Goal: Task Accomplishment & Management: Use online tool/utility

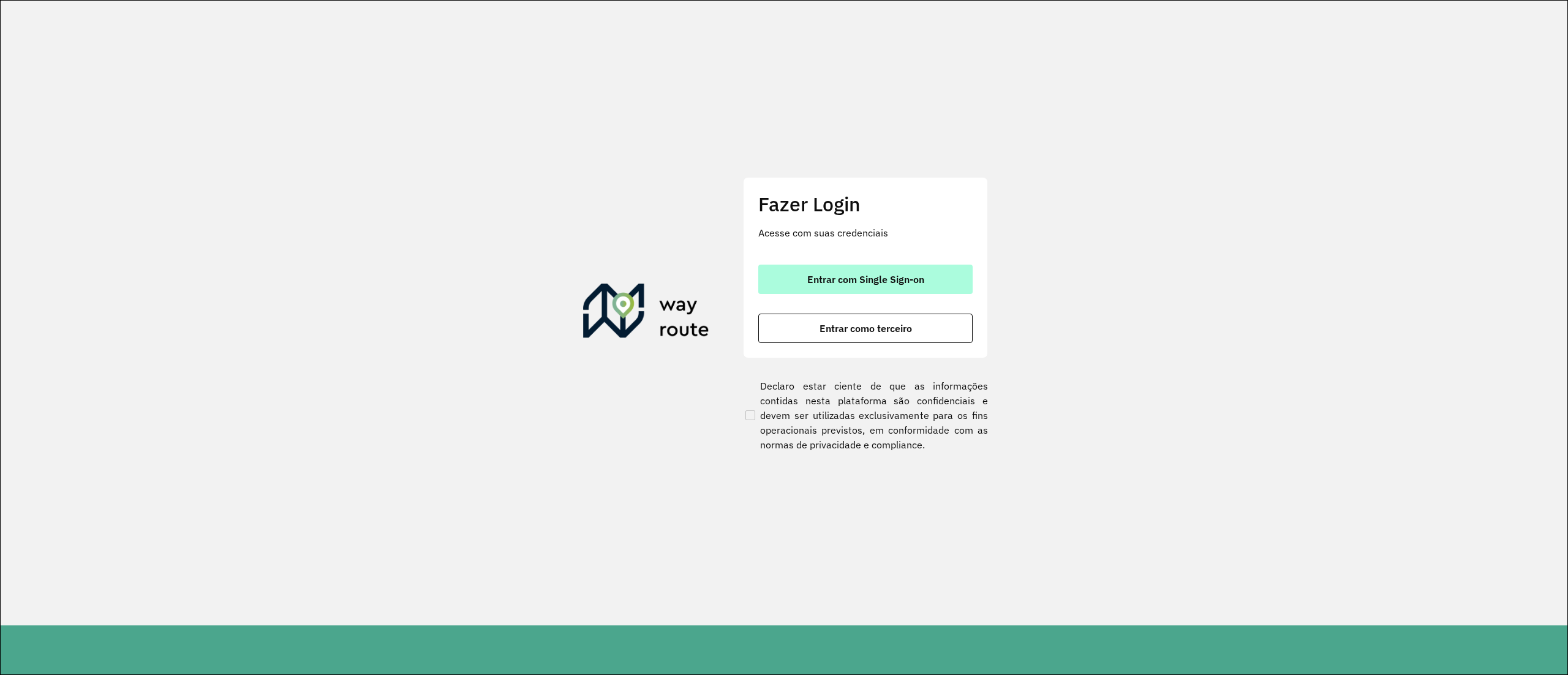
click at [800, 291] on button "Entrar com Single Sign-on" at bounding box center [865, 279] width 215 height 29
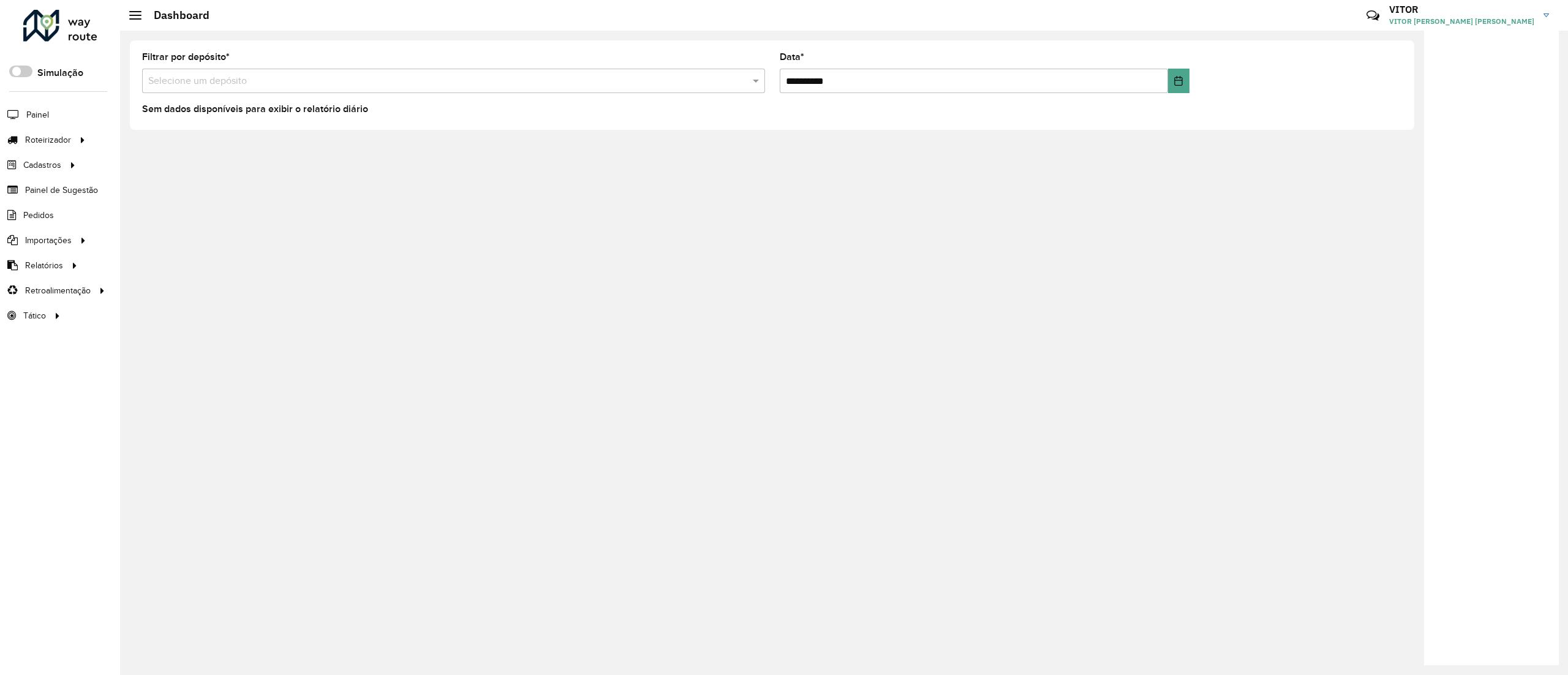
click at [214, 124] on div "**********" at bounding box center [772, 85] width 1285 height 90
click at [148, 143] on span "Entregas" at bounding box center [156, 140] width 35 height 13
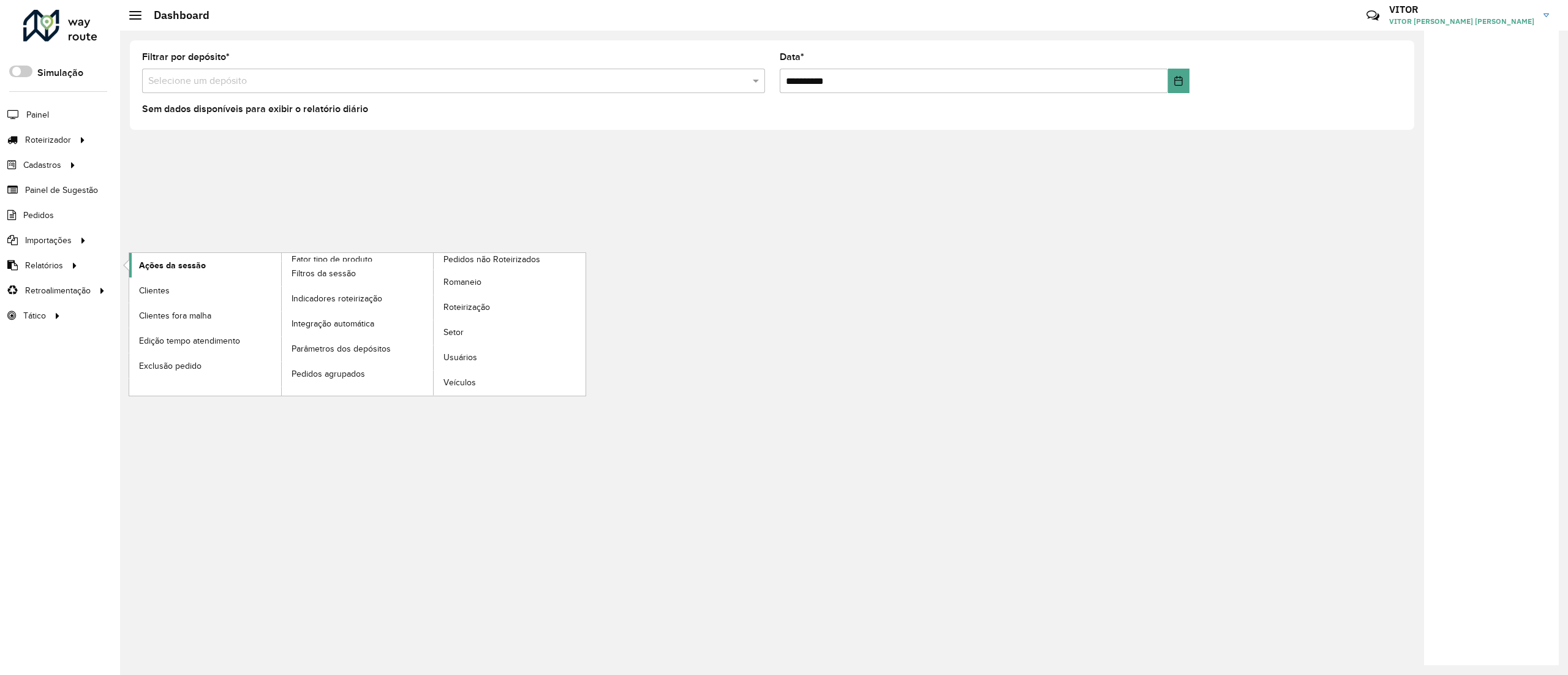
click at [185, 276] on link "Ações da sessão" at bounding box center [205, 265] width 152 height 25
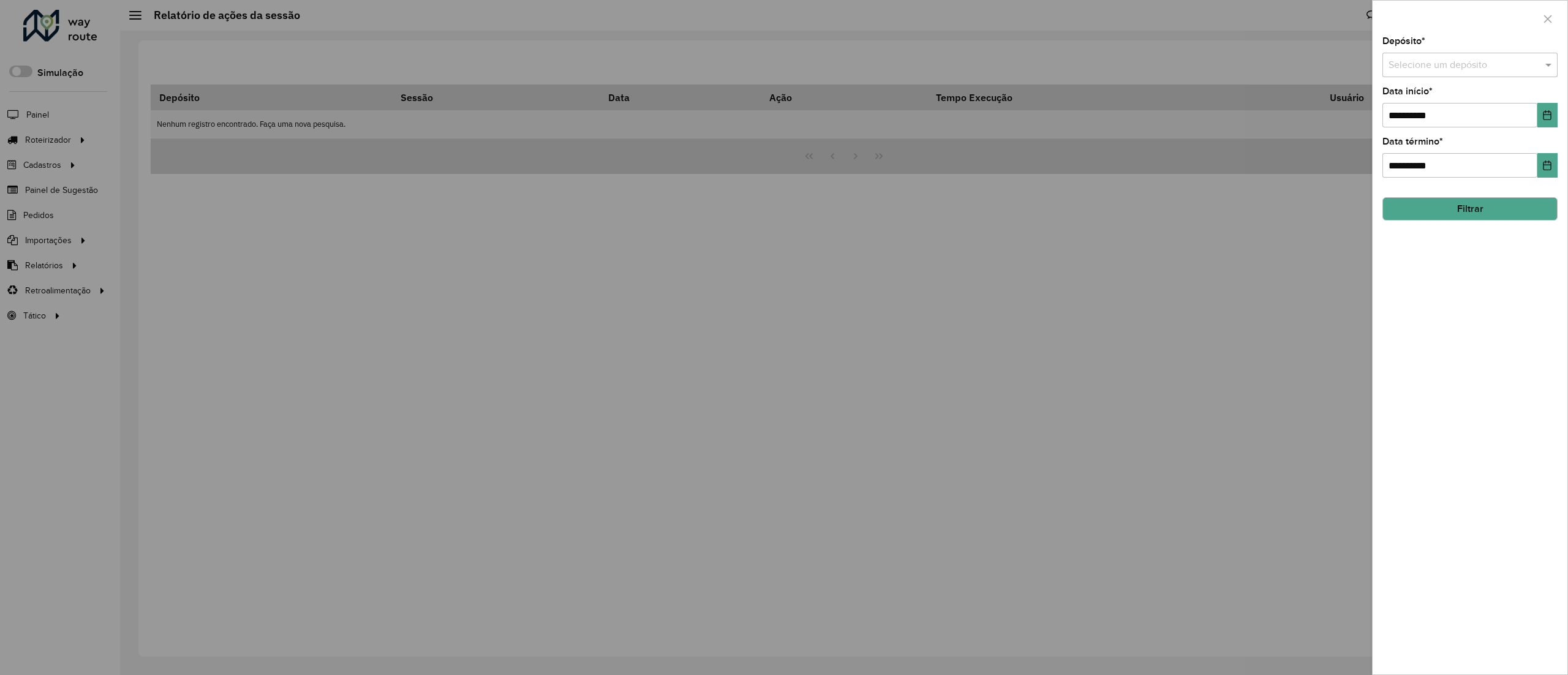
click at [1403, 64] on input "text" at bounding box center [1458, 66] width 139 height 15
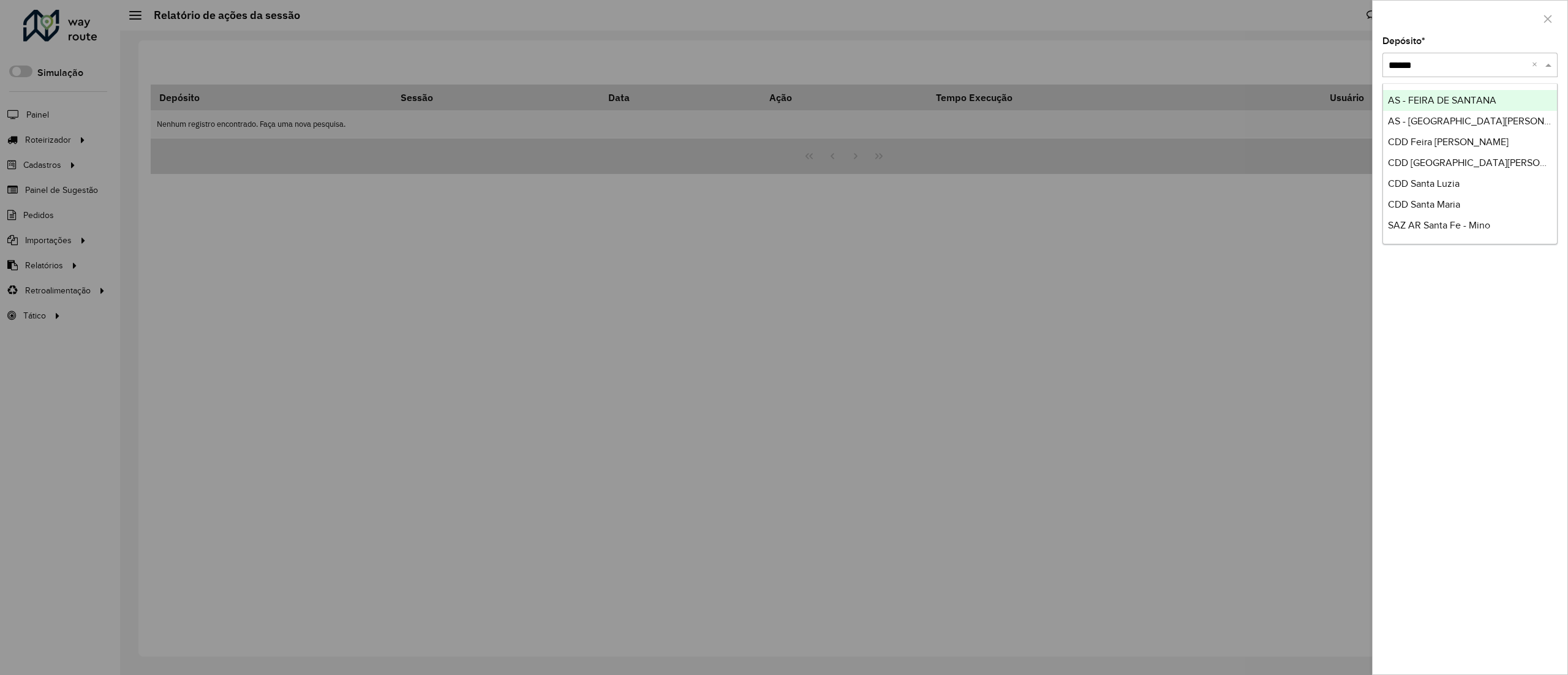
type input "*******"
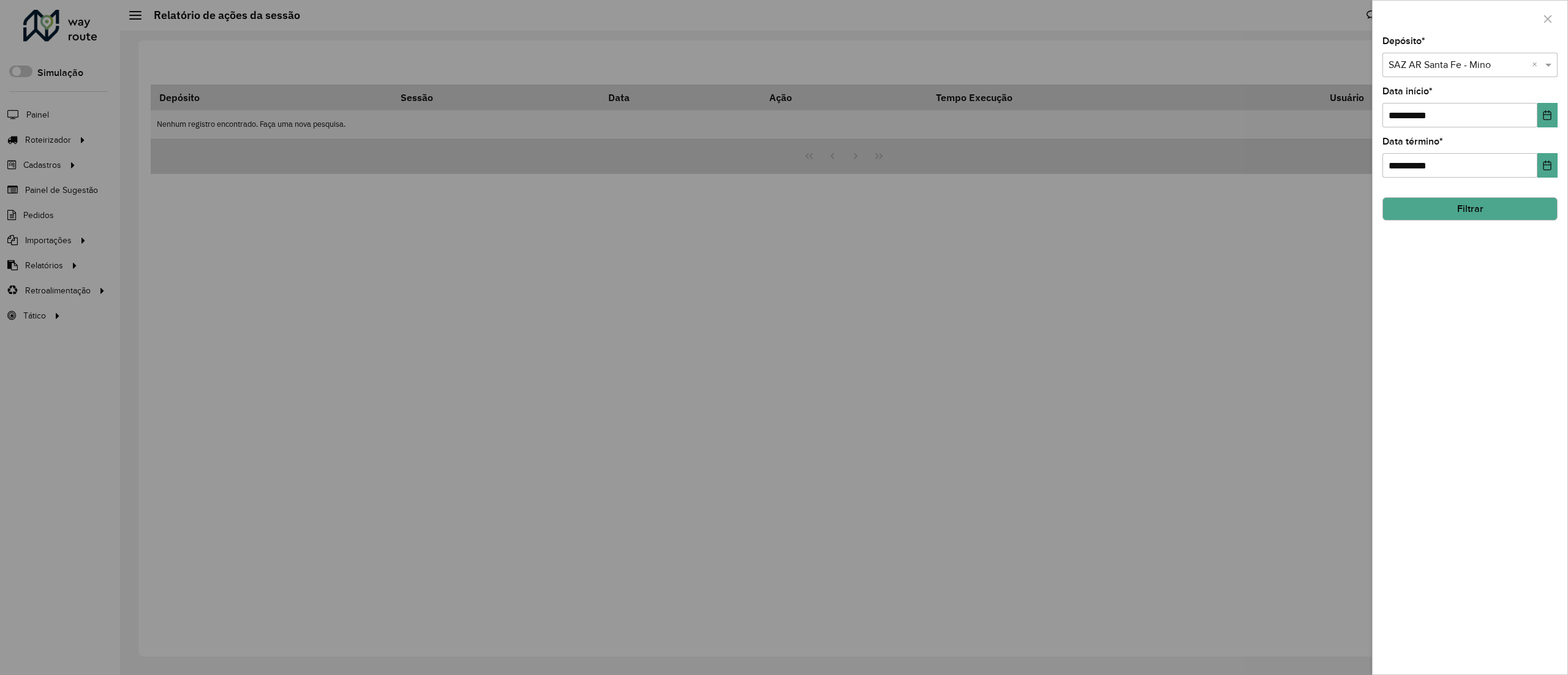
click at [1516, 209] on button "Filtrar" at bounding box center [1470, 208] width 175 height 23
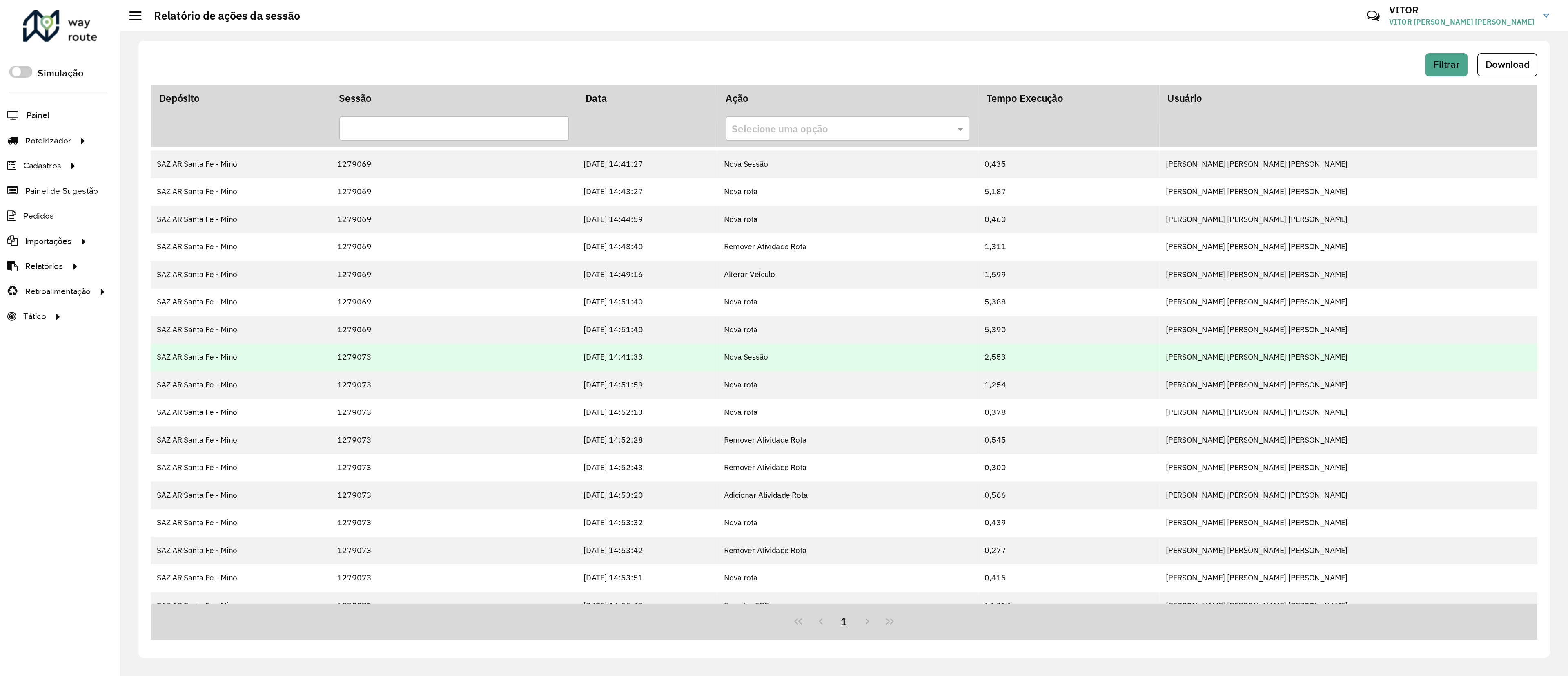
scroll to position [44, 0]
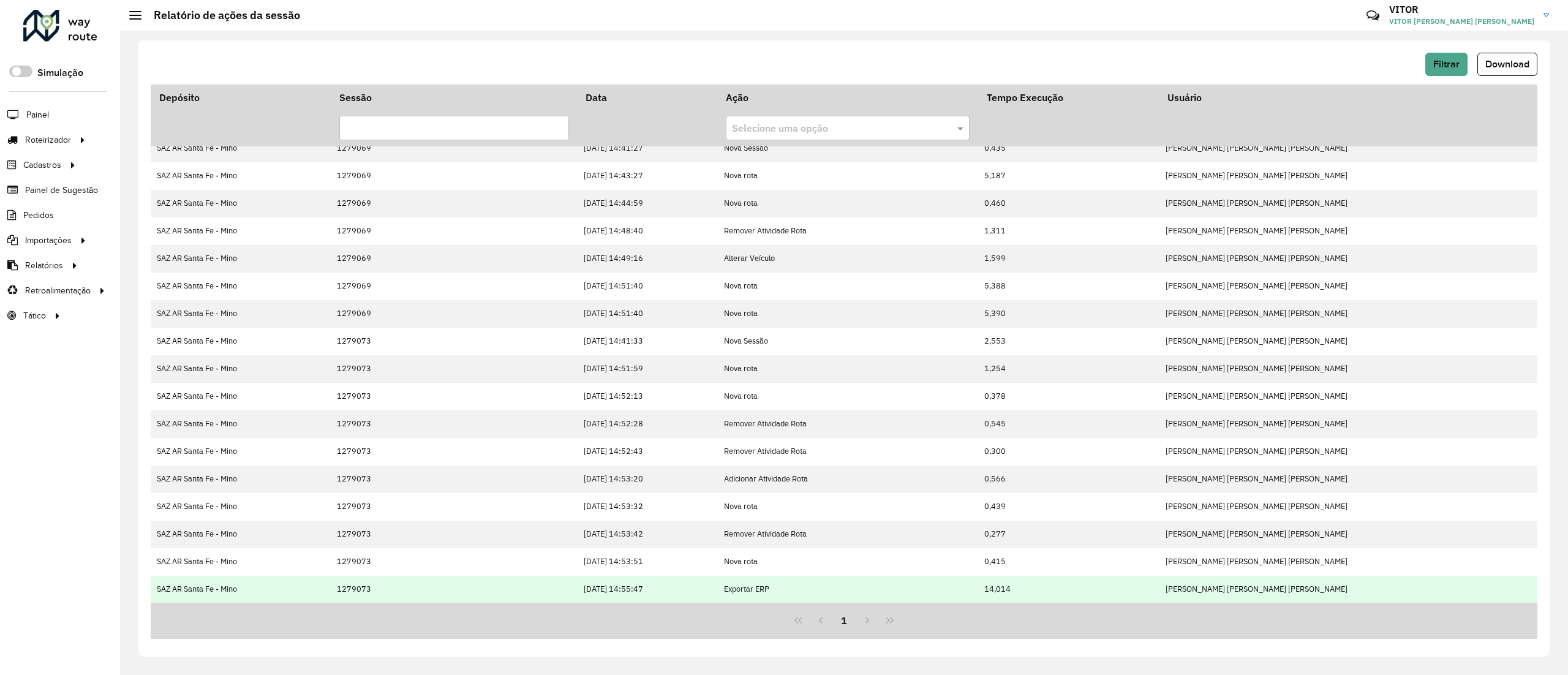
click at [351, 585] on td "1279073" at bounding box center [454, 590] width 247 height 27
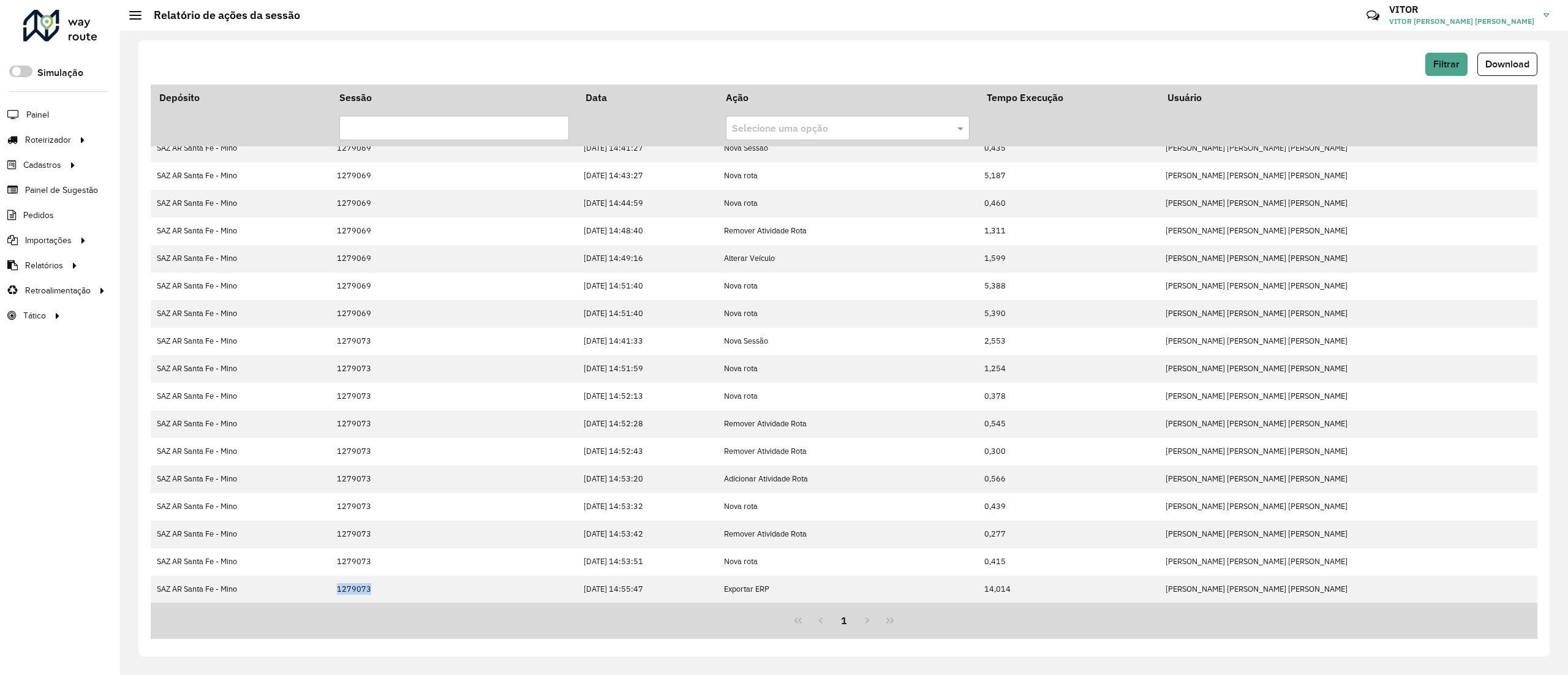
copy td "1279073"
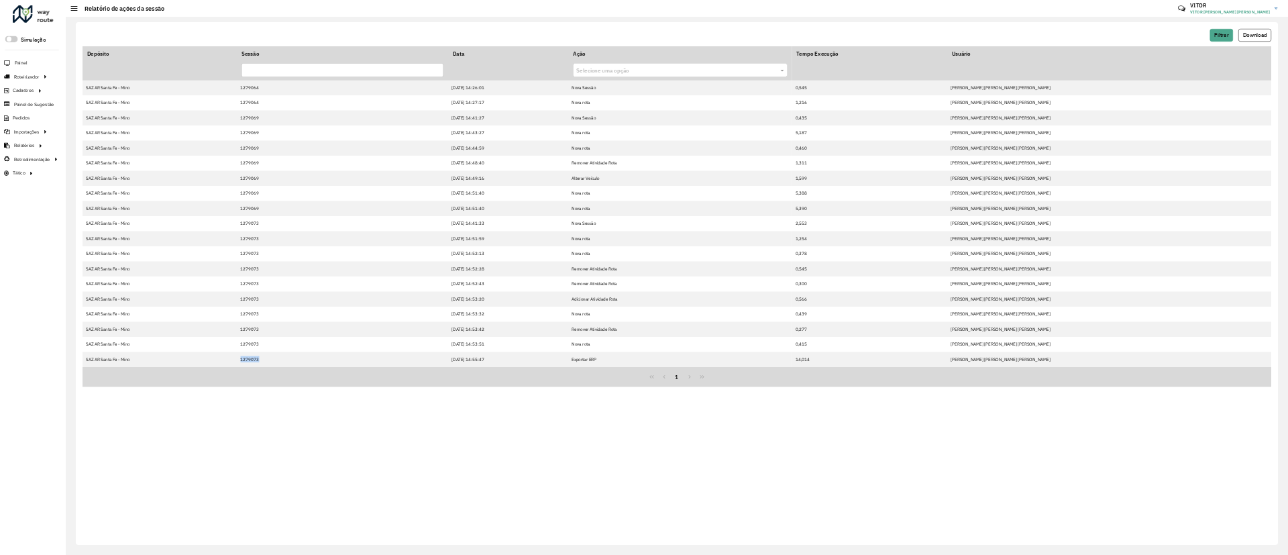
scroll to position [0, 0]
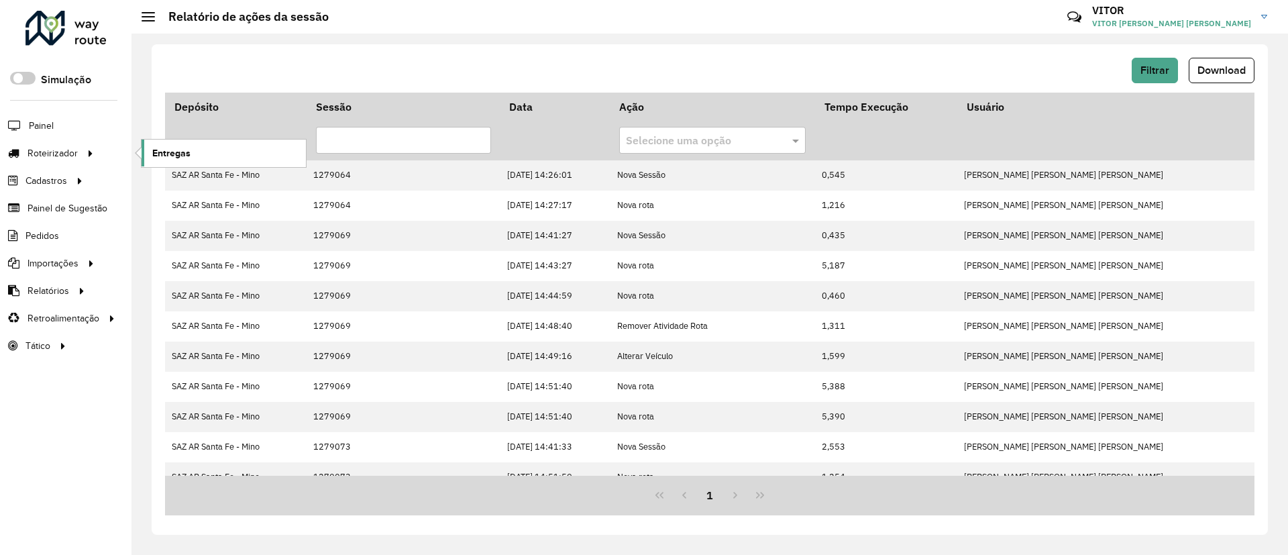
click at [174, 152] on span "Entregas" at bounding box center [171, 153] width 38 height 14
click at [157, 146] on span "Entregas" at bounding box center [171, 153] width 38 height 14
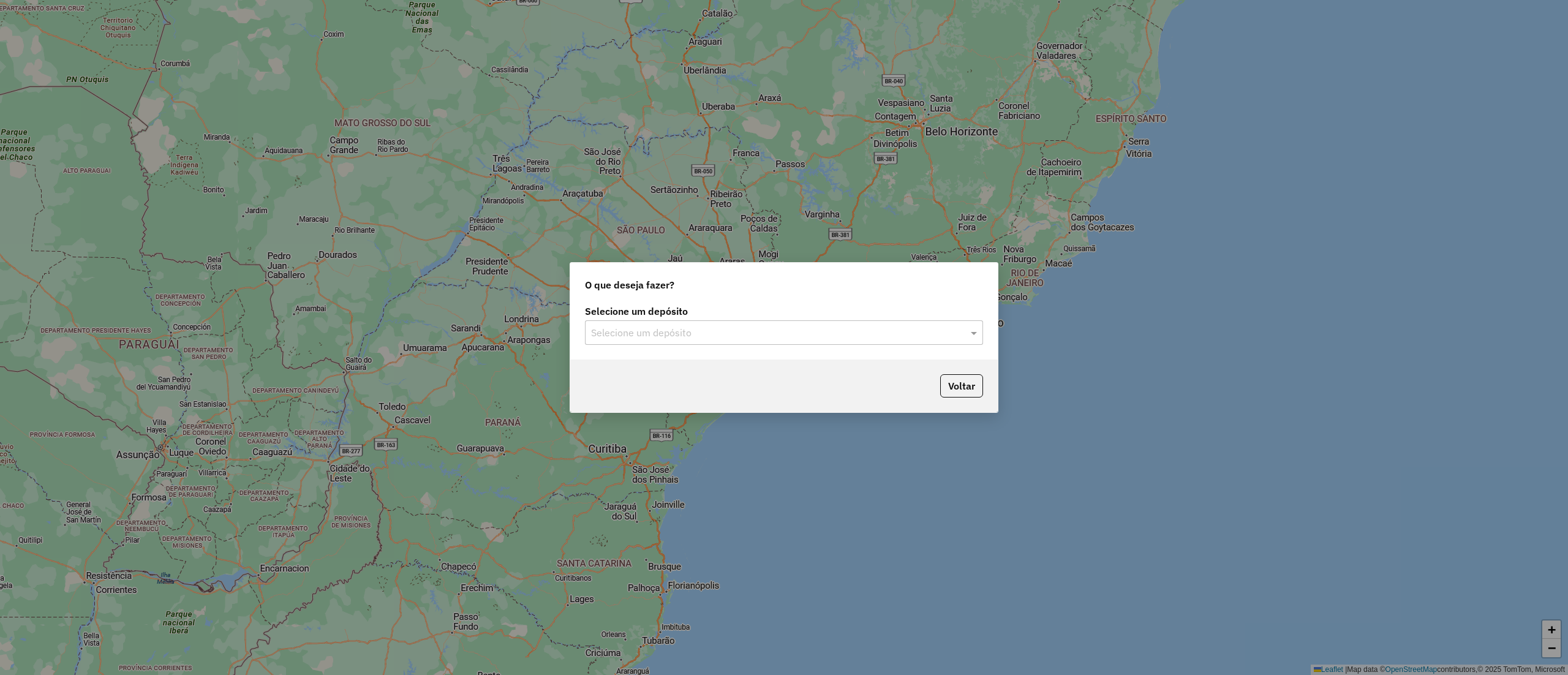
click at [727, 338] on input "text" at bounding box center [772, 333] width 362 height 15
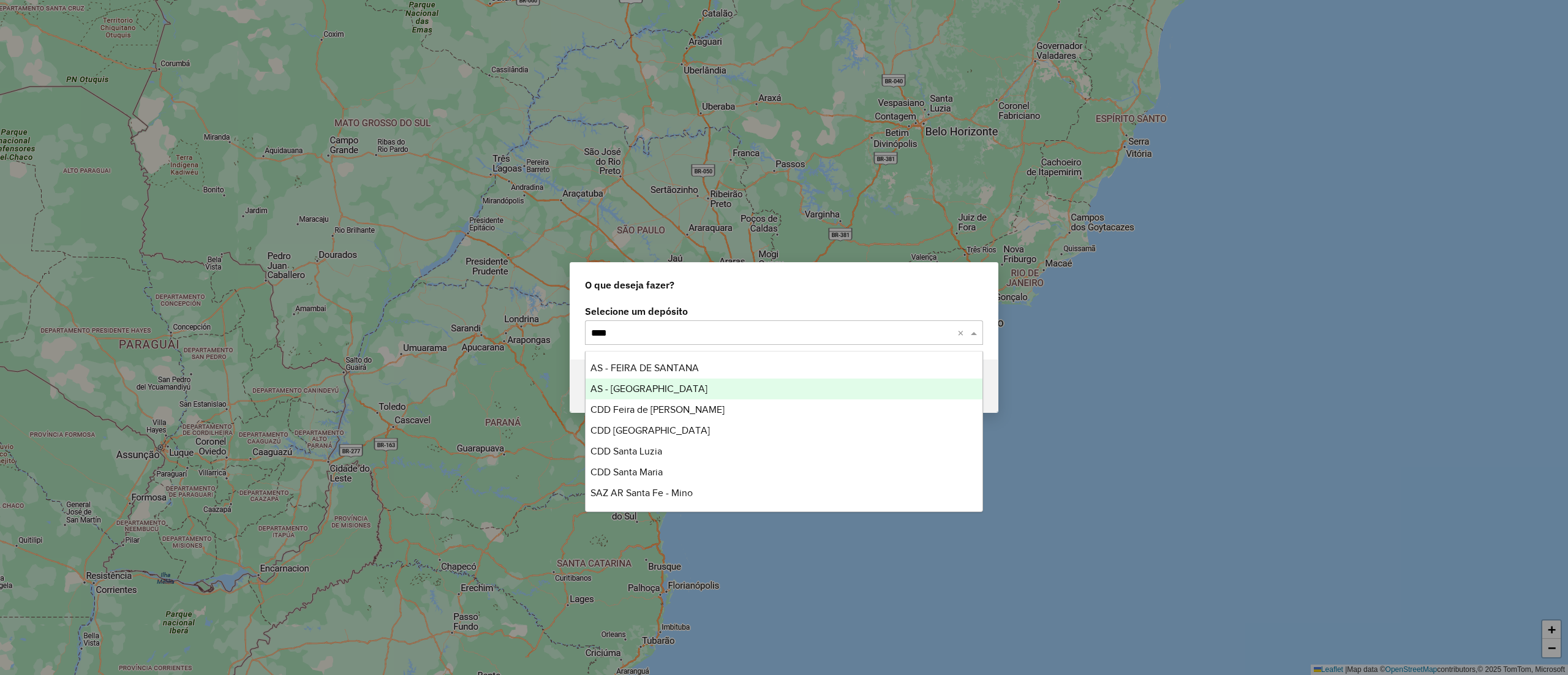
type input "*****"
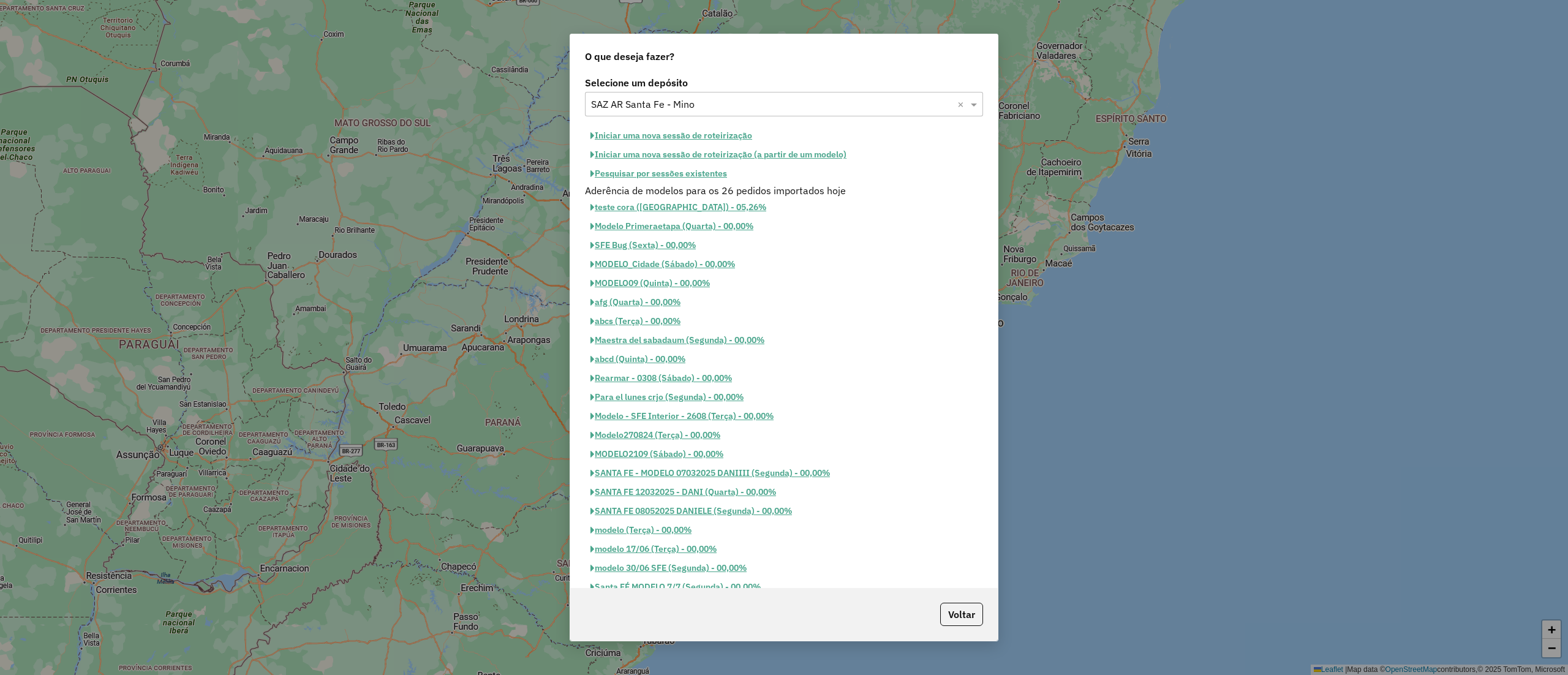
click at [673, 176] on button "Pesquisar por sessões existentes" at bounding box center [659, 174] width 148 height 19
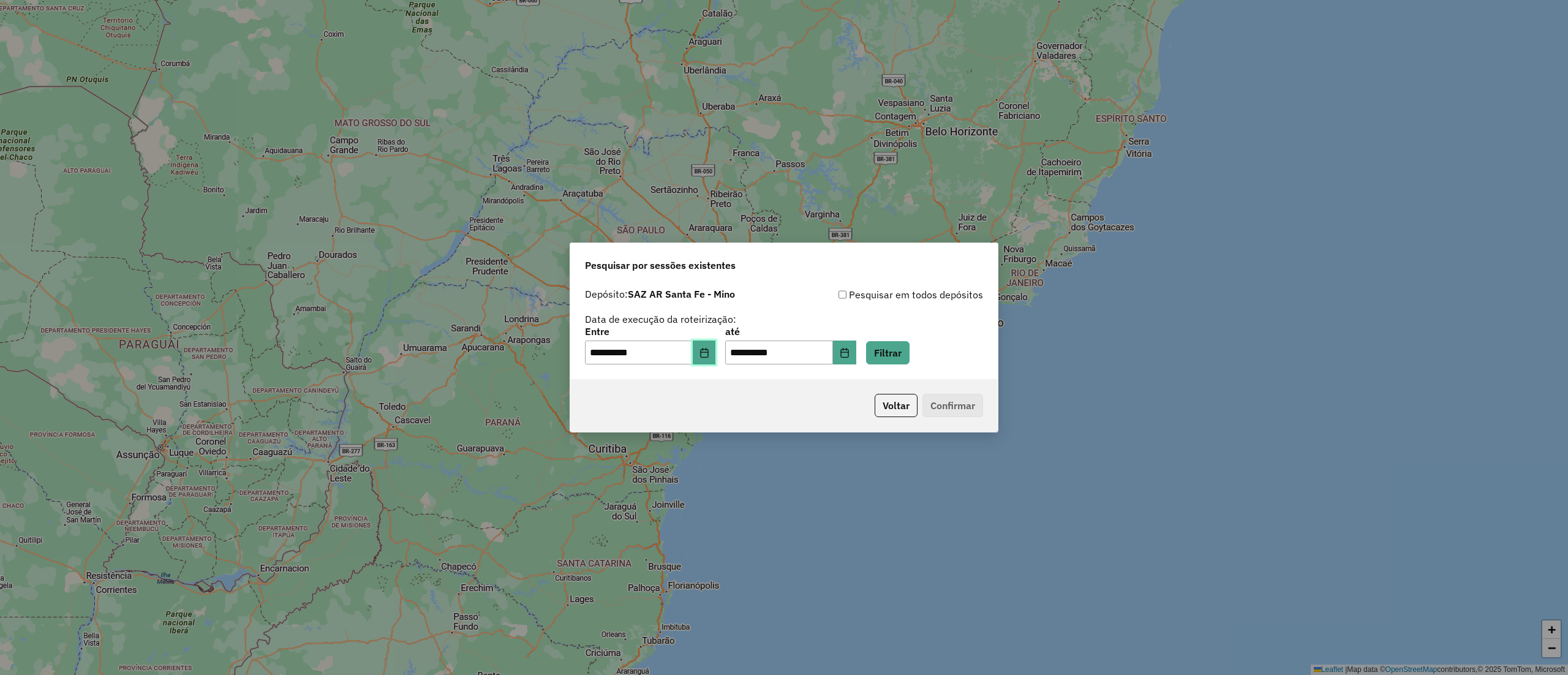
click at [716, 360] on button "Choose Date" at bounding box center [704, 353] width 23 height 25
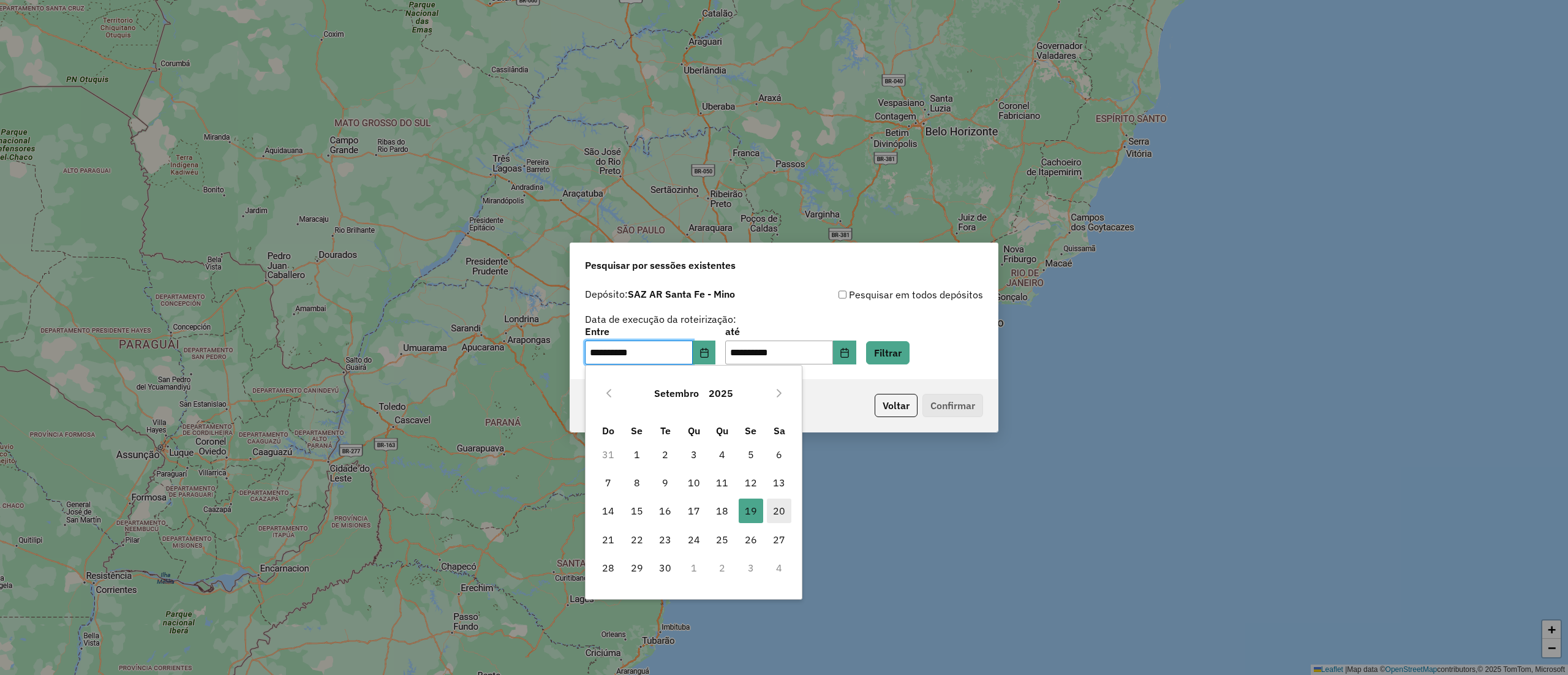
click at [785, 507] on span "20" at bounding box center [779, 511] width 25 height 25
type input "**********"
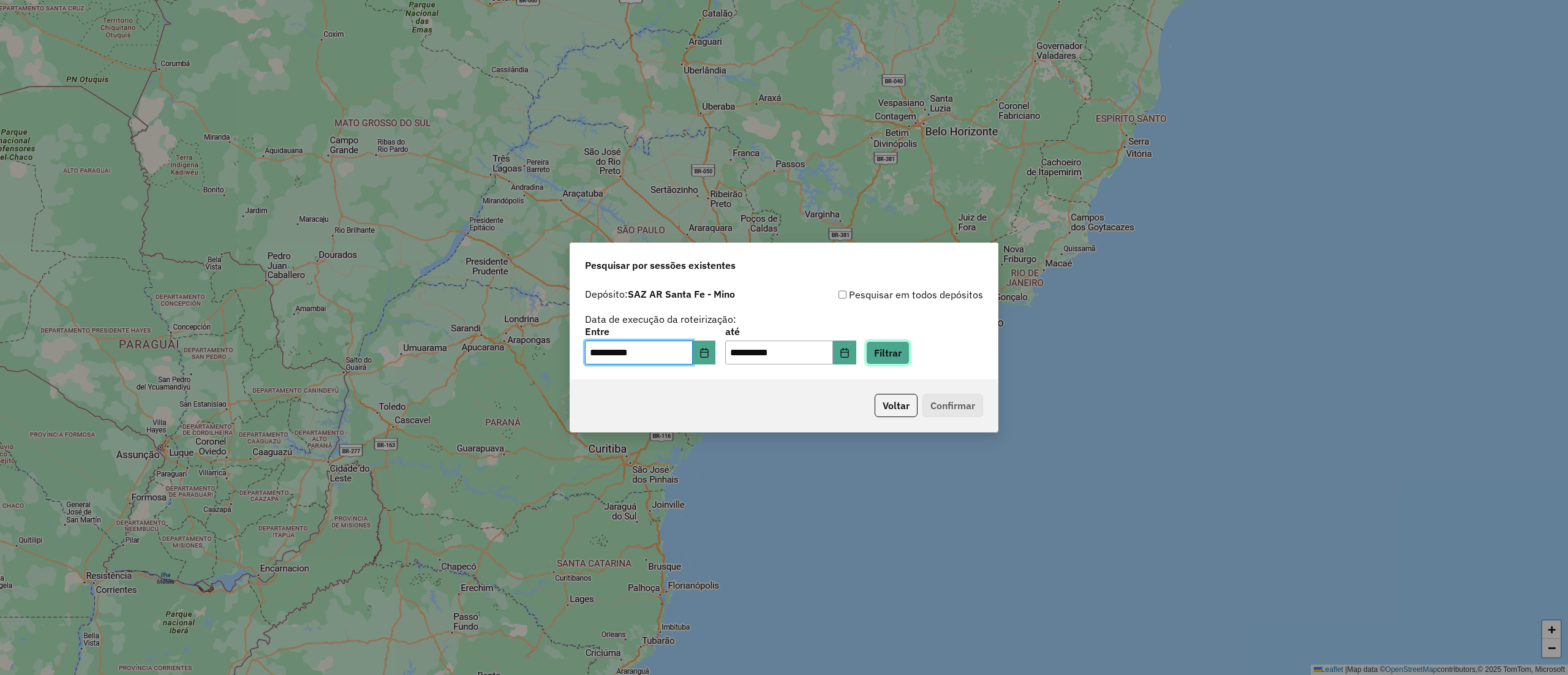
click at [908, 362] on button "Filtrar" at bounding box center [889, 353] width 44 height 23
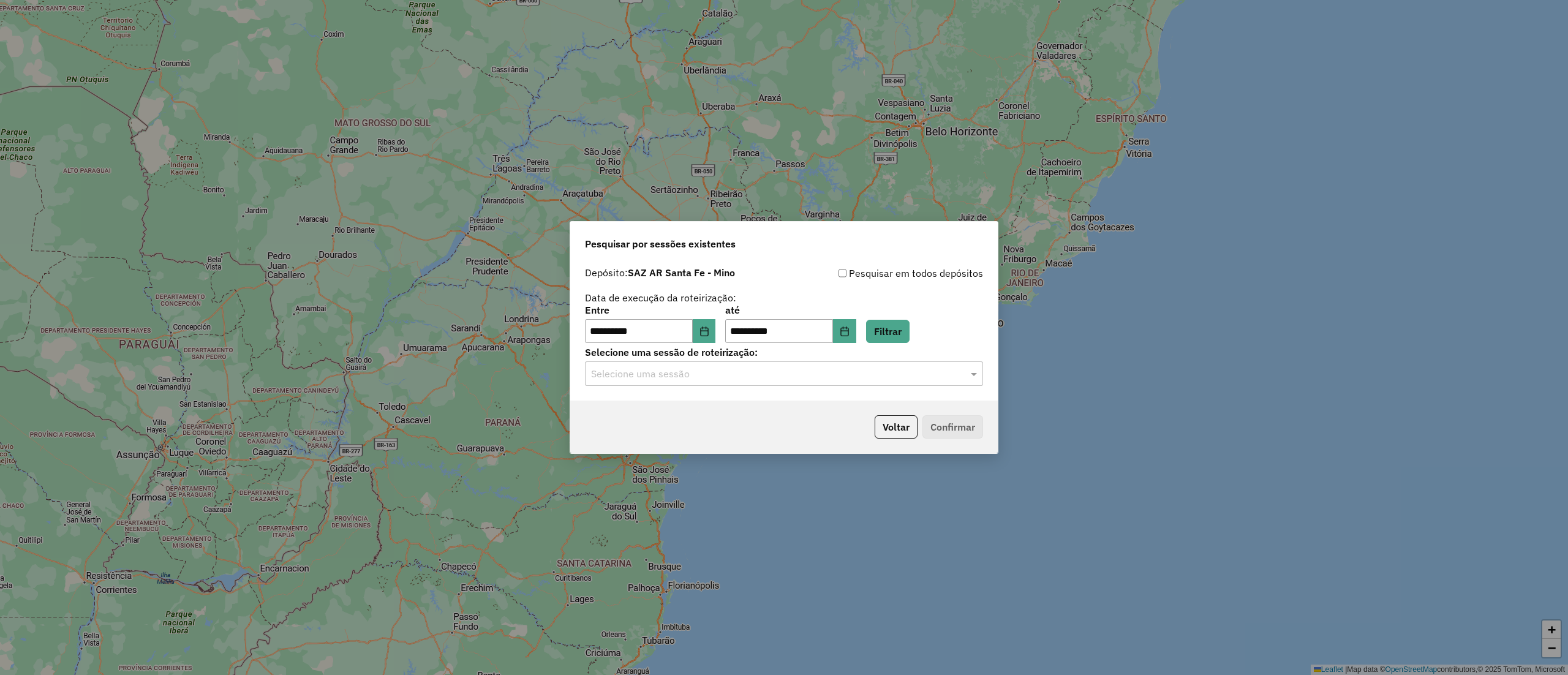
click at [645, 377] on input "text" at bounding box center [772, 374] width 362 height 15
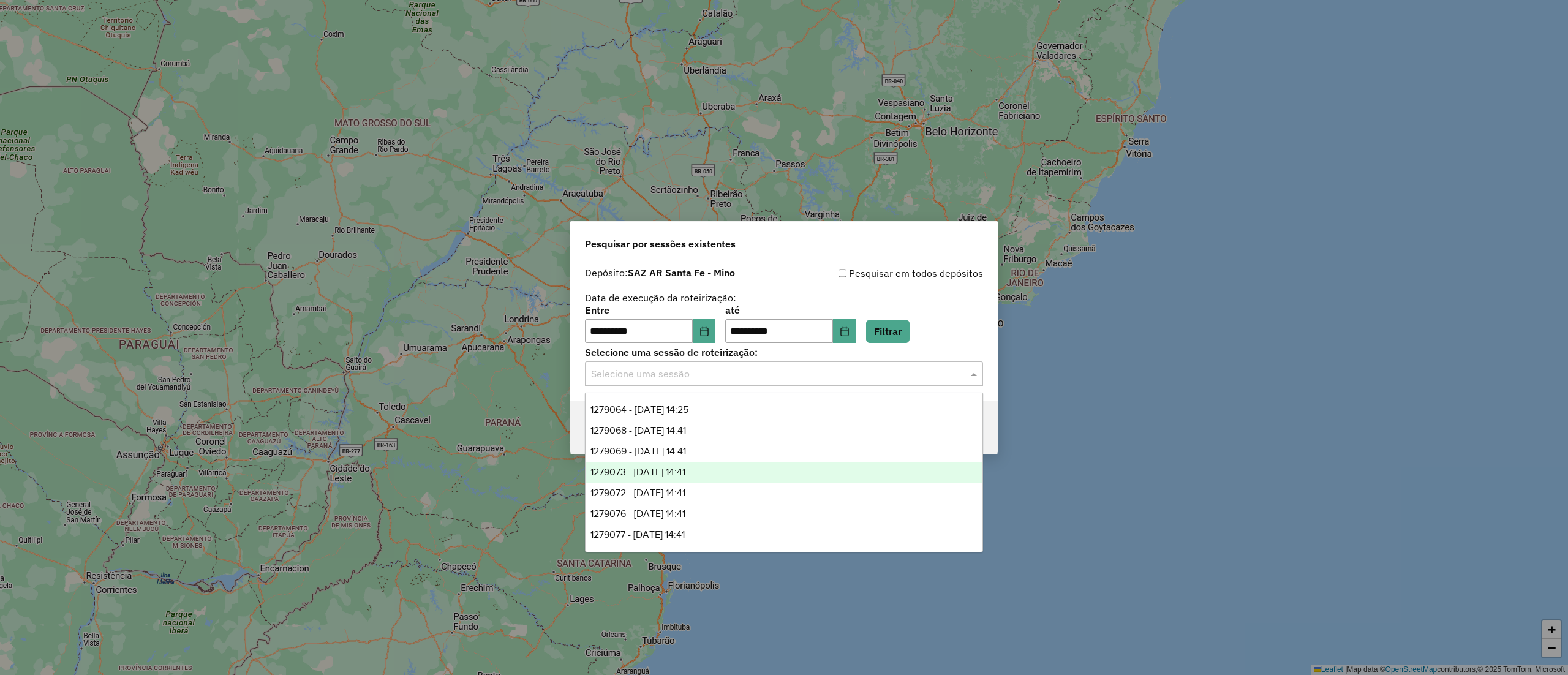
click at [672, 480] on div "1279073 - 20/09/2025 14:41" at bounding box center [784, 472] width 396 height 21
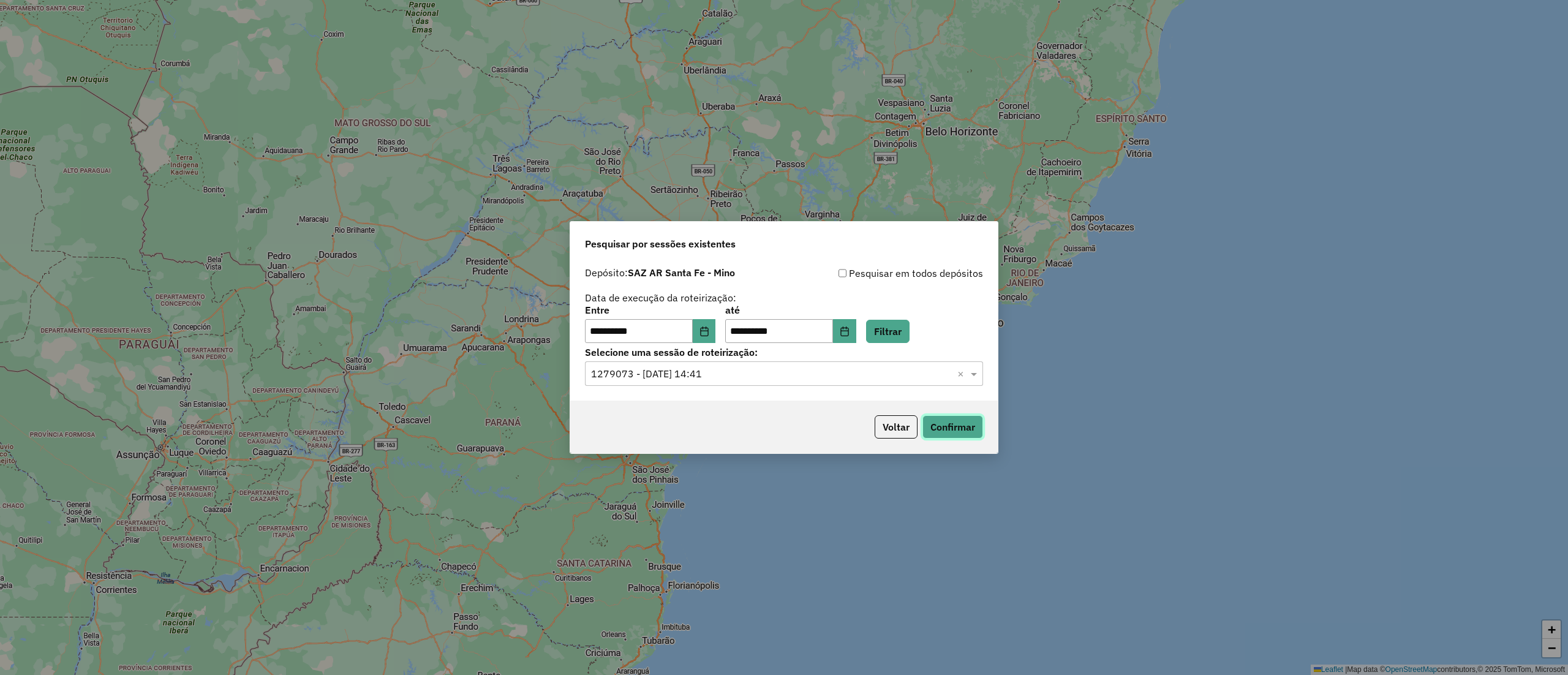
click at [955, 424] on button "Confirmar" at bounding box center [952, 427] width 60 height 23
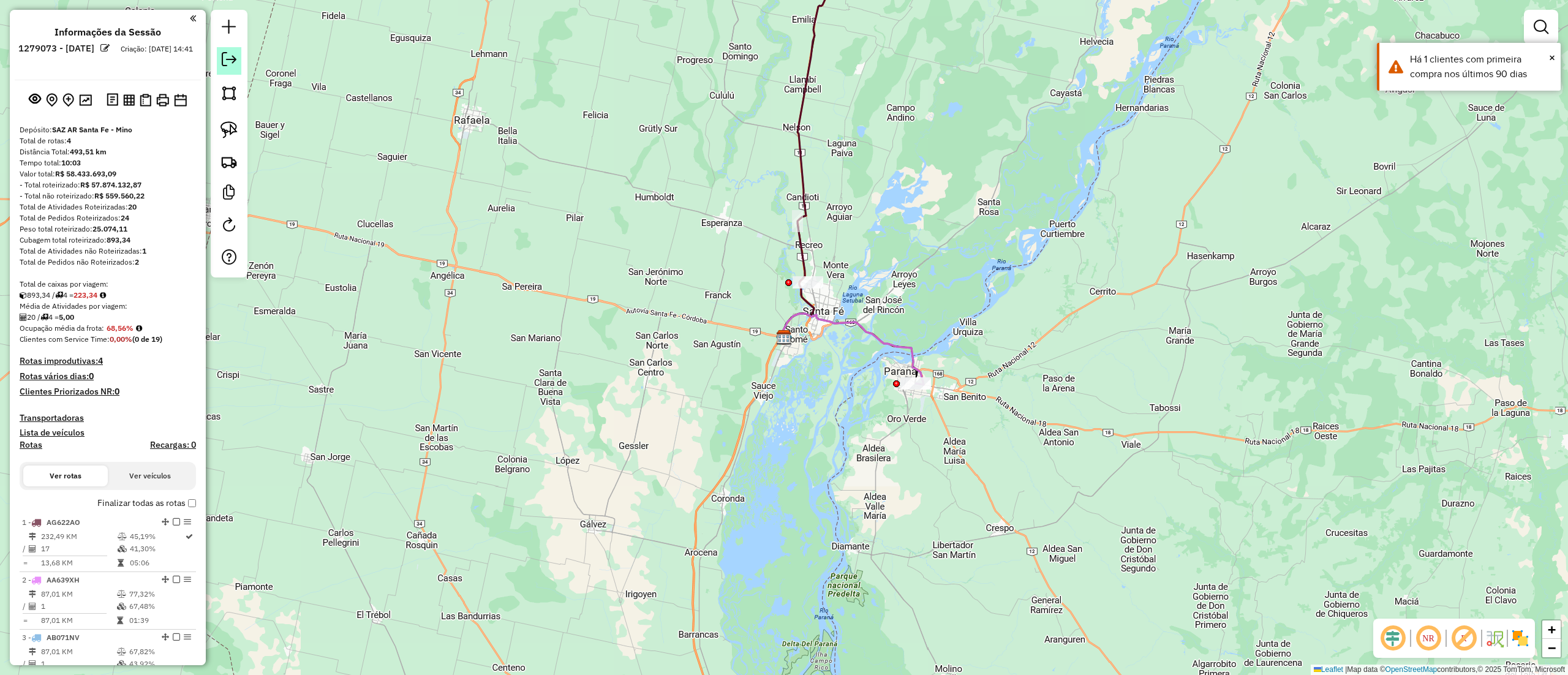
click at [229, 70] on link at bounding box center [228, 61] width 25 height 27
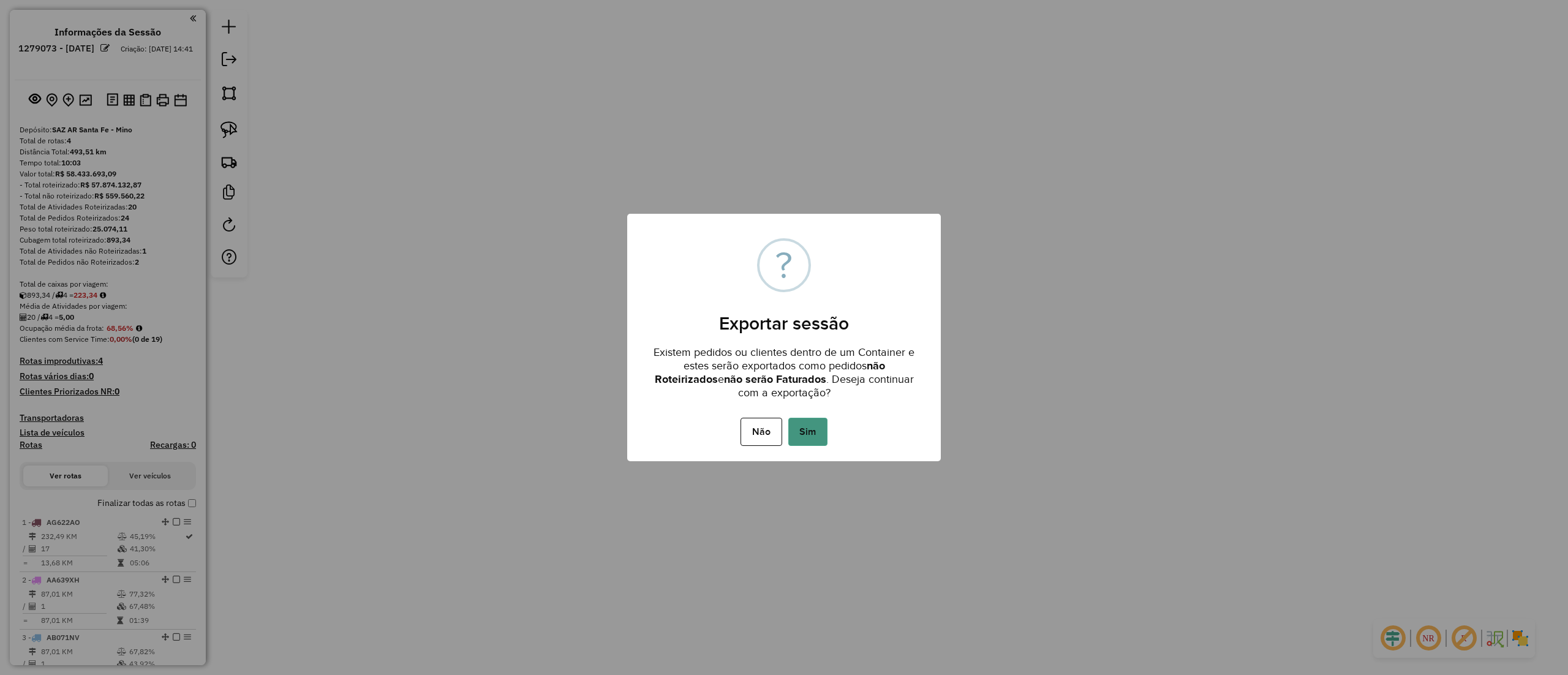
click at [805, 436] on button "Sim" at bounding box center [807, 432] width 39 height 28
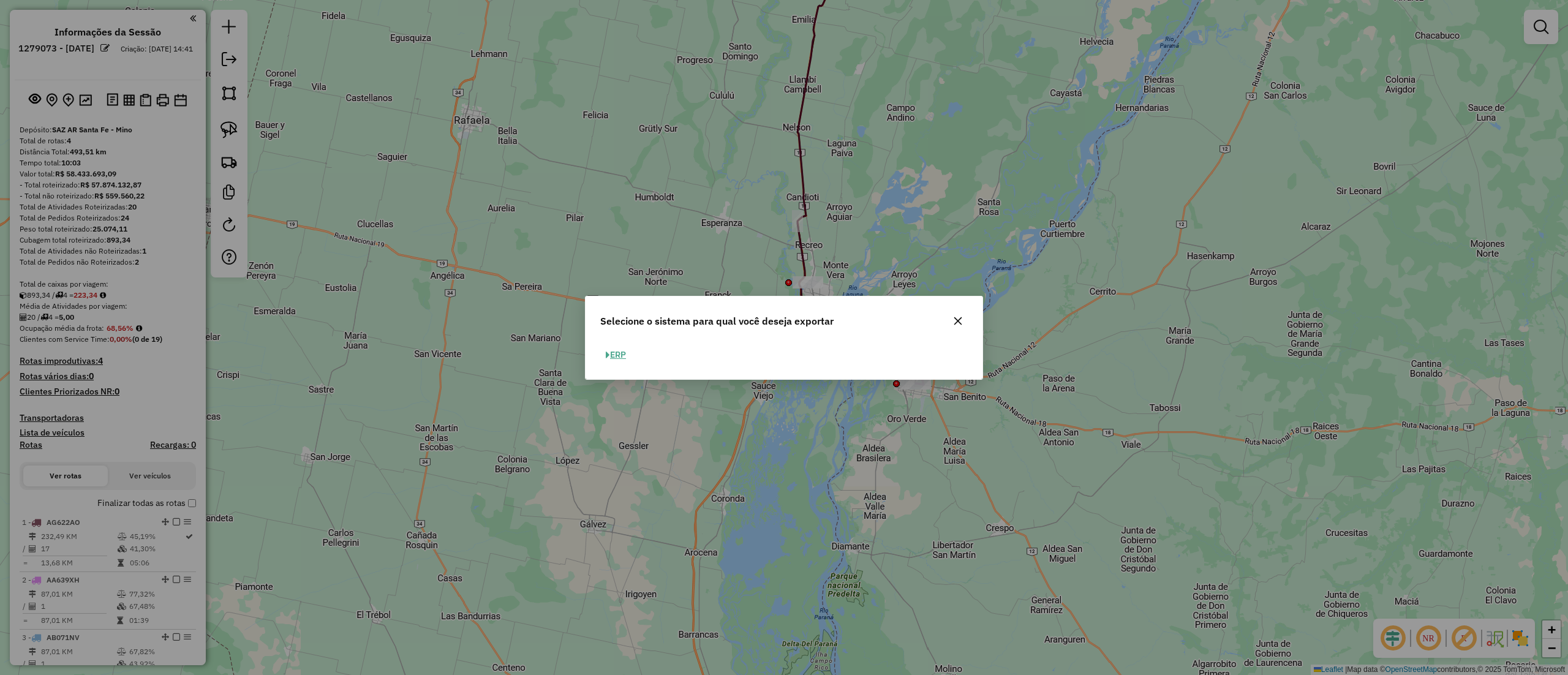
click at [630, 358] on button "ERP" at bounding box center [616, 354] width 31 height 19
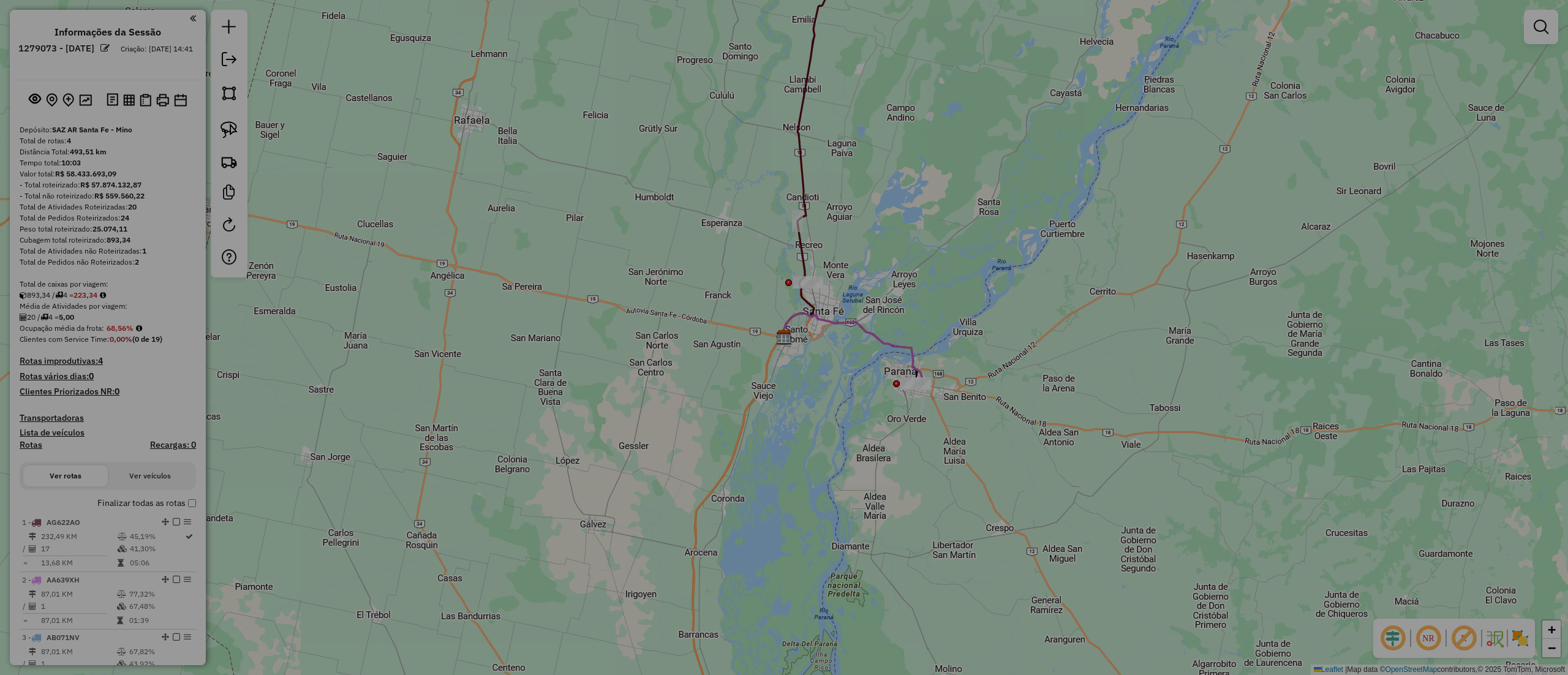
select select "*********"
select select "**"
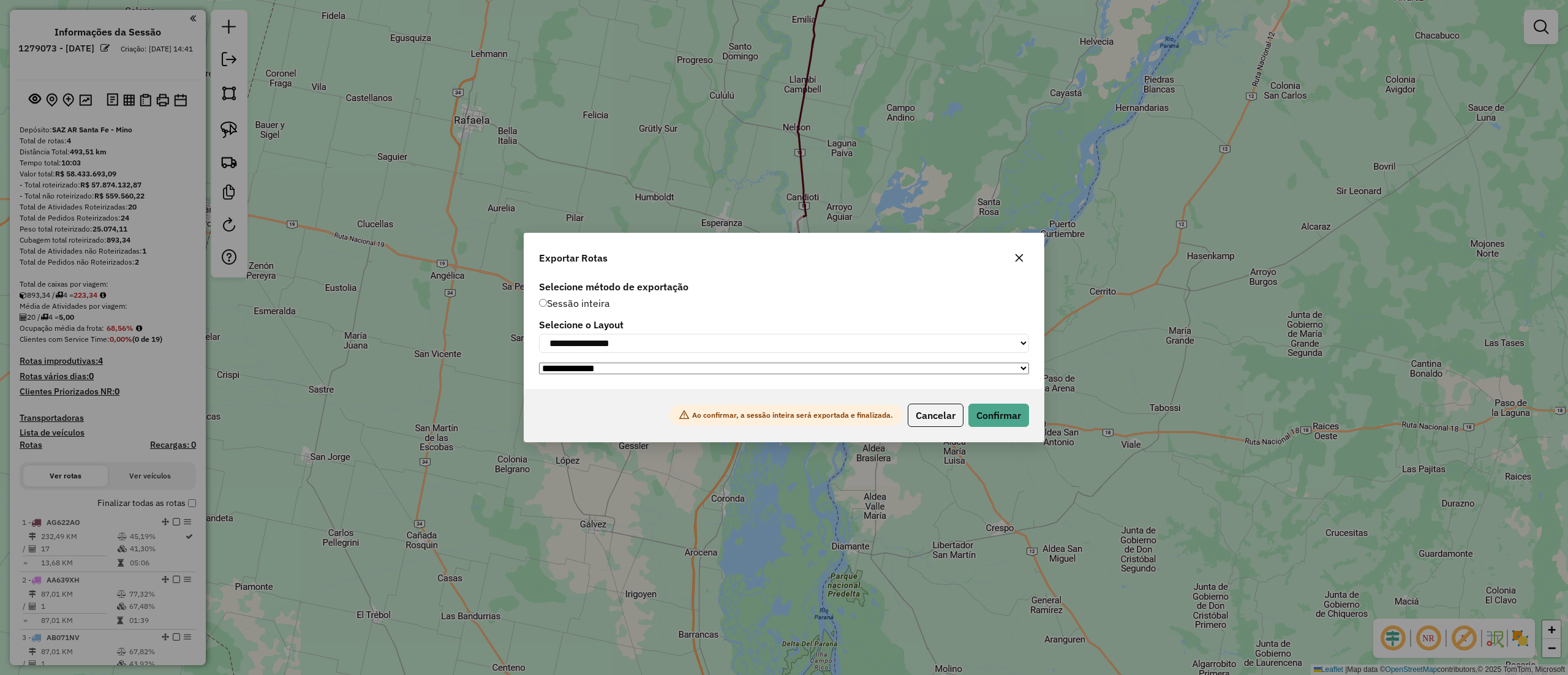
click at [1023, 259] on icon "button" at bounding box center [1019, 258] width 8 height 8
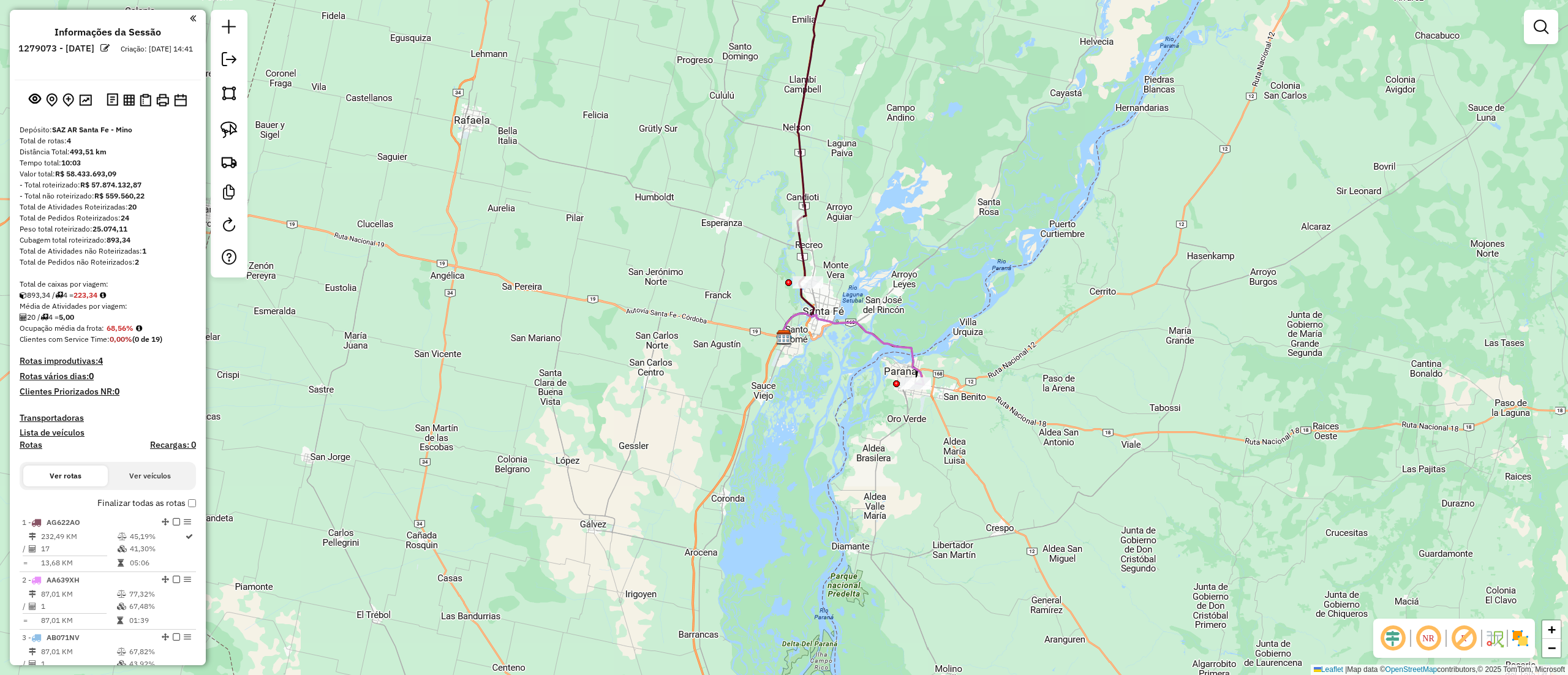
click at [195, 505] on div "Depósito: SAZ AR Santa Fe - Mino Total de rotas: 4 Distância Total: 493,51 km T…" at bounding box center [108, 445] width 186 height 641
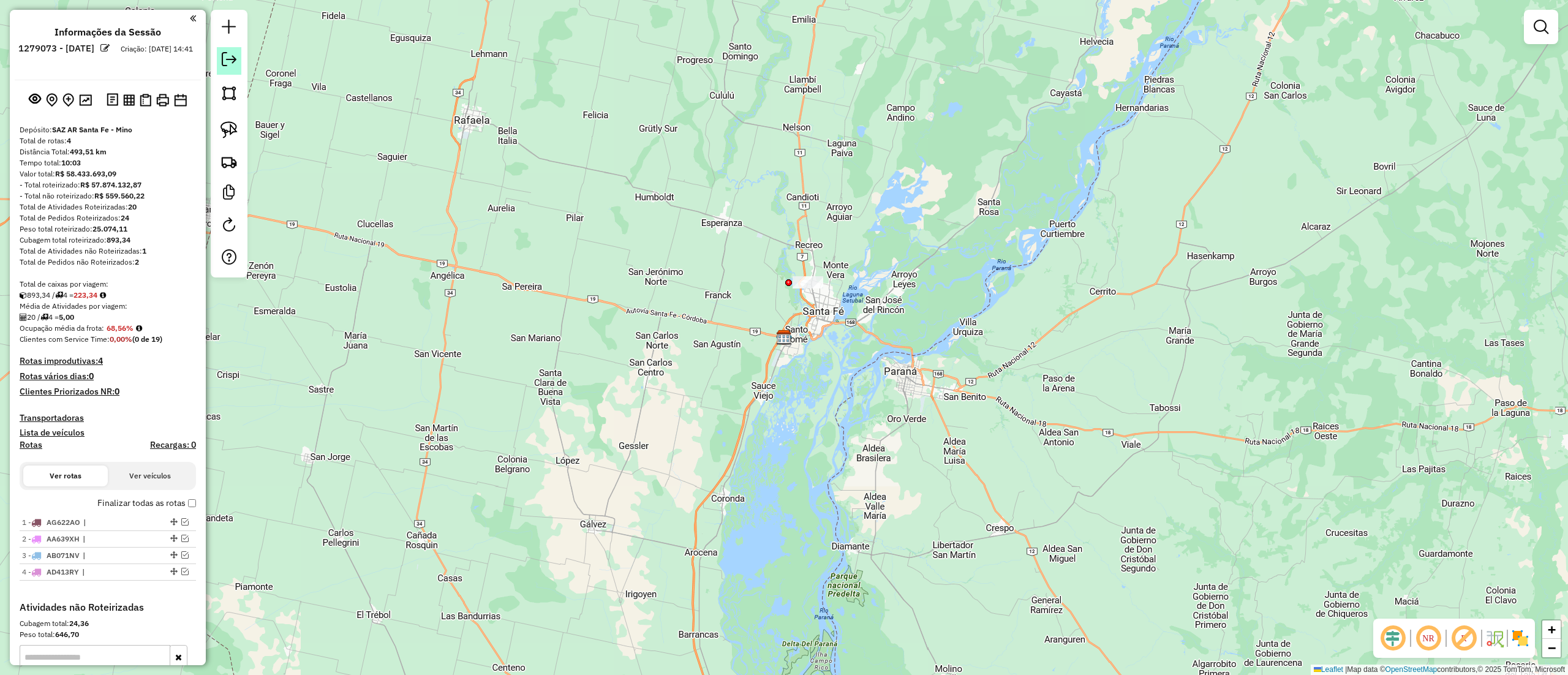
click at [236, 56] on em at bounding box center [229, 59] width 15 height 15
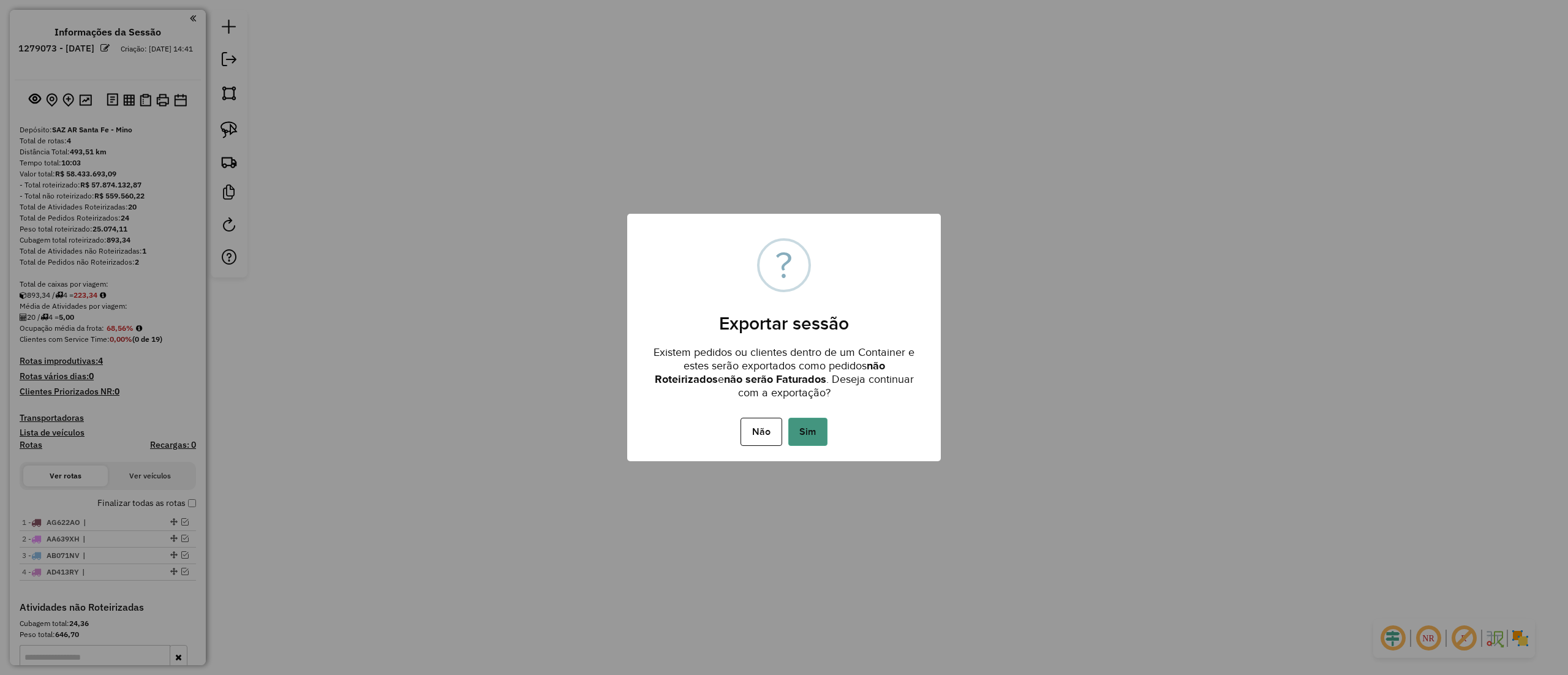
click at [807, 436] on button "Sim" at bounding box center [807, 432] width 39 height 28
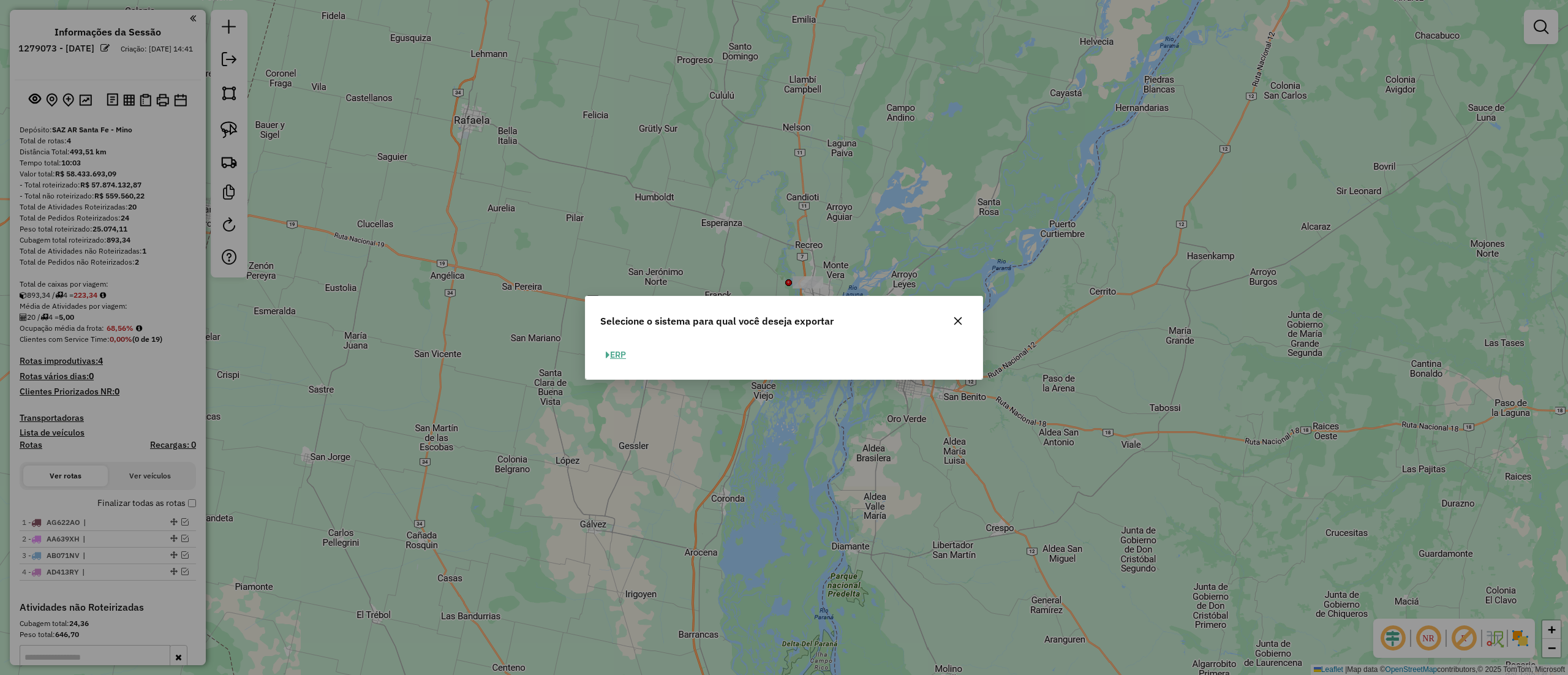
click at [618, 363] on button "ERP" at bounding box center [616, 354] width 31 height 19
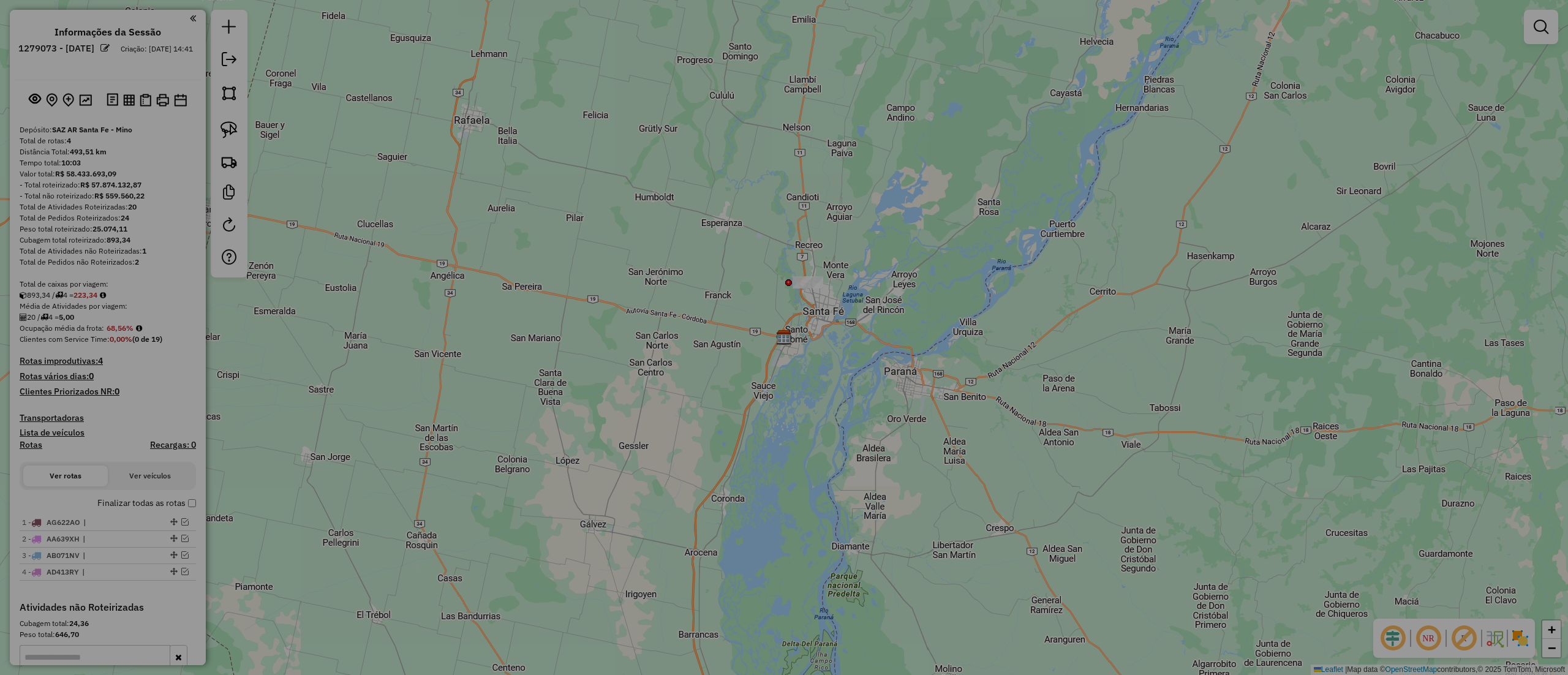
select select "*********"
select select "**"
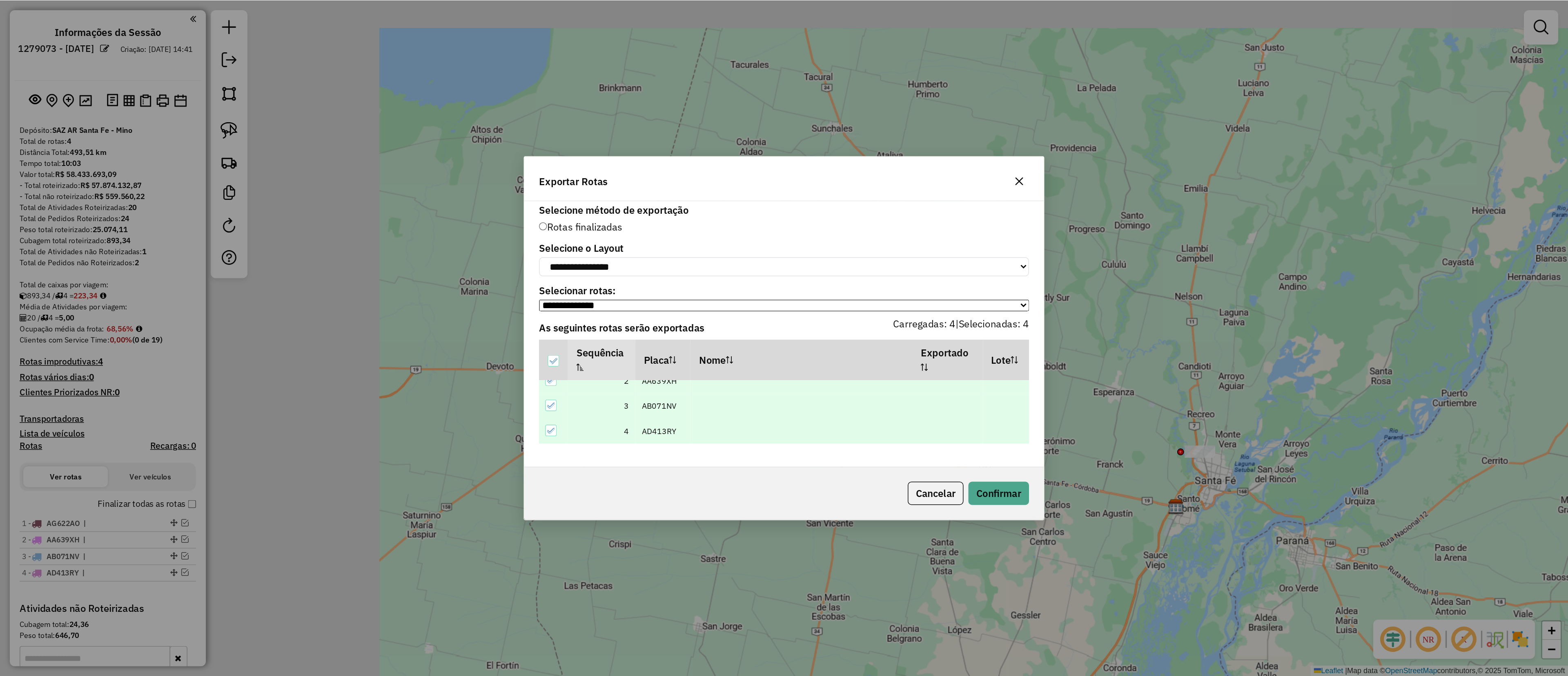
scroll to position [26, 0]
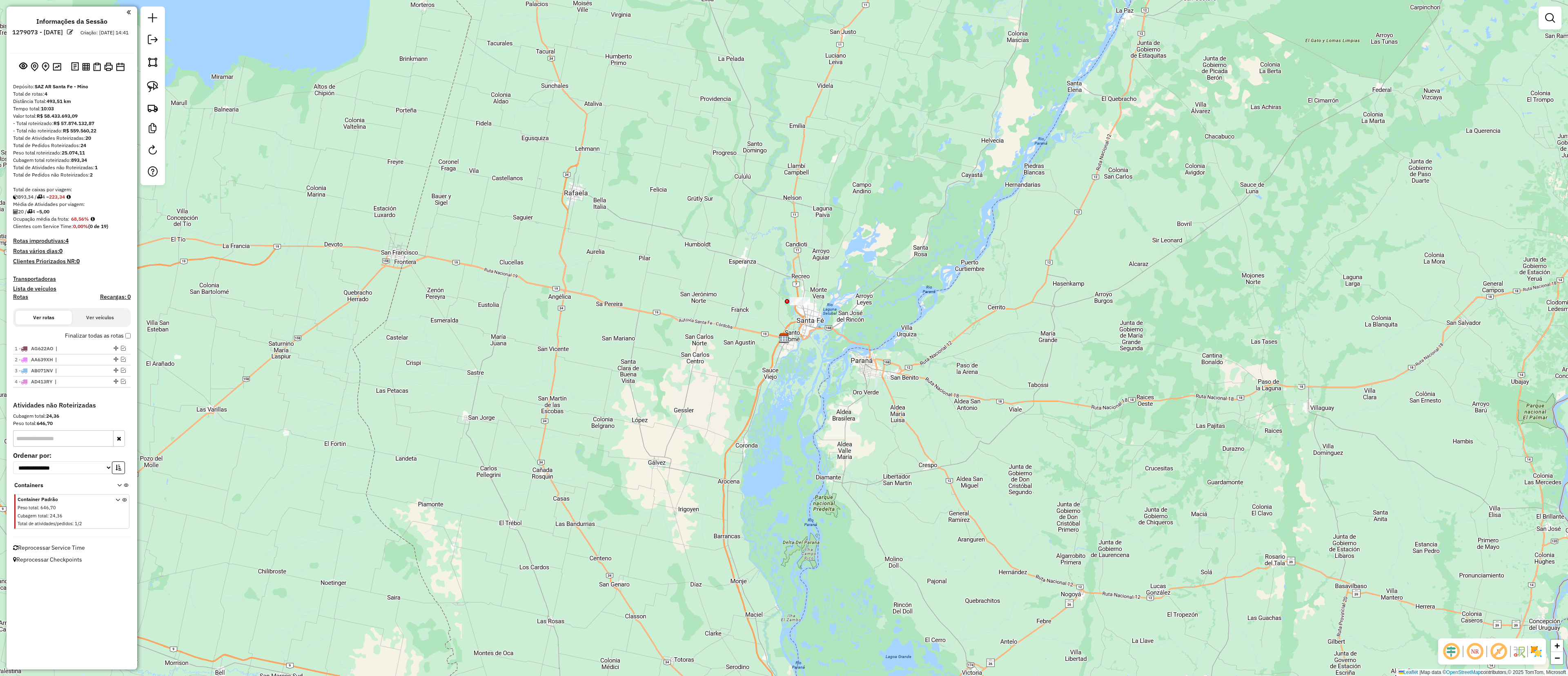
click at [150, 47] on link at bounding box center [152, 41] width 16 height 18
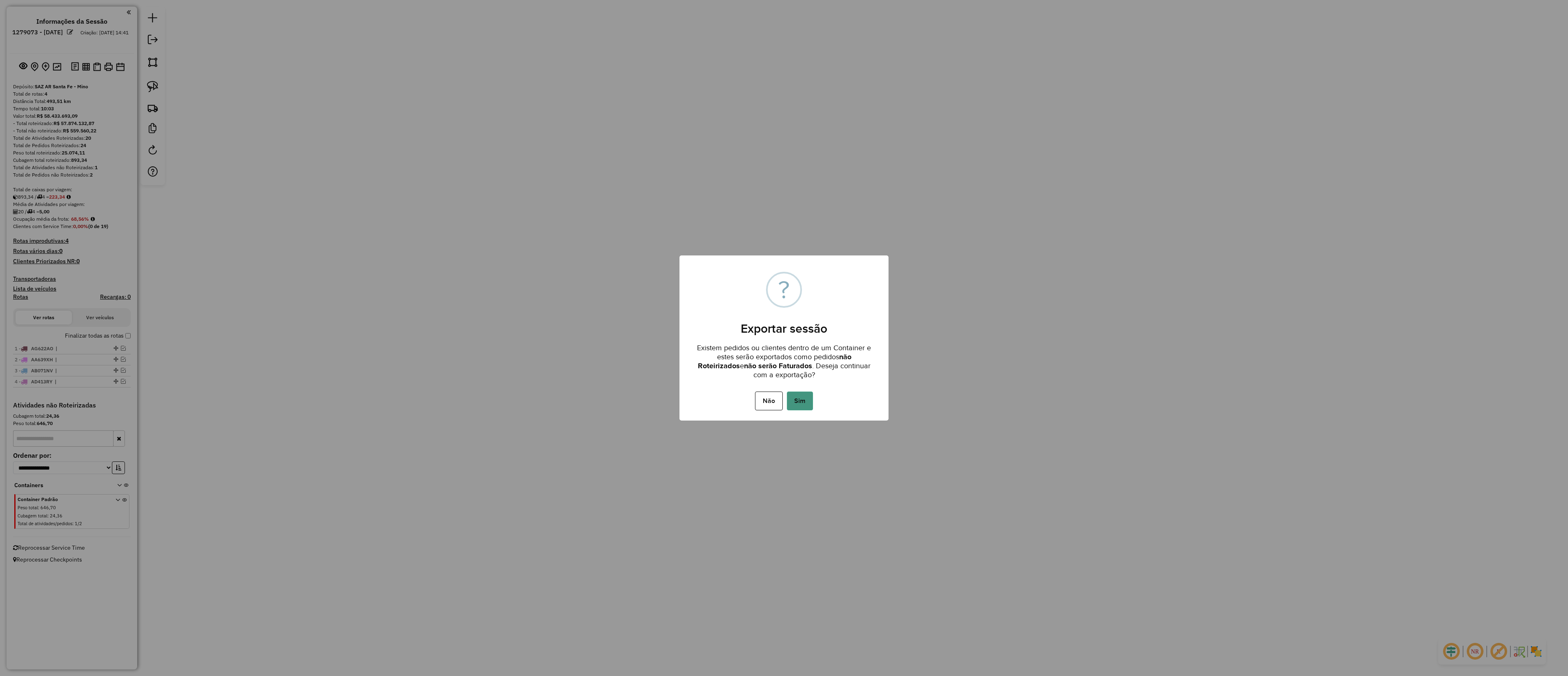
click at [803, 404] on button "Sim" at bounding box center [800, 401] width 26 height 19
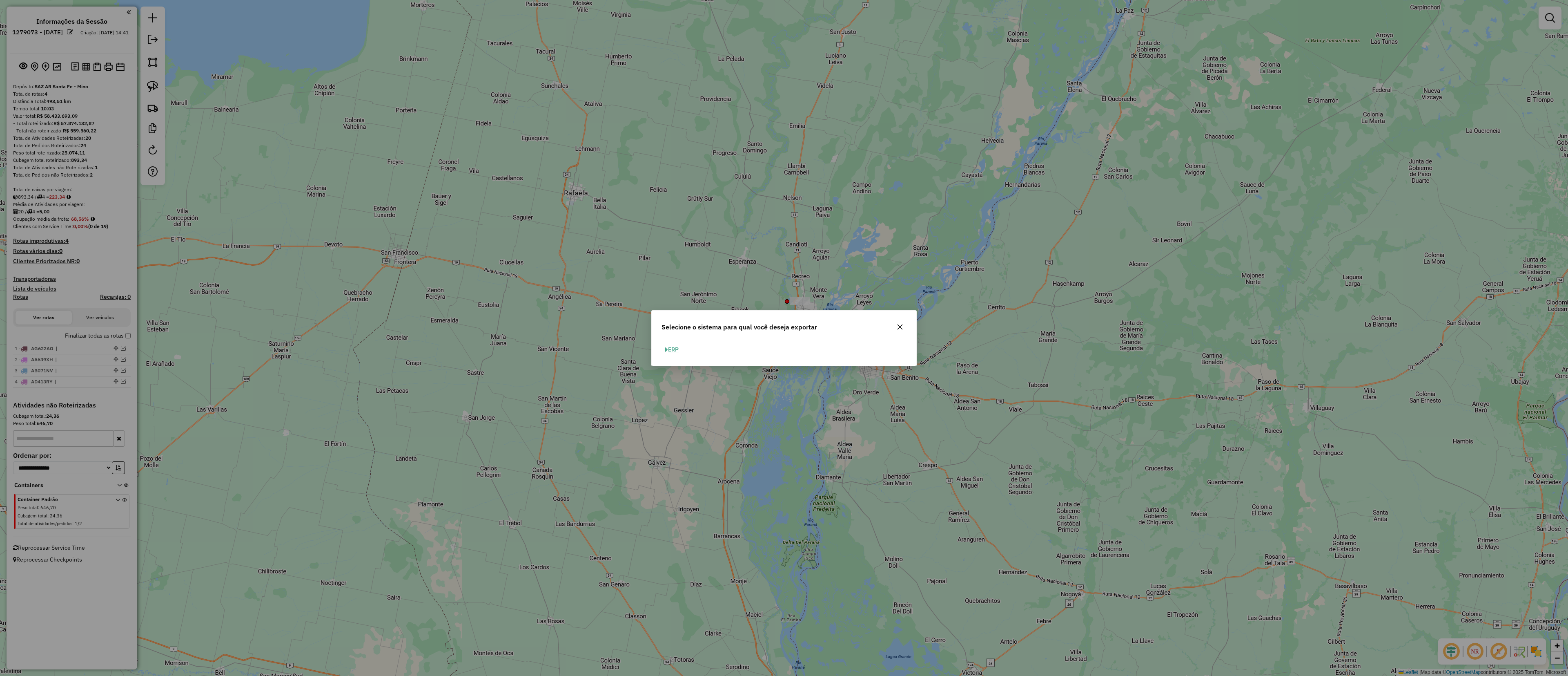
click at [665, 343] on button "ERP" at bounding box center [672, 350] width 21 height 13
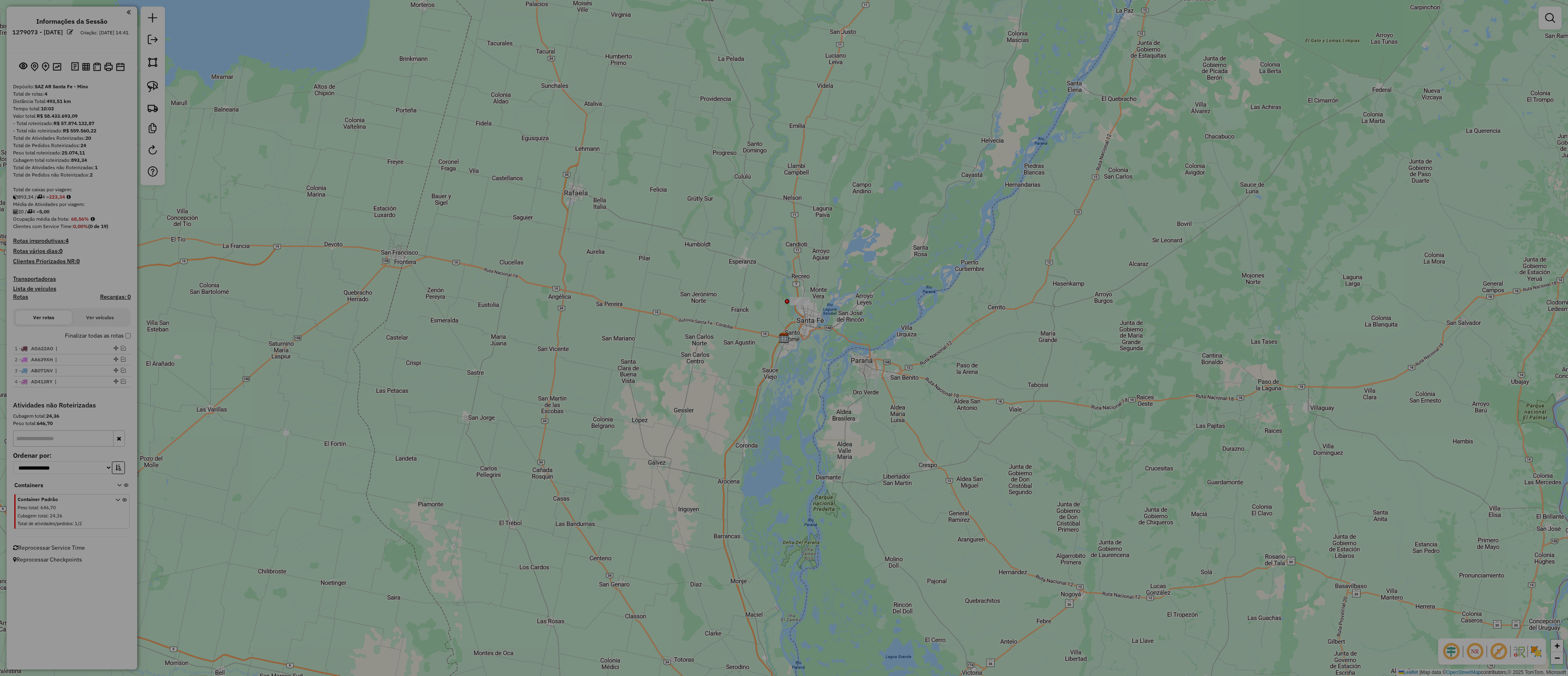
select select "*********"
select select "**"
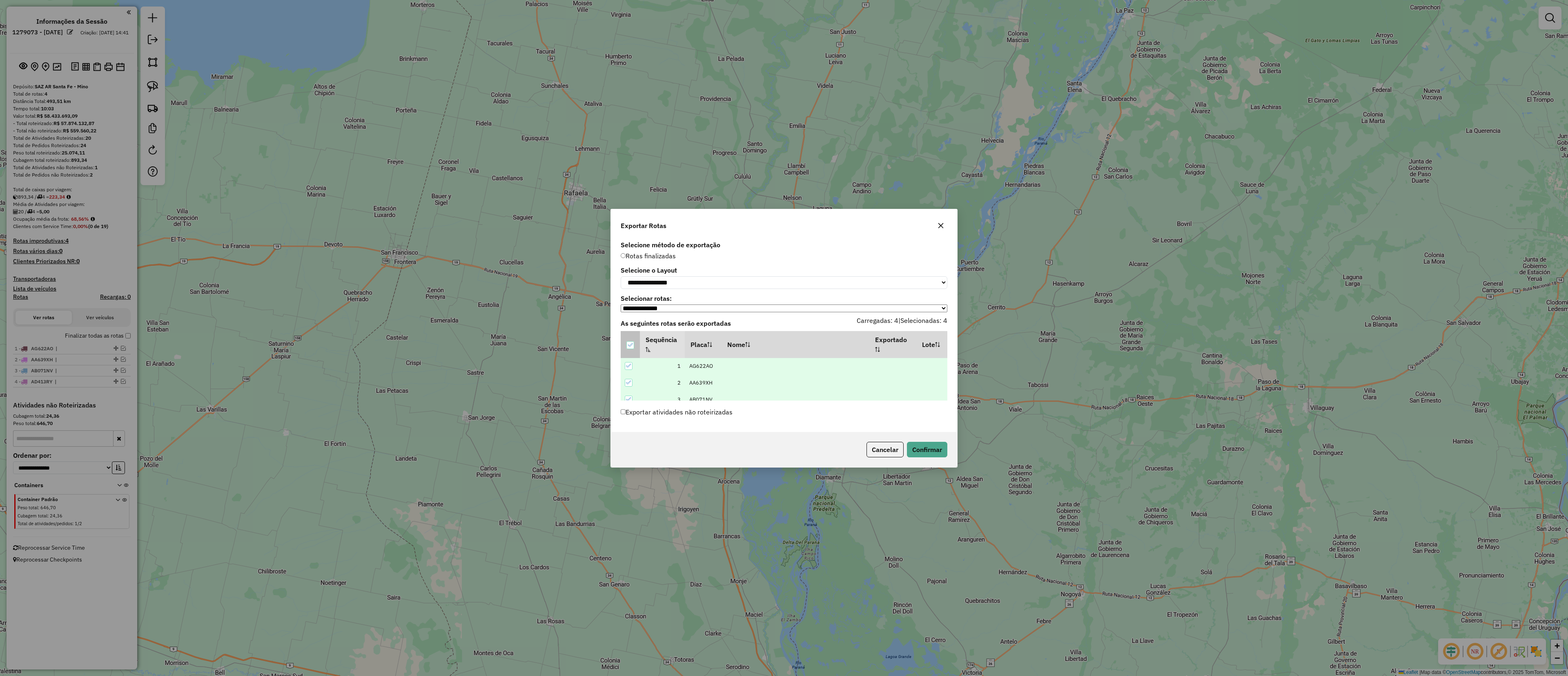
click at [627, 345] on icon at bounding box center [629, 344] width 5 height 5
click at [928, 454] on button "Confirmar" at bounding box center [927, 449] width 40 height 15
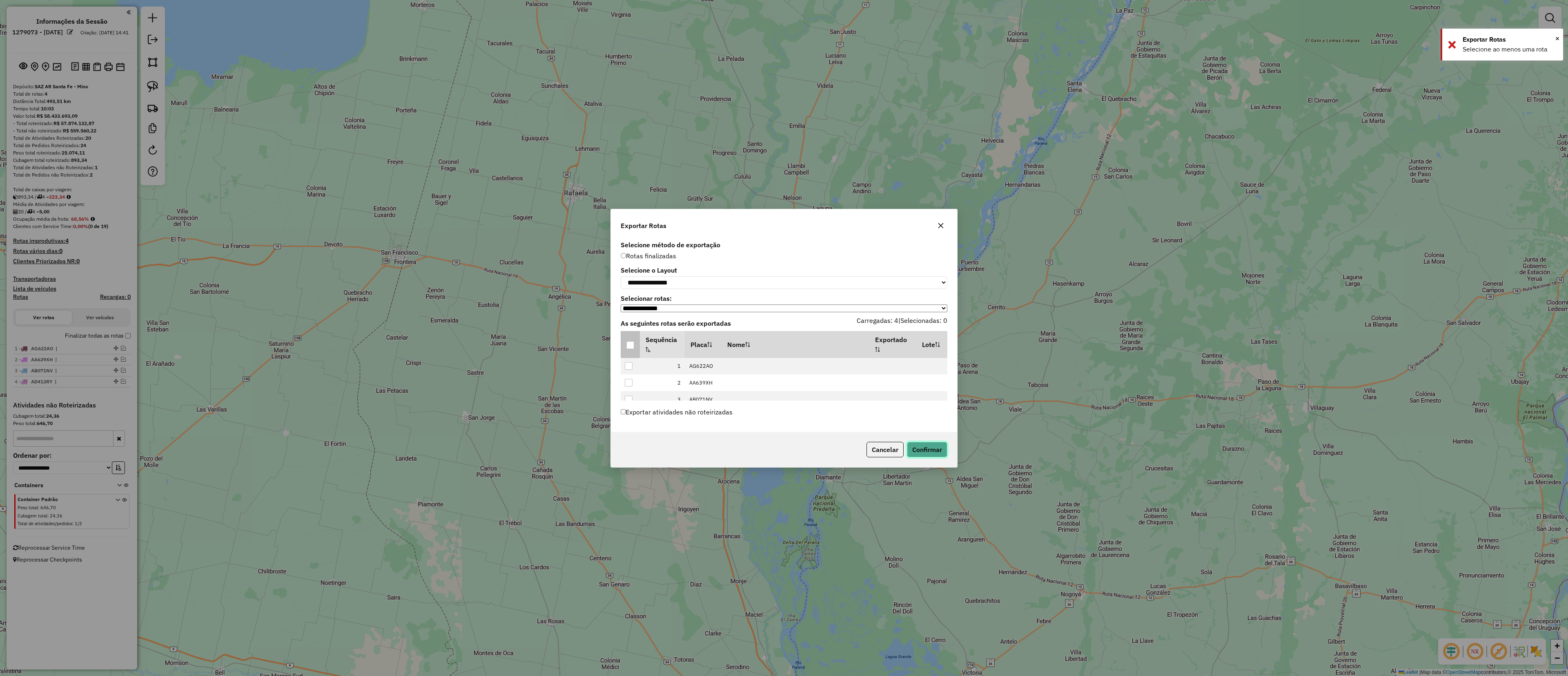
click at [928, 454] on button "Confirmar" at bounding box center [927, 449] width 40 height 15
click at [937, 227] on button "button" at bounding box center [940, 225] width 13 height 13
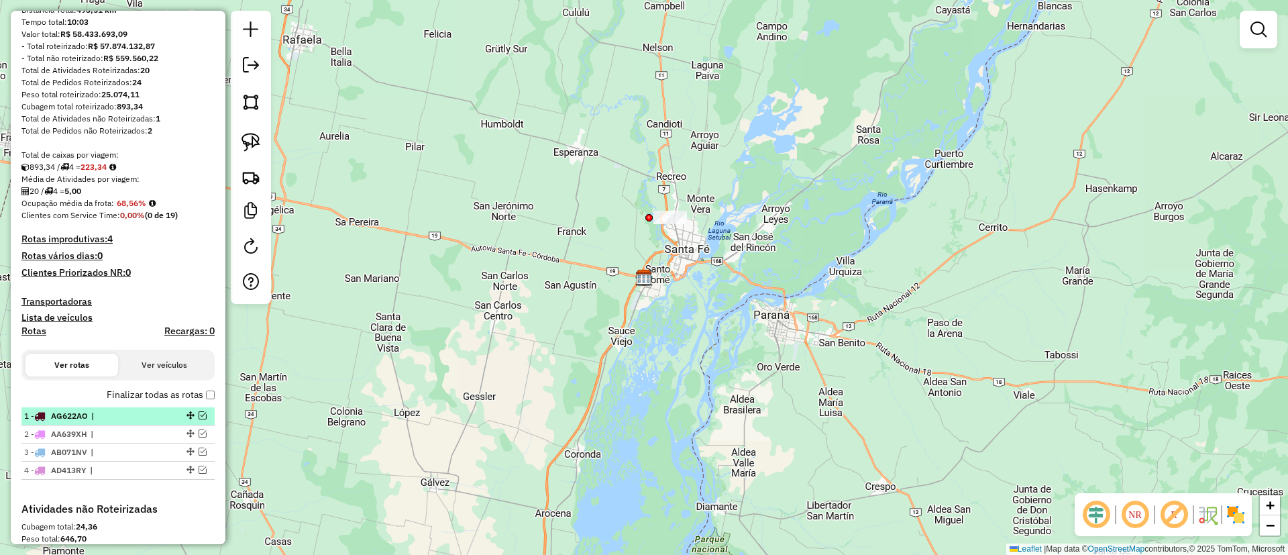
scroll to position [302, 0]
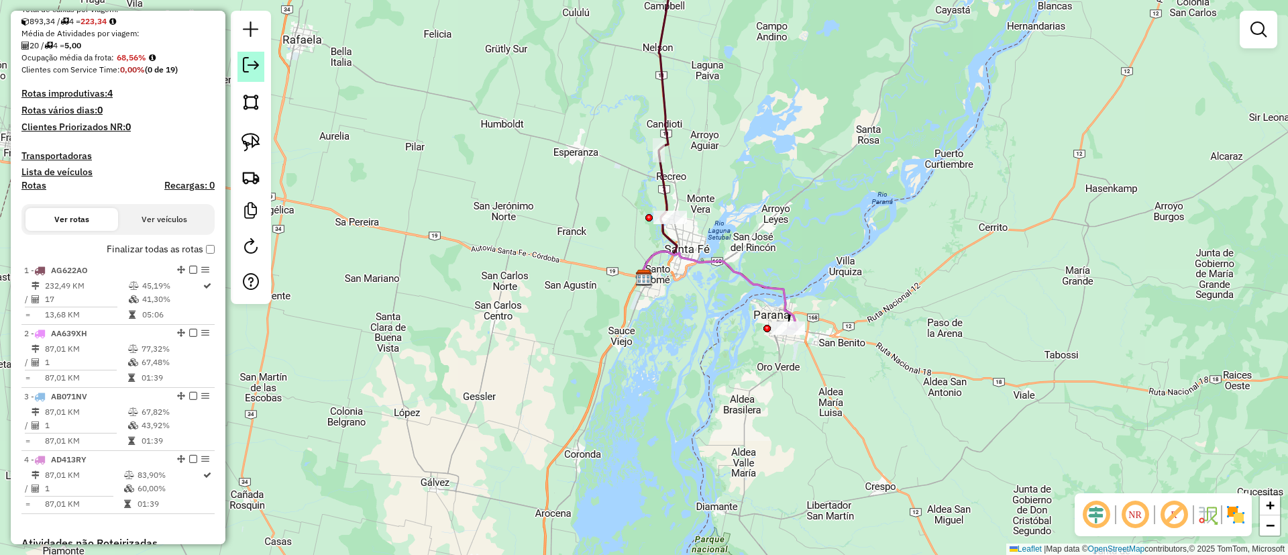
click at [254, 74] on link at bounding box center [250, 67] width 27 height 30
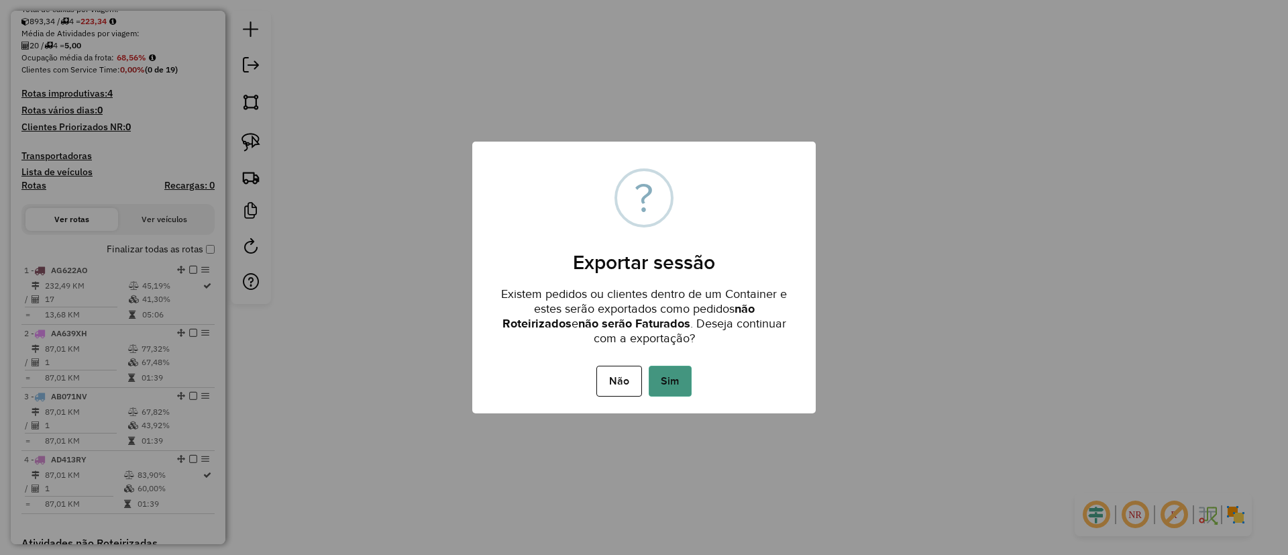
click at [665, 388] on button "Sim" at bounding box center [670, 381] width 43 height 31
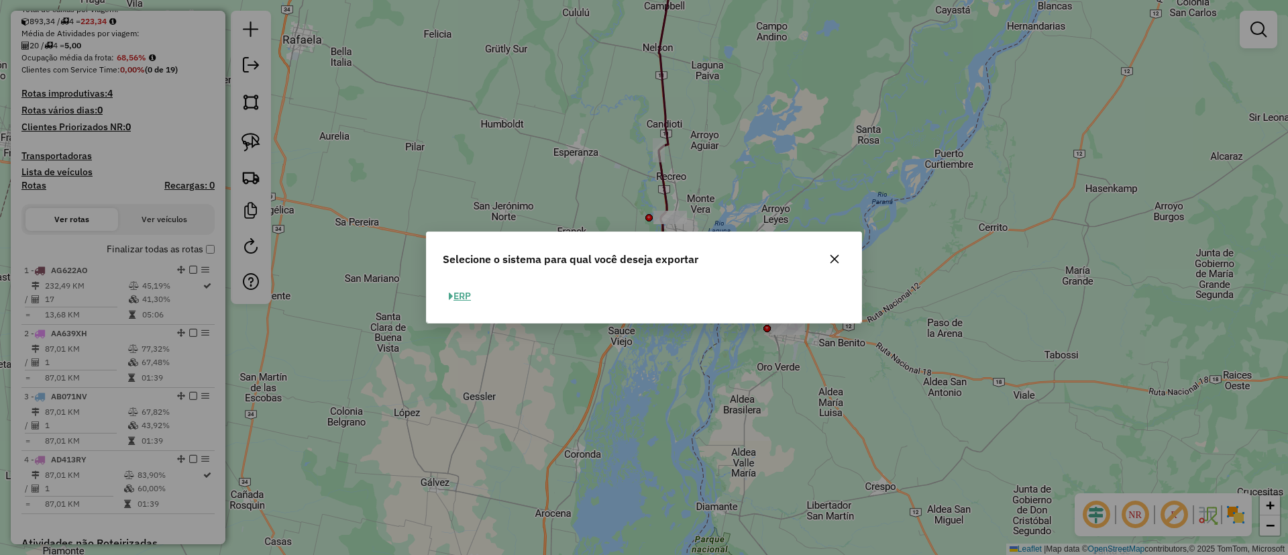
click at [468, 291] on button "ERP" at bounding box center [460, 296] width 34 height 21
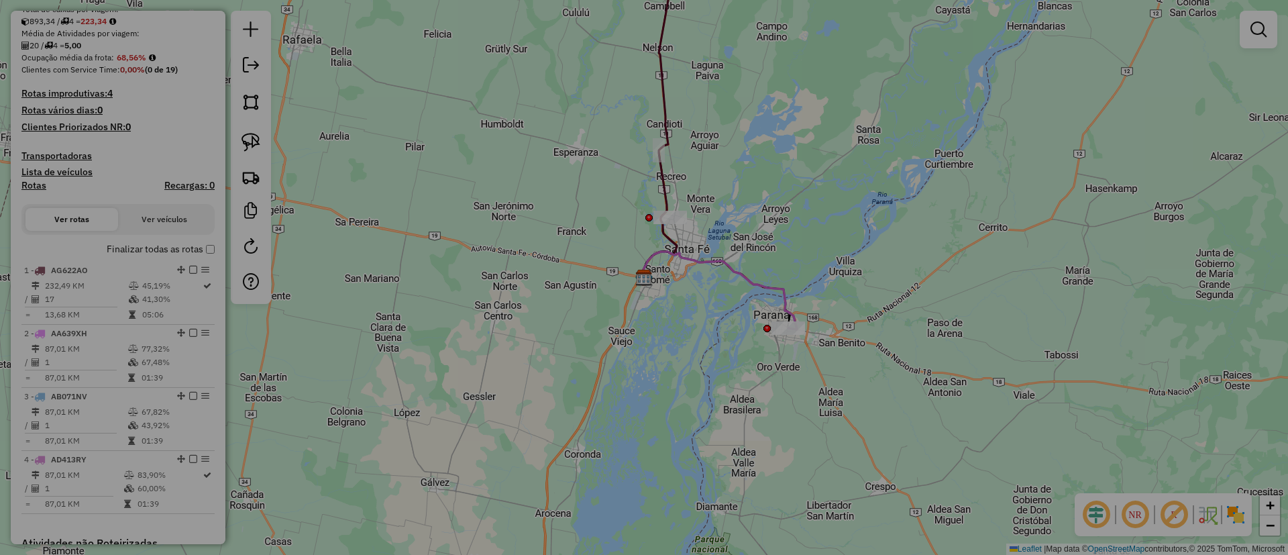
select select "*********"
select select "**"
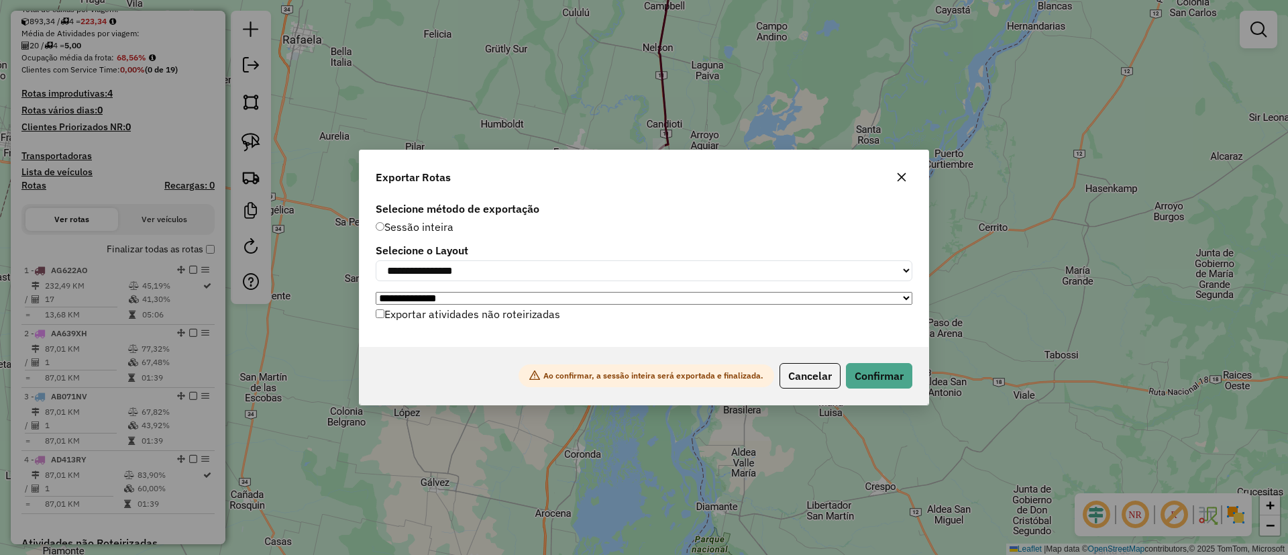
click at [474, 319] on label "Exportar atividades não roteirizadas" at bounding box center [468, 313] width 184 height 25
click at [751, 267] on select "**********" at bounding box center [644, 270] width 537 height 21
select select "*********"
click at [376, 260] on select "**********" at bounding box center [644, 270] width 537 height 21
click at [905, 379] on button "Confirmar" at bounding box center [879, 375] width 66 height 25
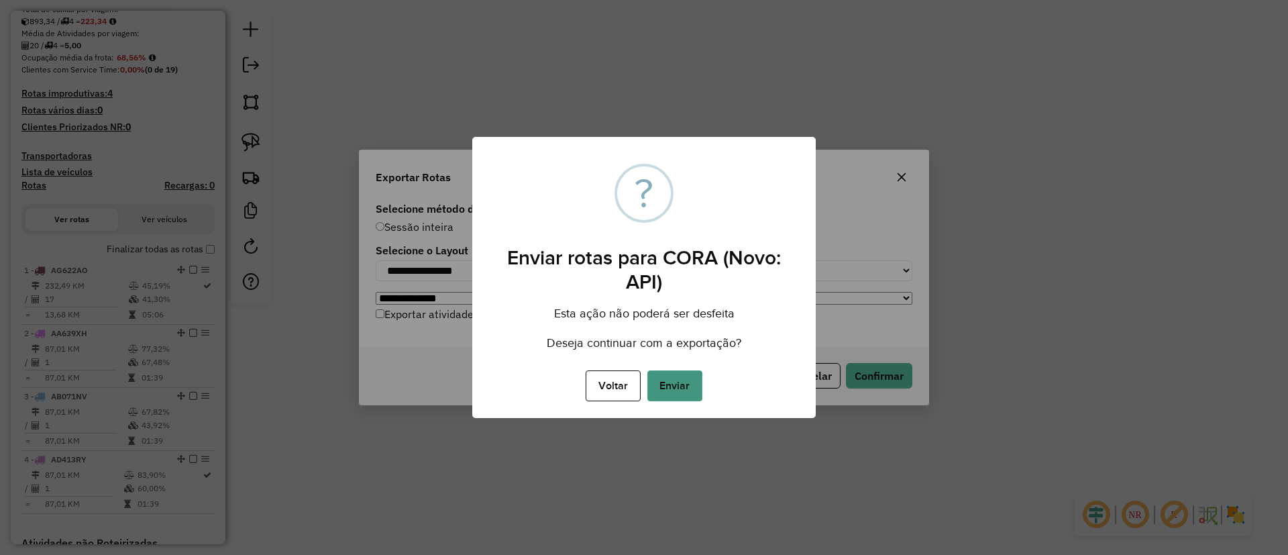
click at [682, 388] on button "Enviar" at bounding box center [674, 385] width 55 height 31
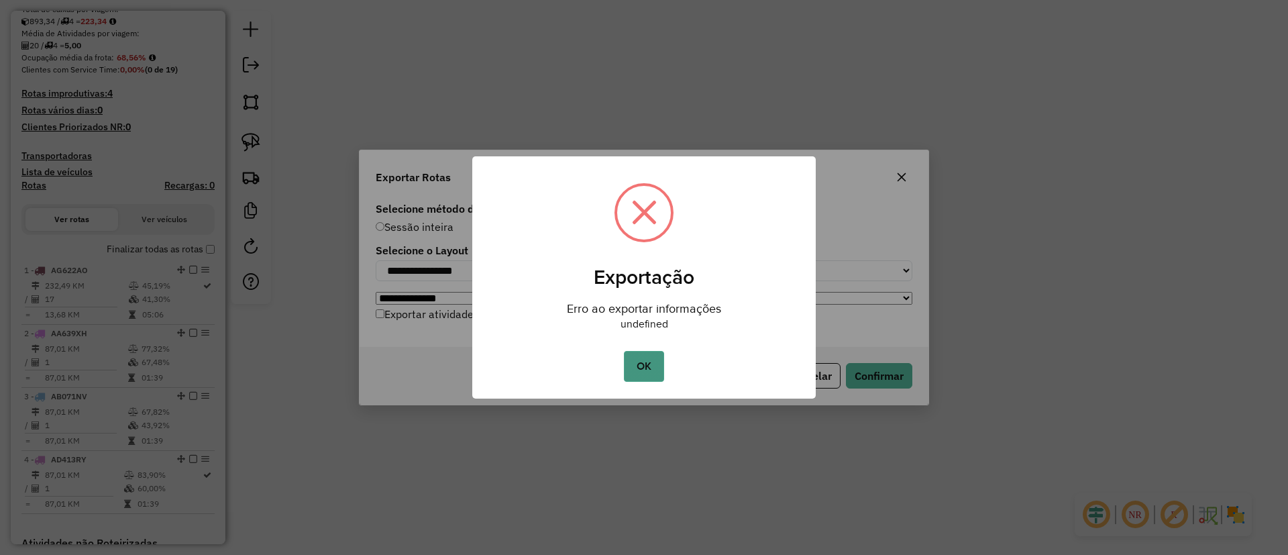
click at [651, 378] on button "OK" at bounding box center [644, 366] width 40 height 31
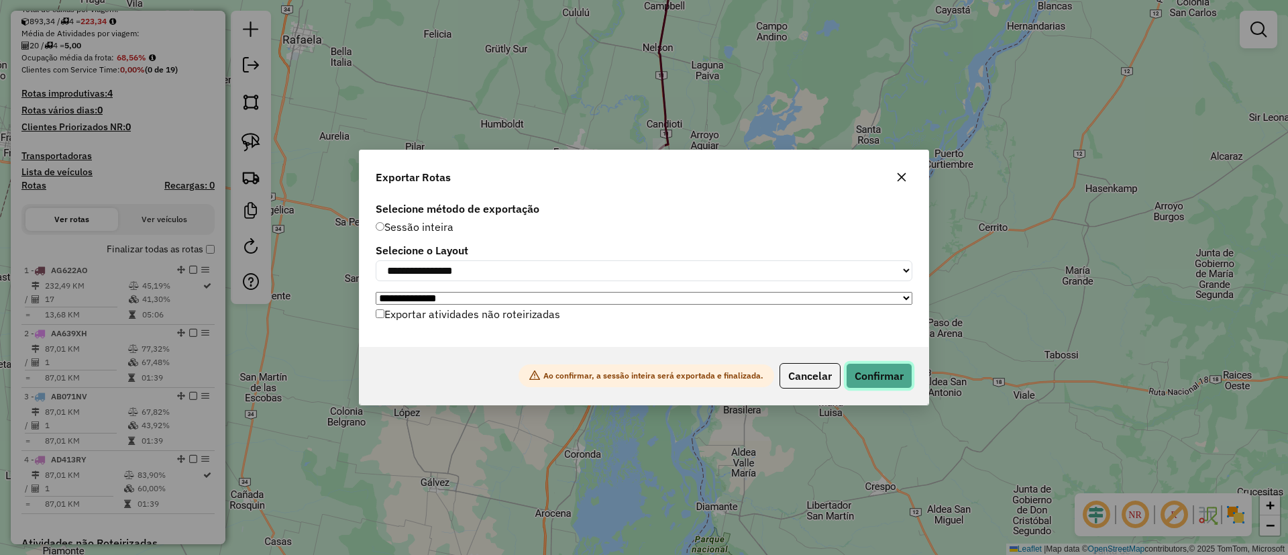
click at [878, 388] on button "Confirmar" at bounding box center [879, 375] width 66 height 25
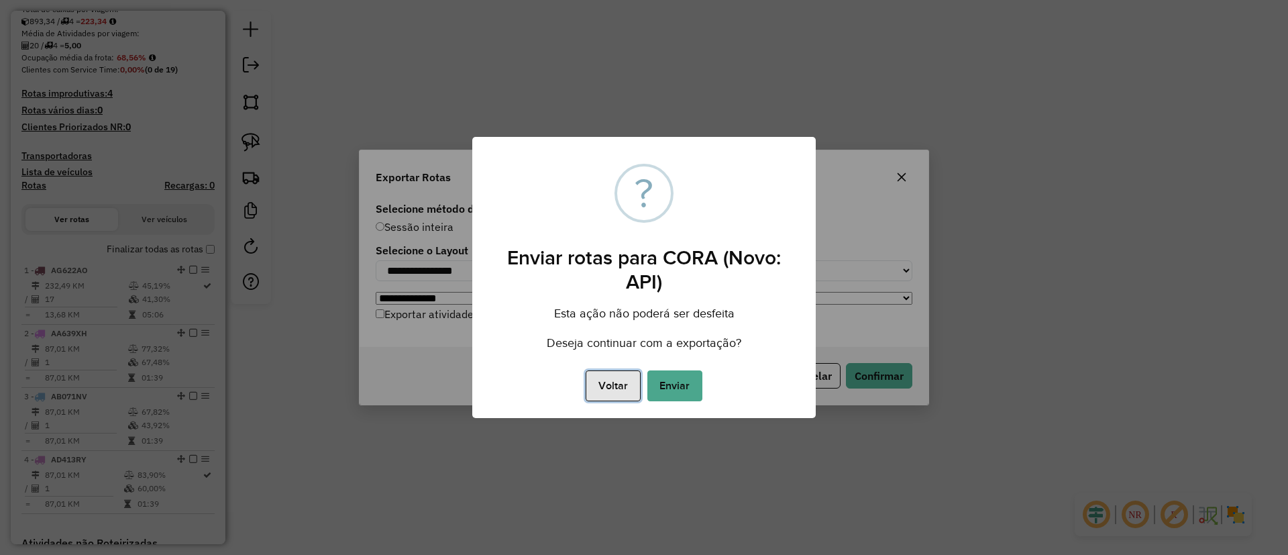
click at [617, 380] on button "Voltar" at bounding box center [613, 385] width 54 height 31
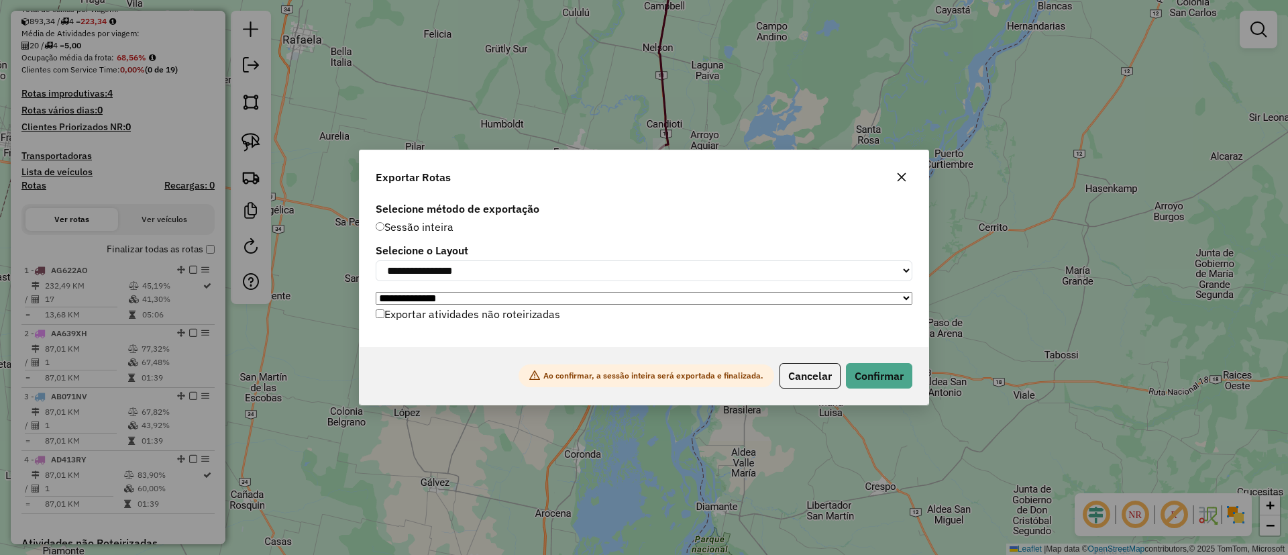
click at [816, 376] on button "Cancelar" at bounding box center [810, 375] width 61 height 25
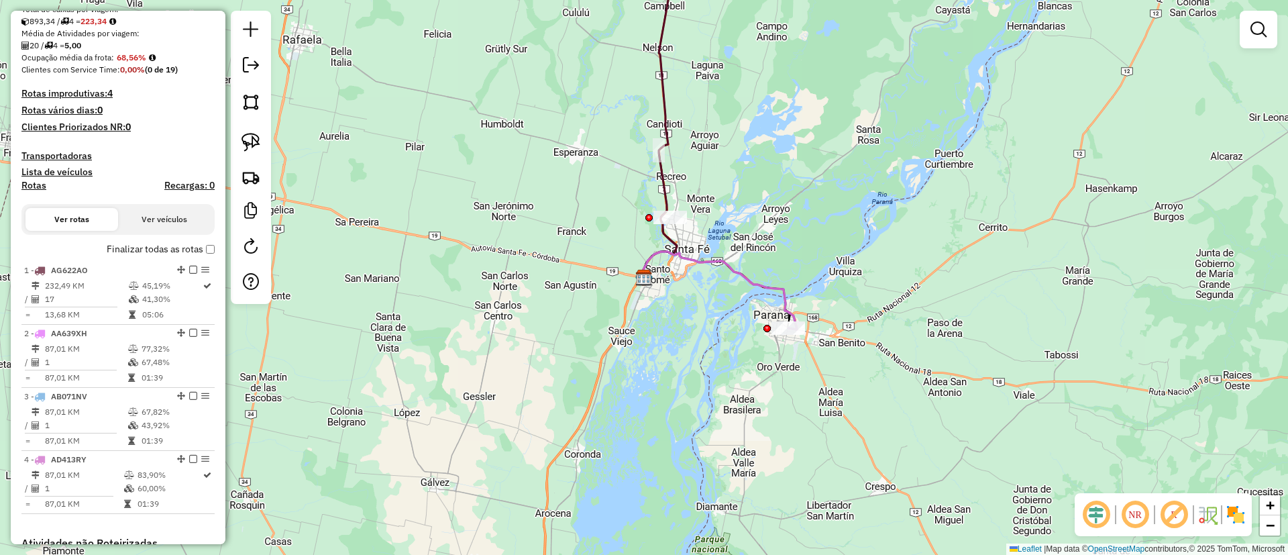
click at [205, 254] on label "Finalizar todas as rotas" at bounding box center [161, 249] width 108 height 14
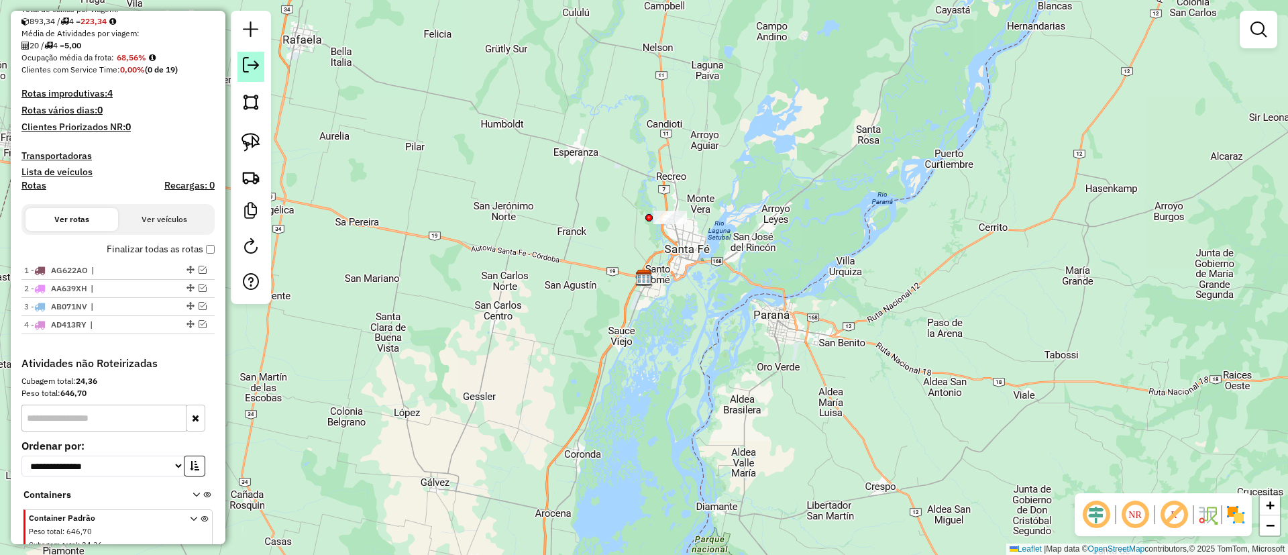
click at [249, 72] on em at bounding box center [251, 65] width 16 height 16
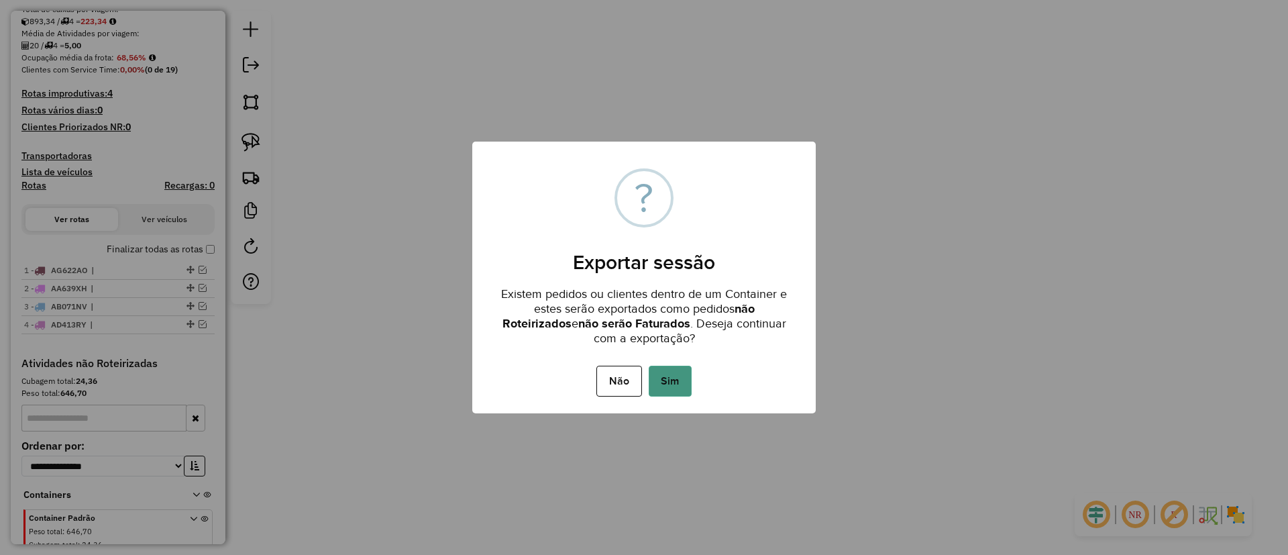
click at [680, 376] on button "Sim" at bounding box center [670, 381] width 43 height 31
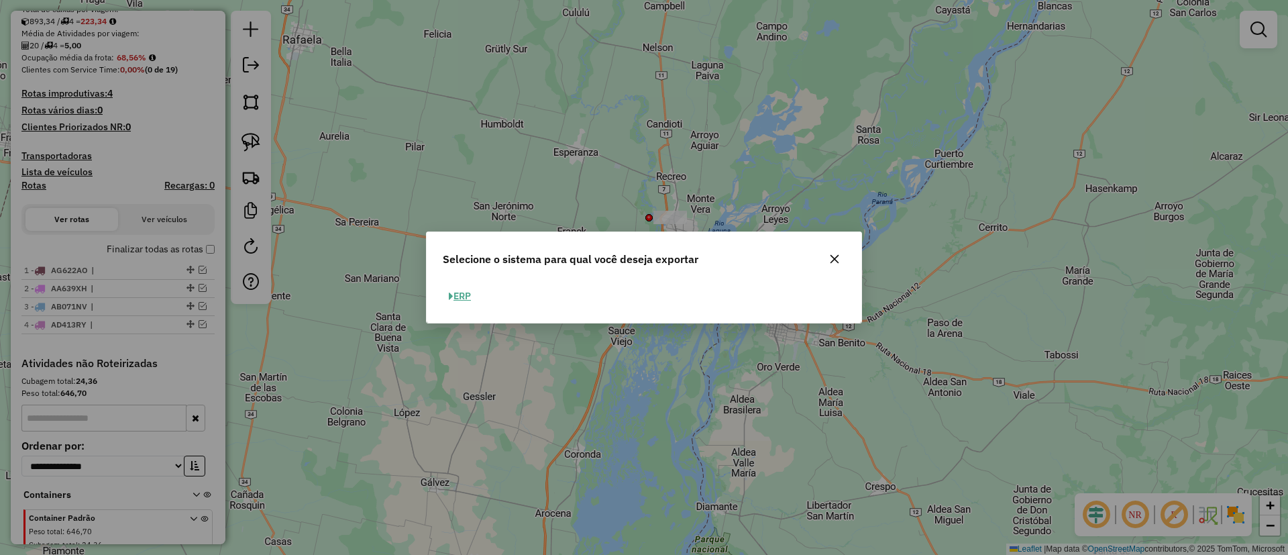
click at [443, 298] on button "ERP" at bounding box center [460, 296] width 34 height 21
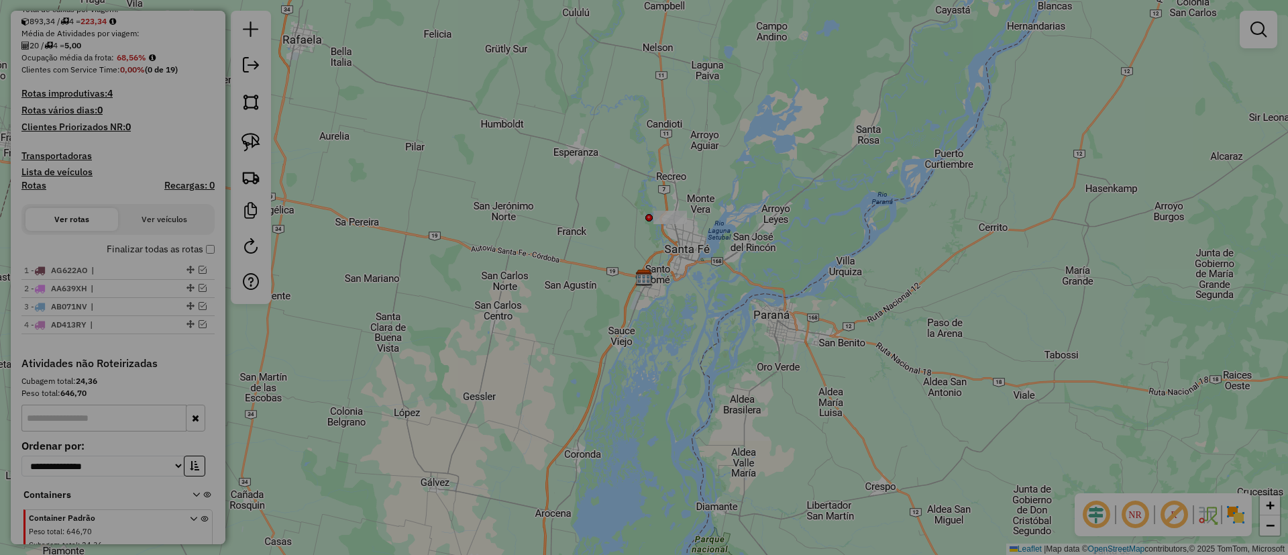
select select "**"
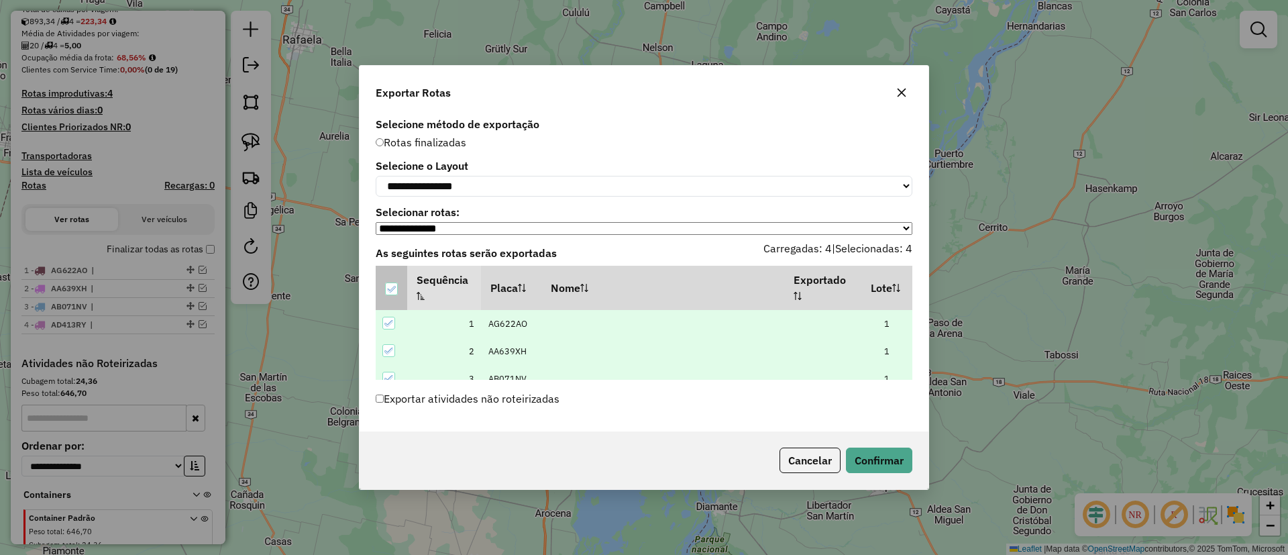
click at [396, 286] on div at bounding box center [391, 288] width 13 height 13
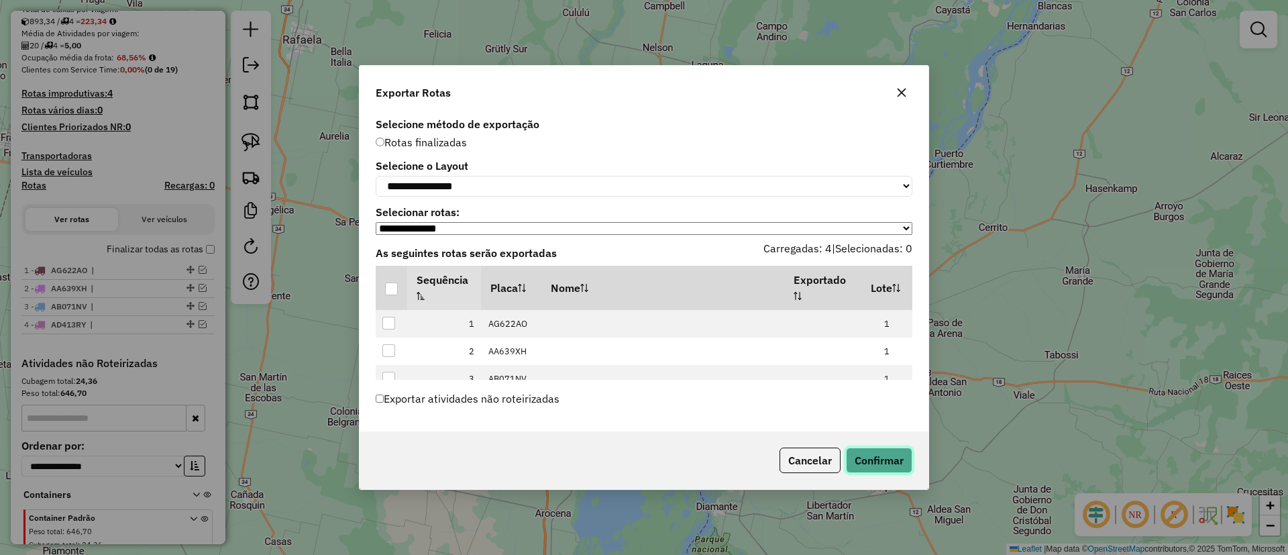
click at [859, 460] on button "Confirmar" at bounding box center [879, 459] width 66 height 25
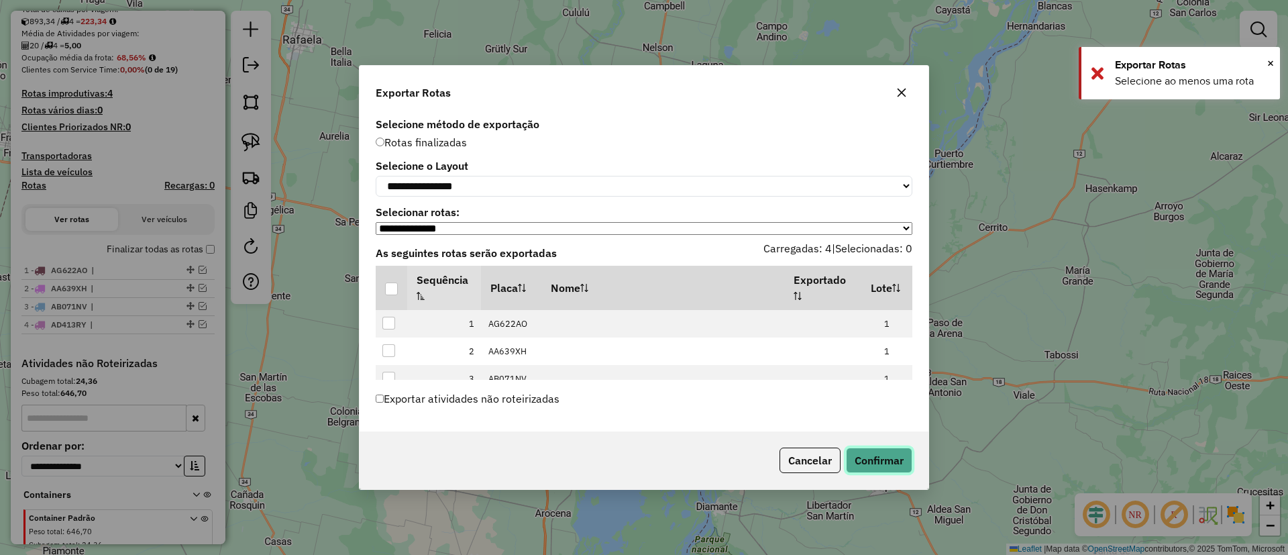
click at [862, 460] on button "Confirmar" at bounding box center [879, 459] width 66 height 25
click at [900, 92] on icon "button" at bounding box center [901, 92] width 11 height 11
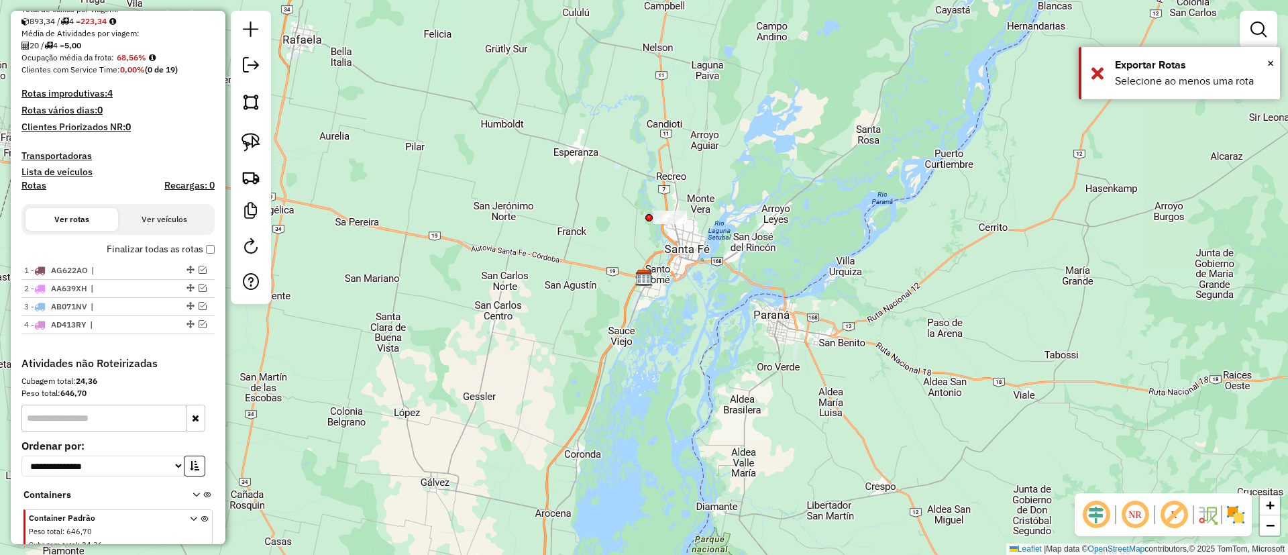
click at [207, 258] on div "Finalizar todas as rotas" at bounding box center [117, 254] width 193 height 16
click at [207, 257] on div "Finalizar todas as rotas" at bounding box center [117, 254] width 193 height 16
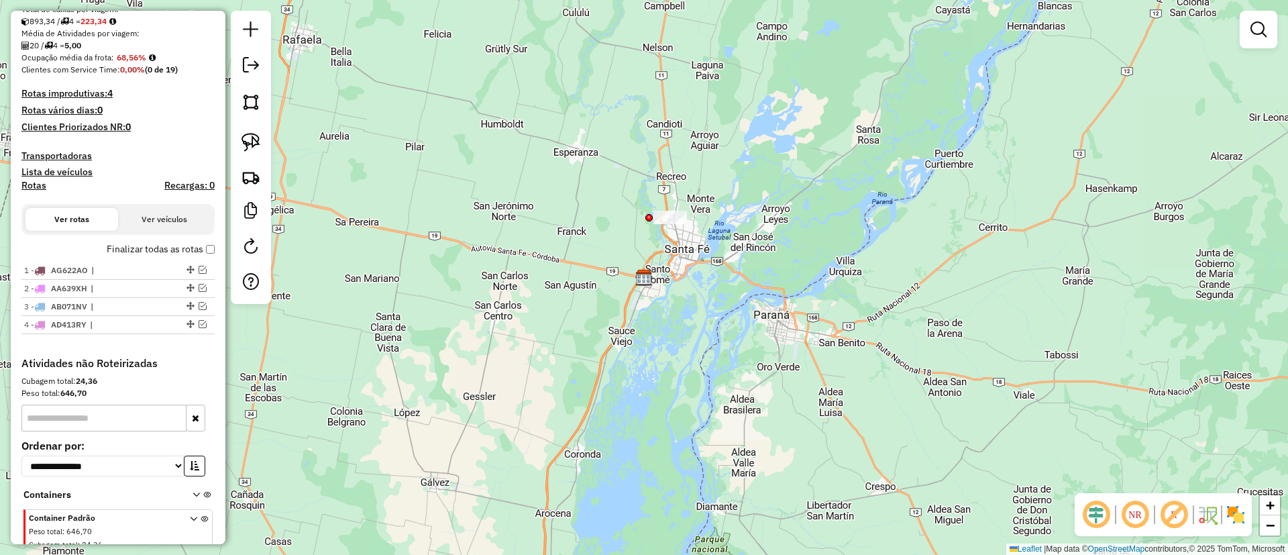
click at [207, 254] on label "Finalizar todas as rotas" at bounding box center [161, 249] width 108 height 14
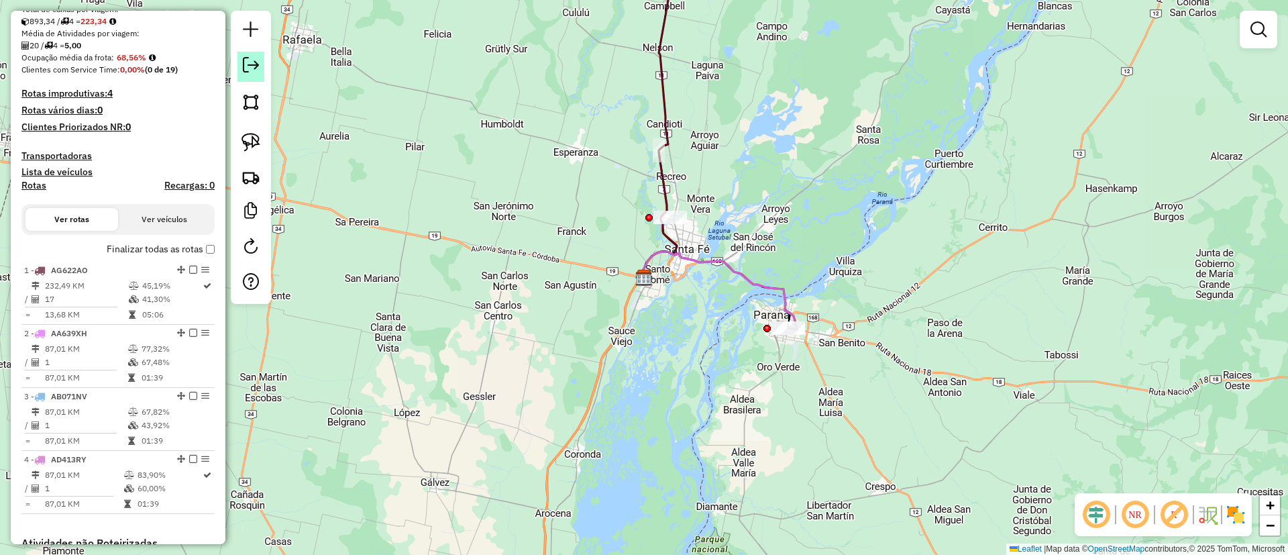
click at [253, 75] on link at bounding box center [250, 67] width 27 height 30
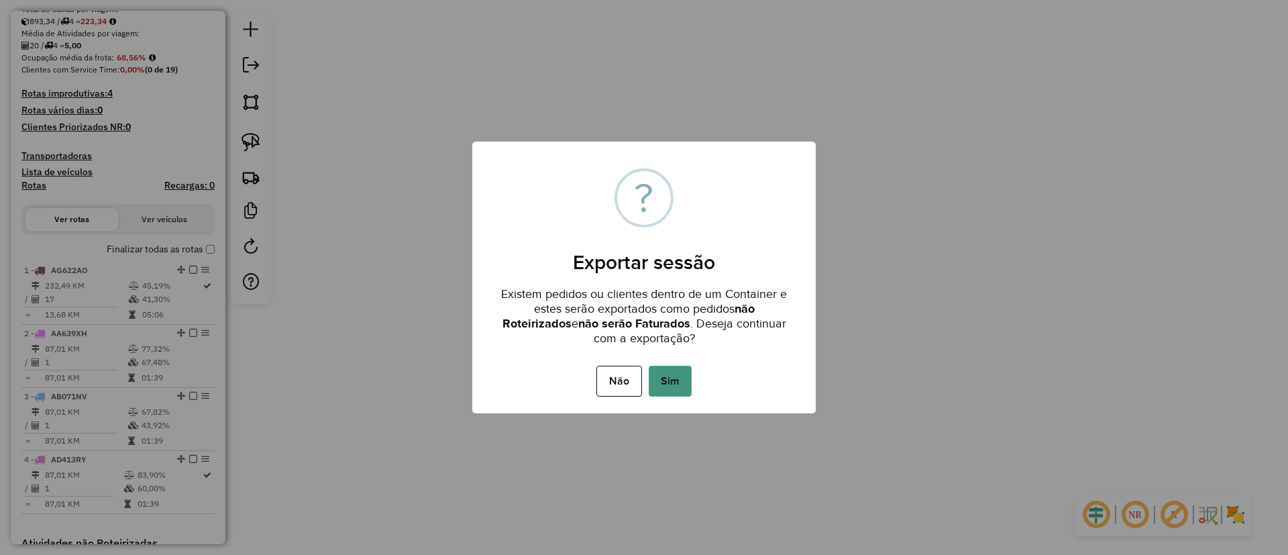
click at [689, 396] on button "Sim" at bounding box center [670, 381] width 43 height 31
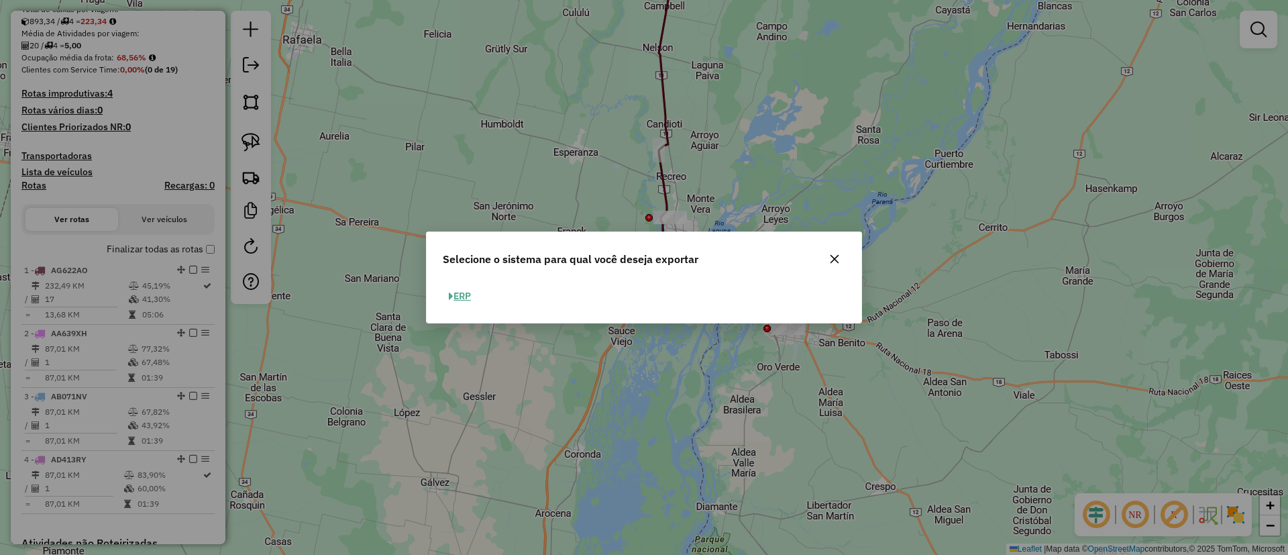
click at [477, 297] on button "ERP" at bounding box center [460, 296] width 34 height 21
select select "**"
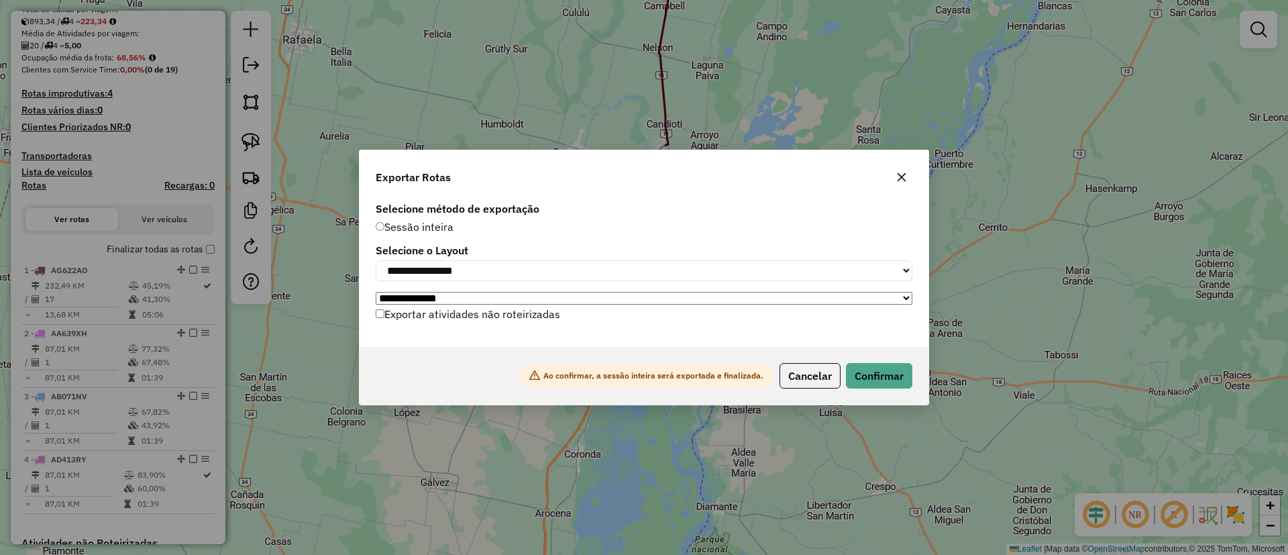
click at [480, 307] on label "Exportar atividades não roteirizadas" at bounding box center [468, 313] width 184 height 25
click at [883, 384] on button "Confirmar" at bounding box center [879, 375] width 66 height 25
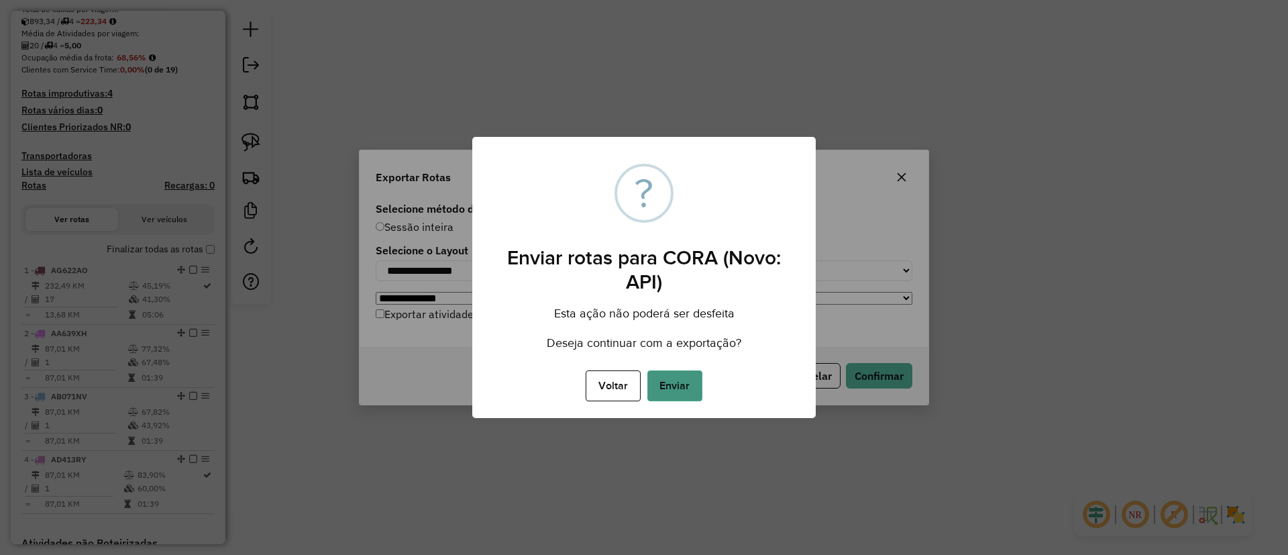
click at [688, 385] on button "Enviar" at bounding box center [674, 385] width 55 height 31
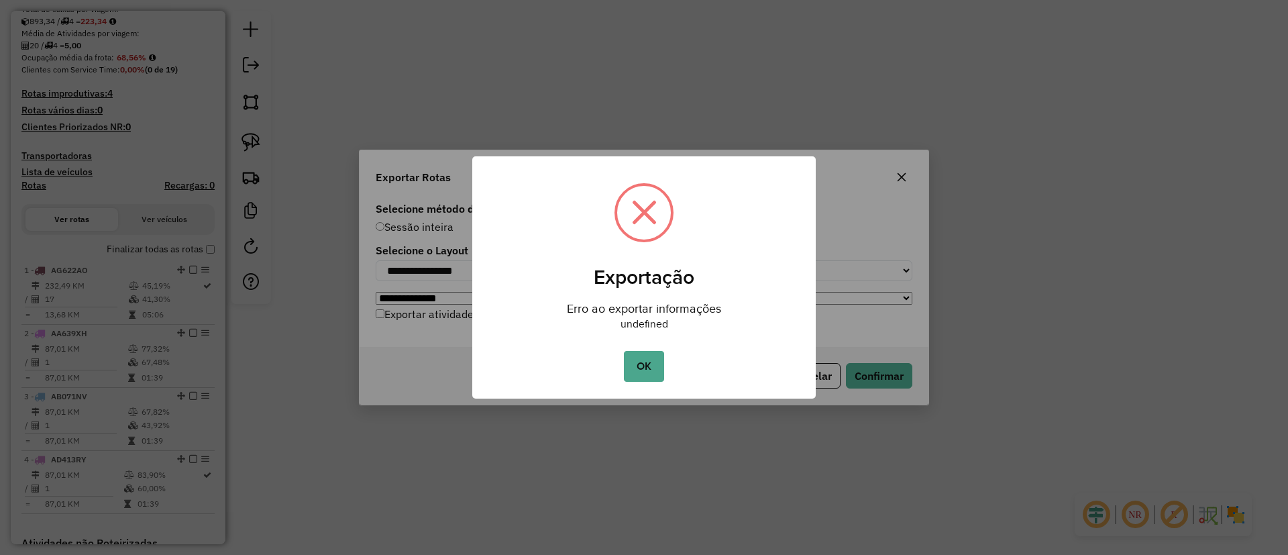
click at [665, 374] on div "OK No Cancel" at bounding box center [643, 366] width 343 height 38
click at [659, 370] on button "OK" at bounding box center [644, 366] width 40 height 31
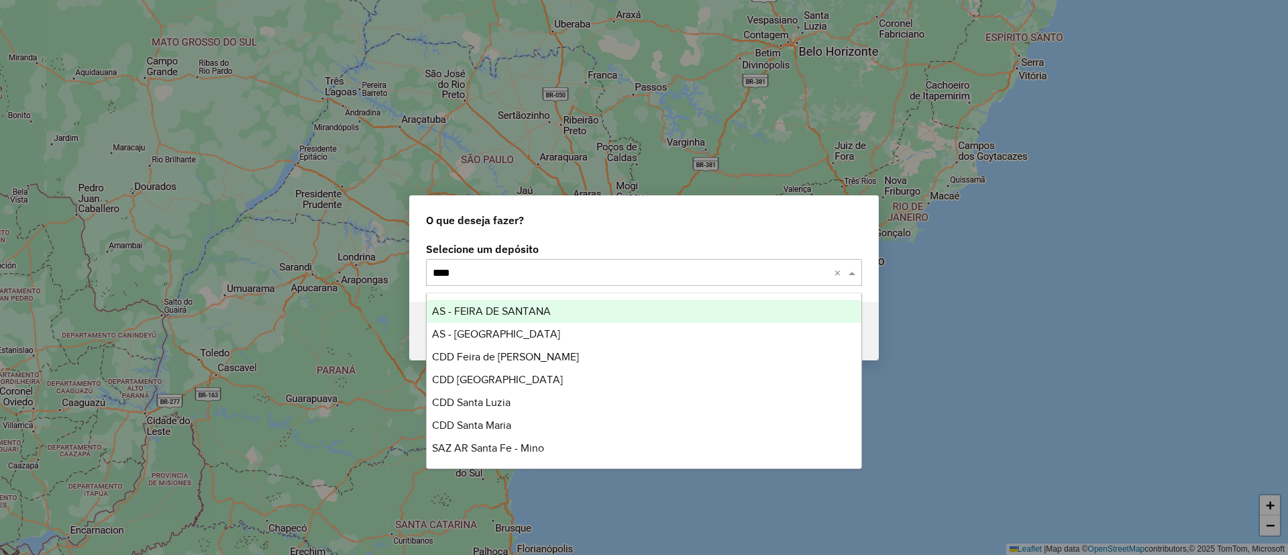
type input "*****"
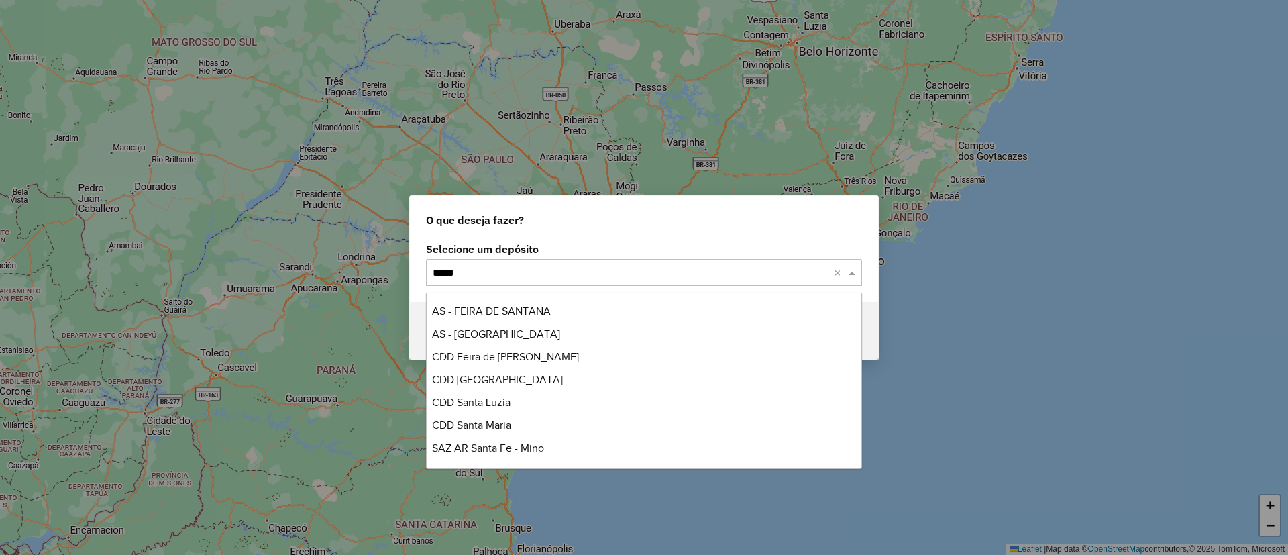
scroll to position [44, 0]
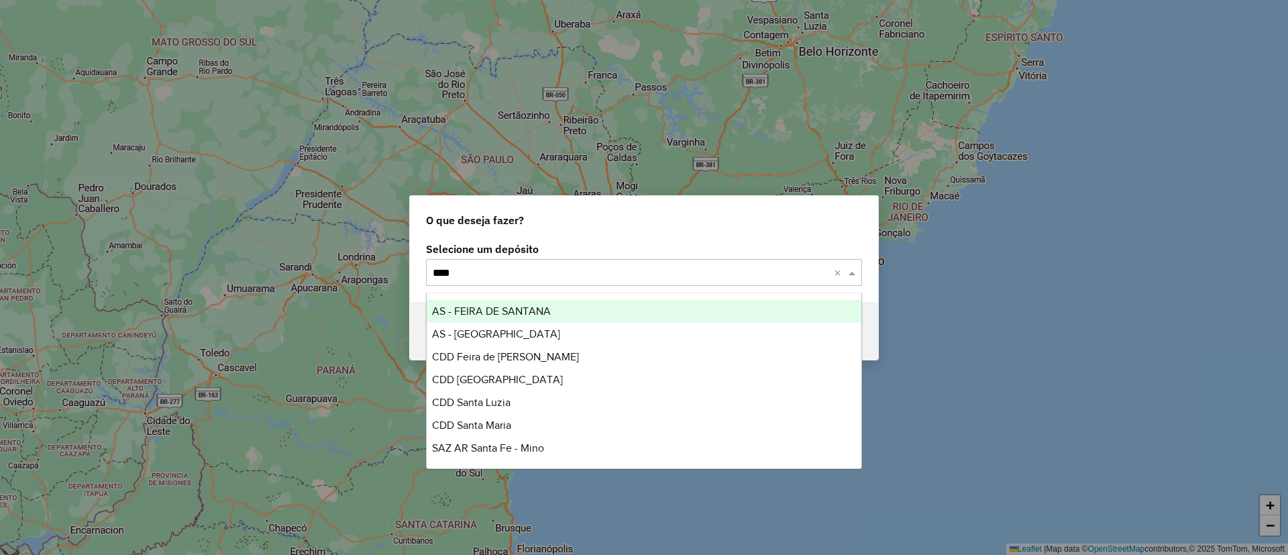
type input "*****"
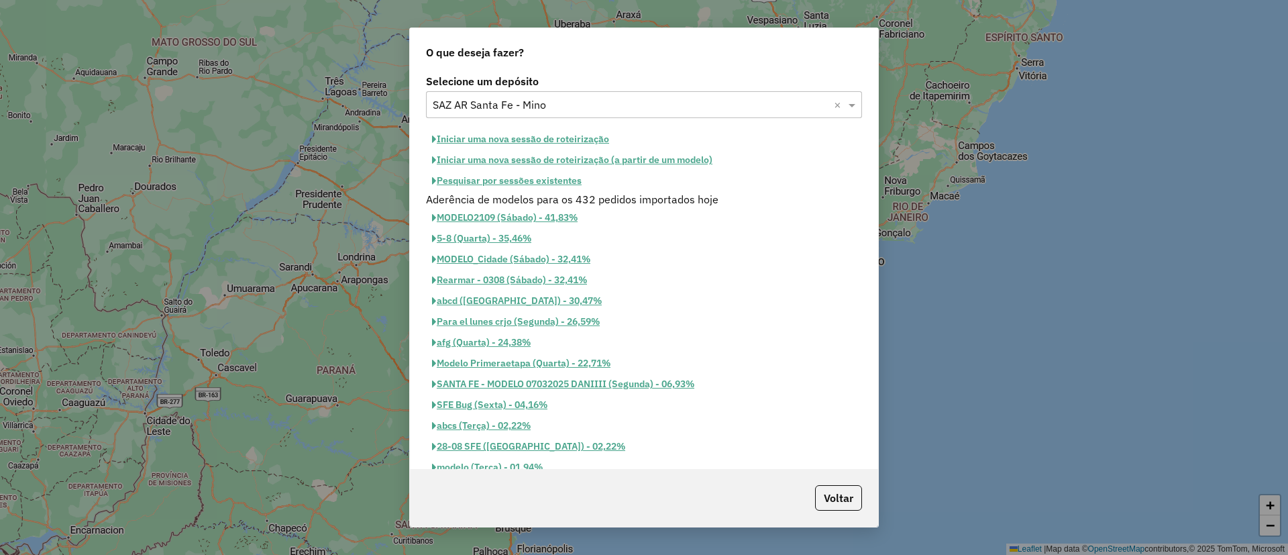
click at [504, 172] on button "Pesquisar por sessões existentes" at bounding box center [507, 180] width 162 height 21
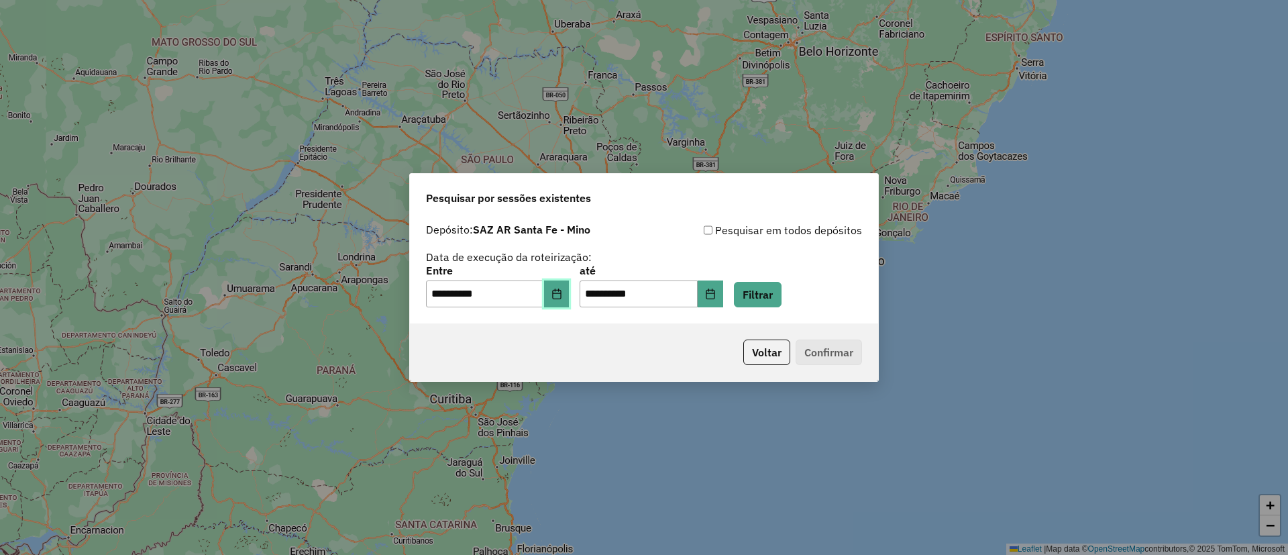
click at [558, 298] on button "Choose Date" at bounding box center [556, 293] width 25 height 27
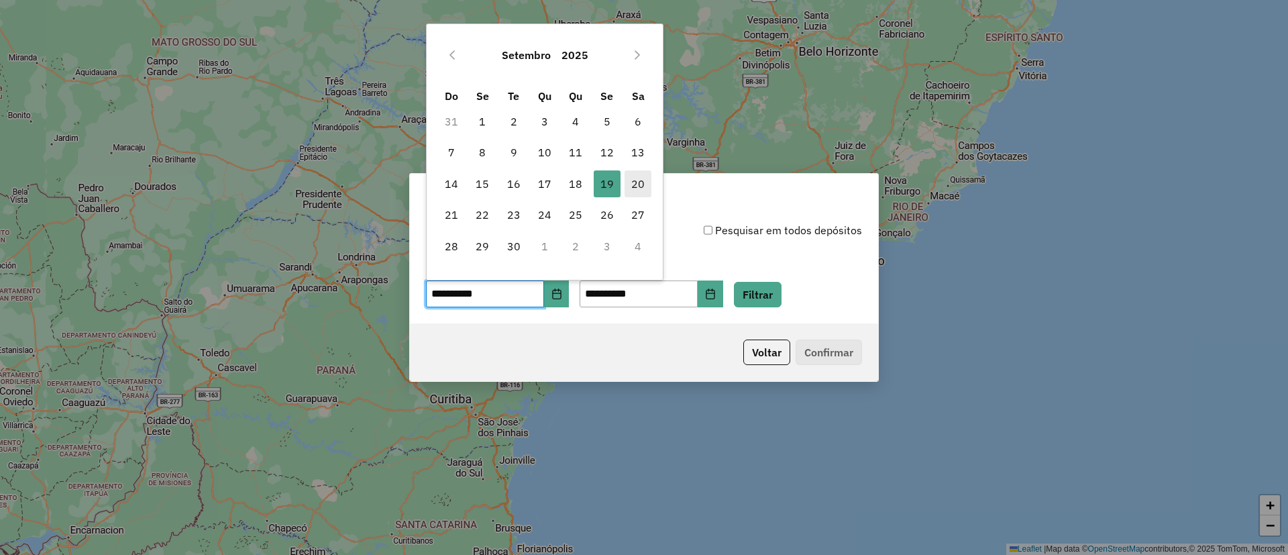
click at [631, 179] on span "20" at bounding box center [638, 183] width 27 height 27
type input "**********"
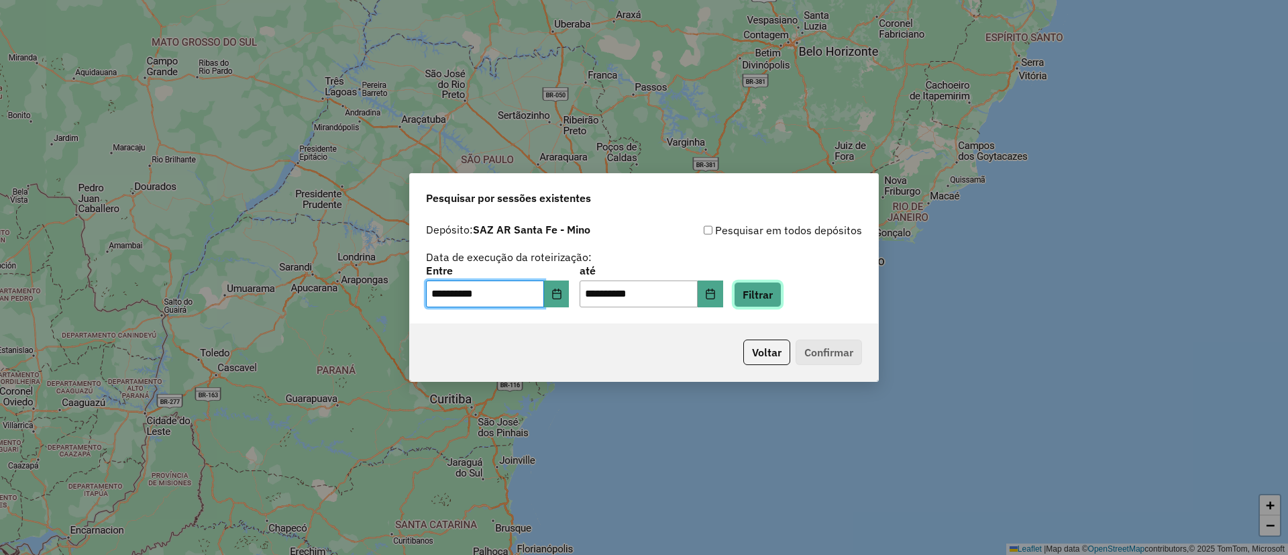
click at [775, 290] on button "Filtrar" at bounding box center [758, 294] width 48 height 25
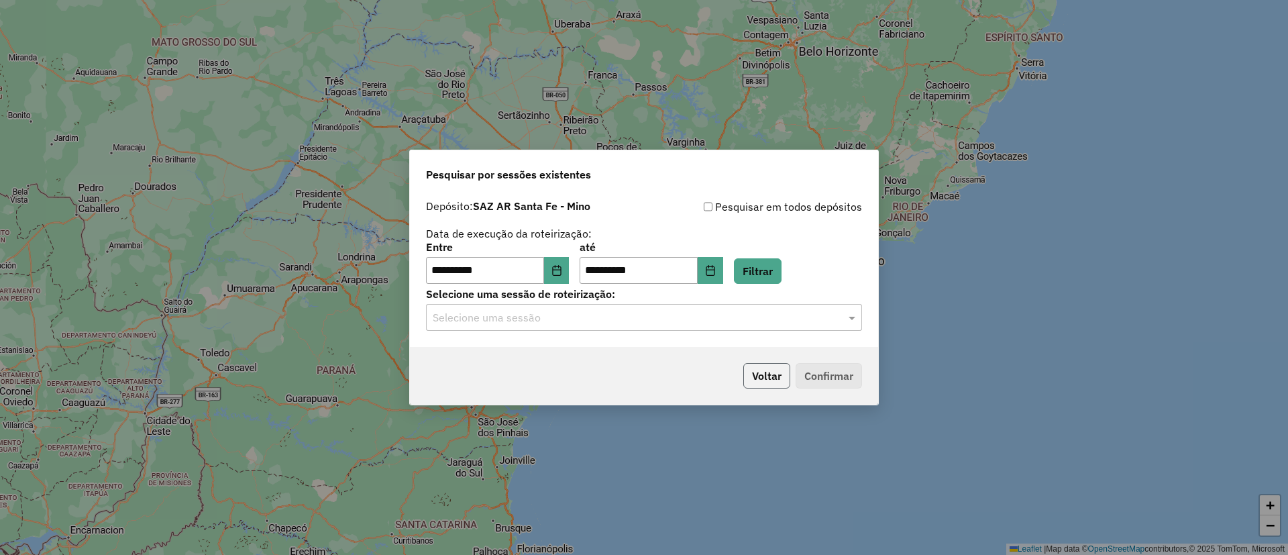
click at [752, 372] on button "Voltar" at bounding box center [766, 375] width 47 height 25
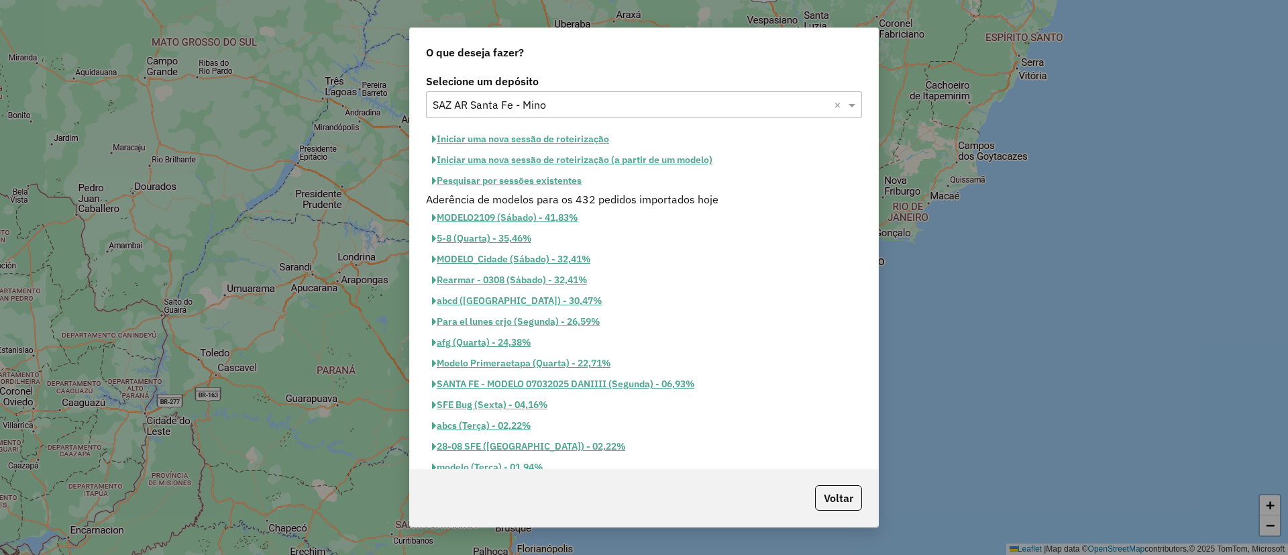
click at [537, 130] on button "Iniciar uma nova sessão de roteirização" at bounding box center [520, 139] width 189 height 21
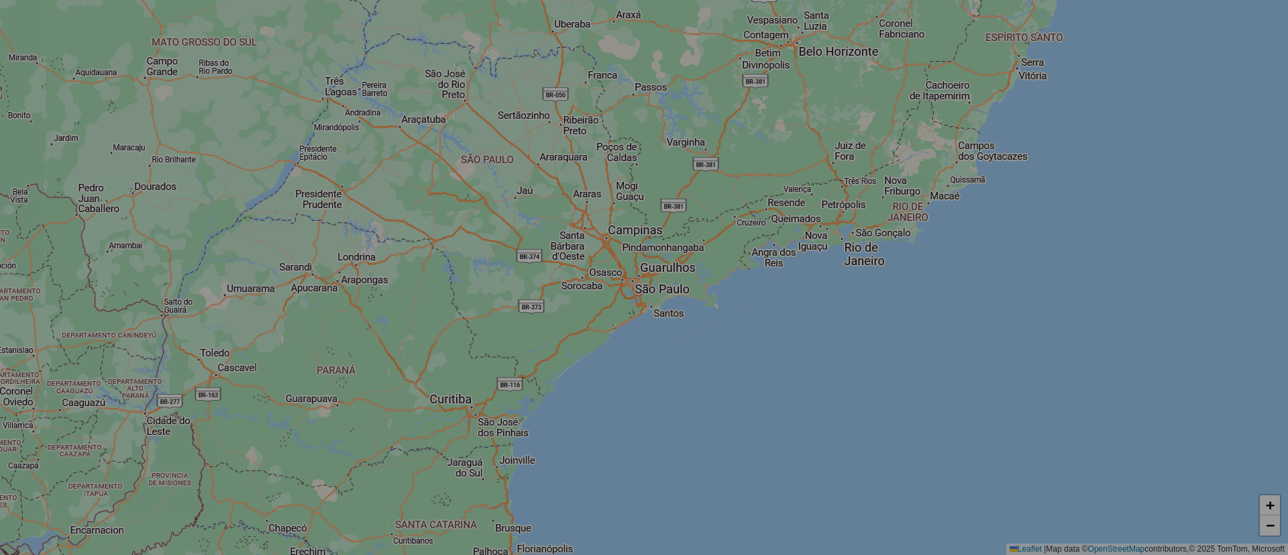
select select "*"
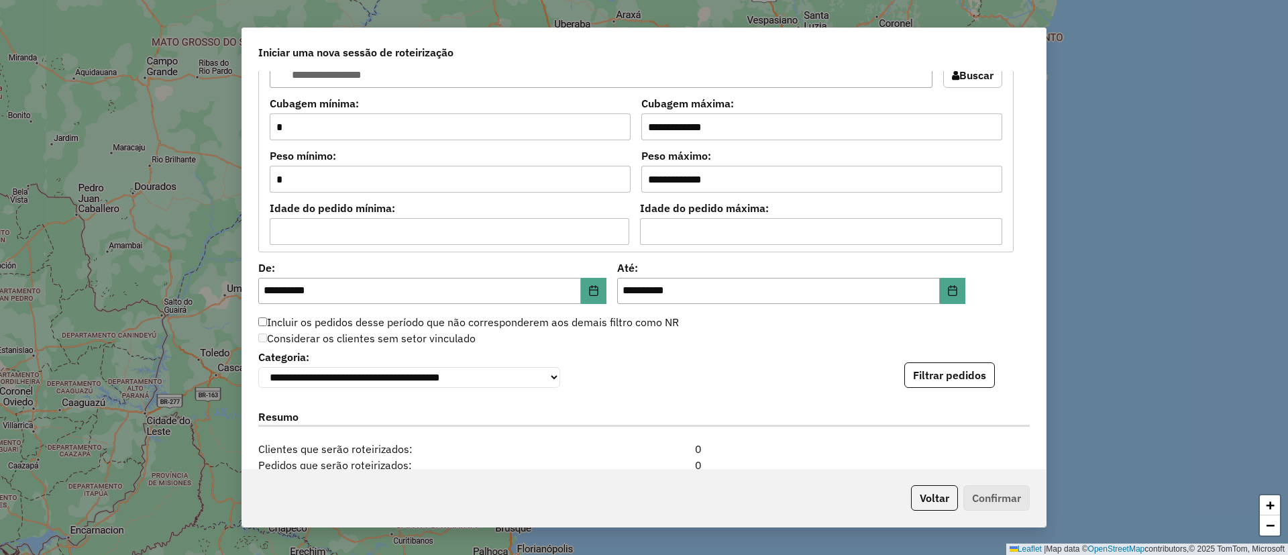
scroll to position [906, 0]
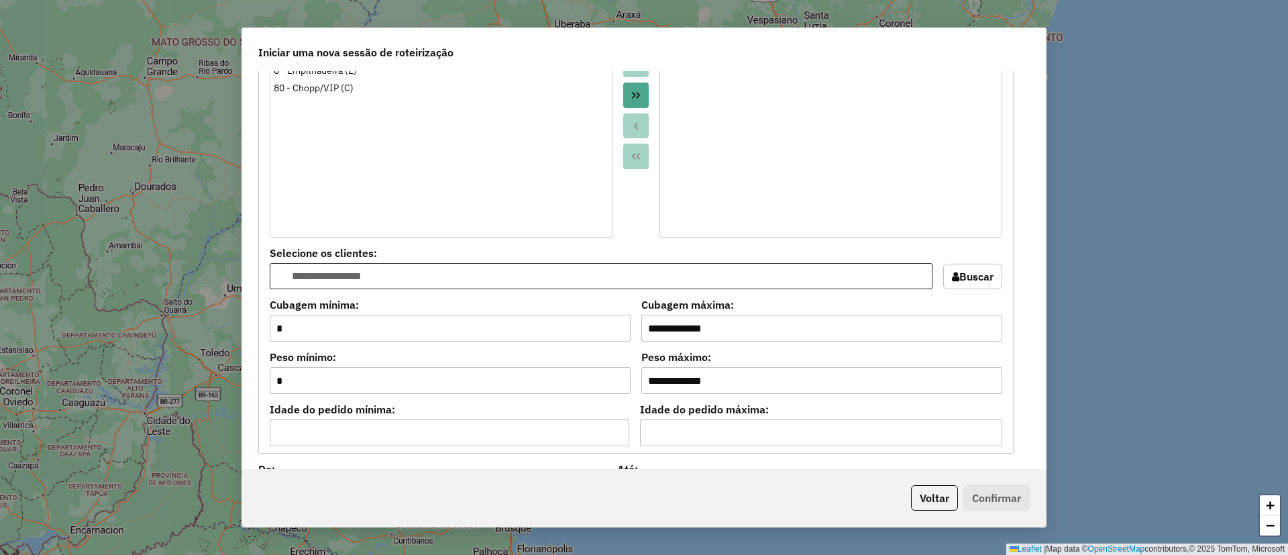
click at [444, 272] on input "text" at bounding box center [609, 276] width 635 height 16
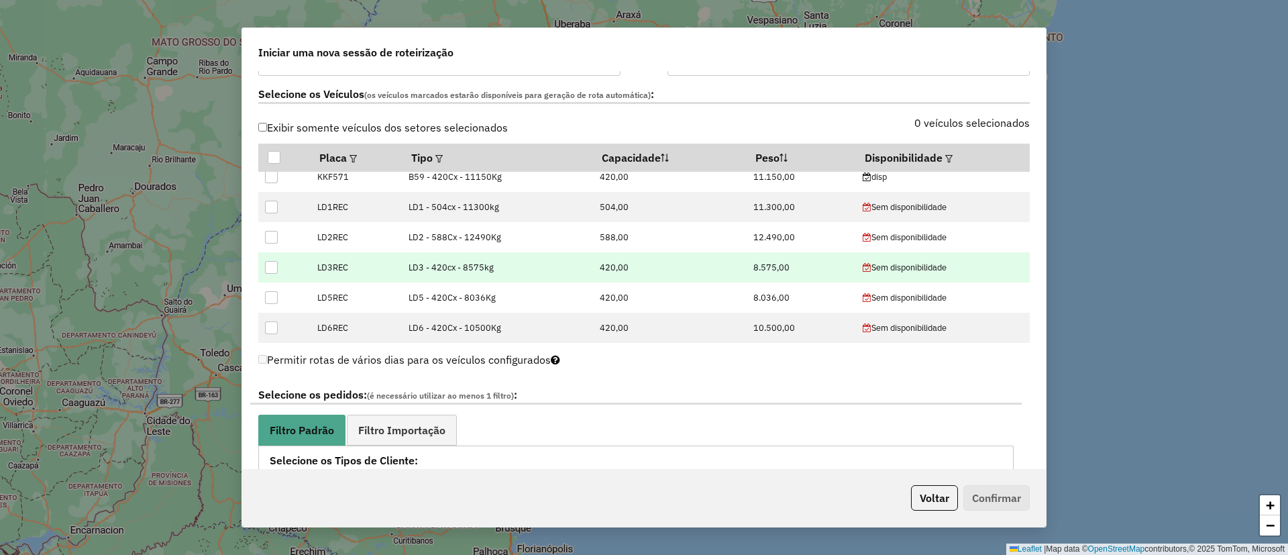
scroll to position [402, 0]
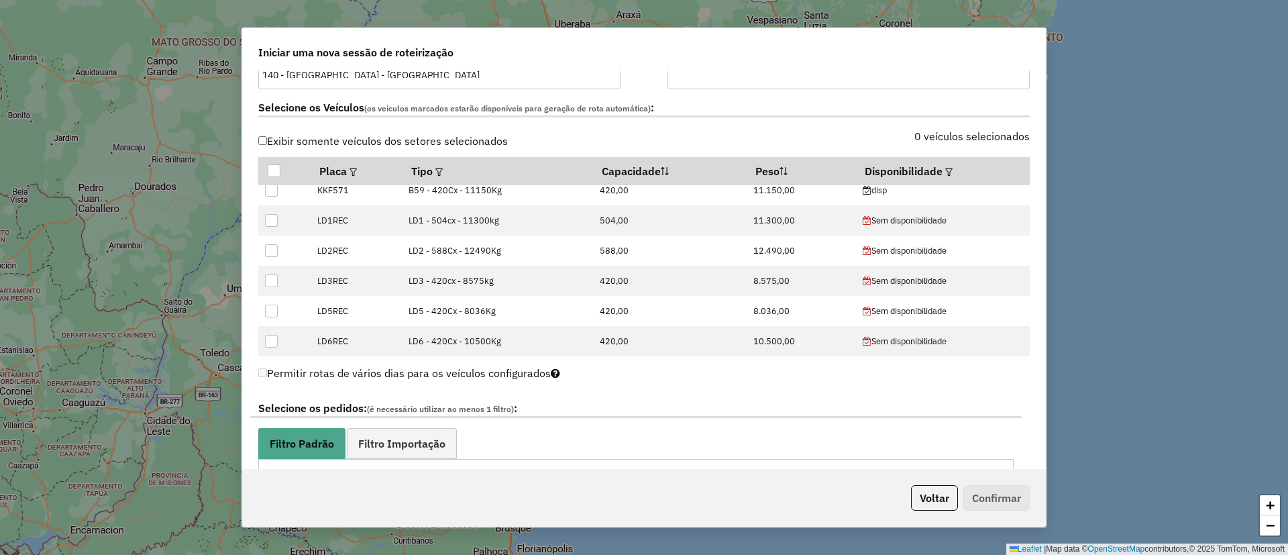
click at [439, 415] on label "Selecione os pedidos: (é necessário utilizar ao menos 1 filtro) :" at bounding box center [635, 409] width 771 height 18
click at [451, 435] on link "Filtro Importação" at bounding box center [402, 443] width 110 height 30
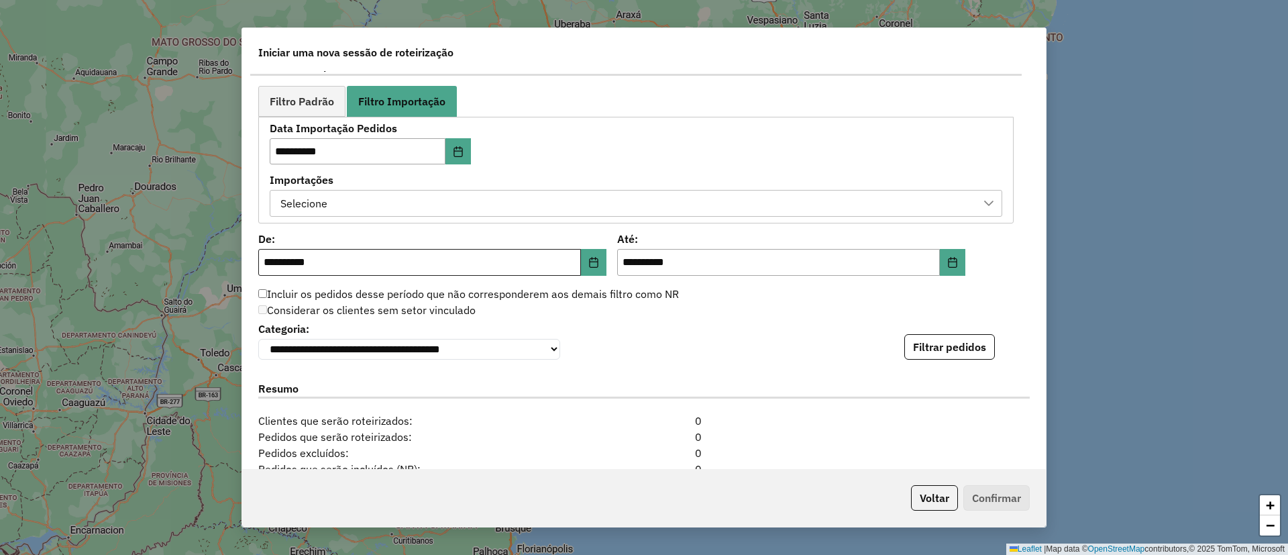
scroll to position [805, 0]
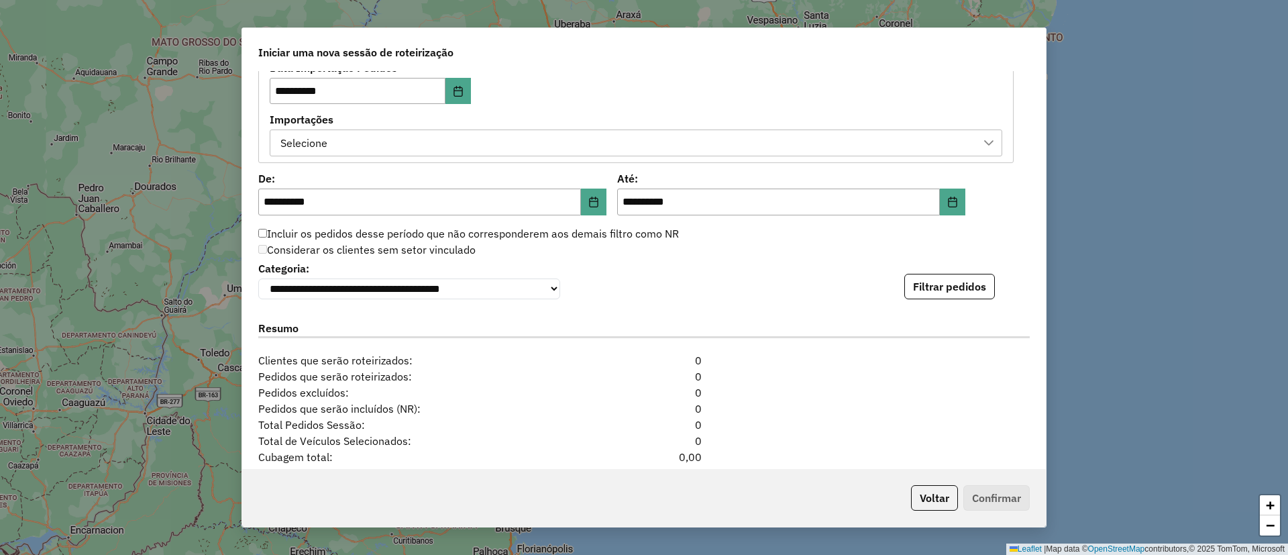
click at [426, 144] on div "Selecione" at bounding box center [626, 142] width 700 height 25
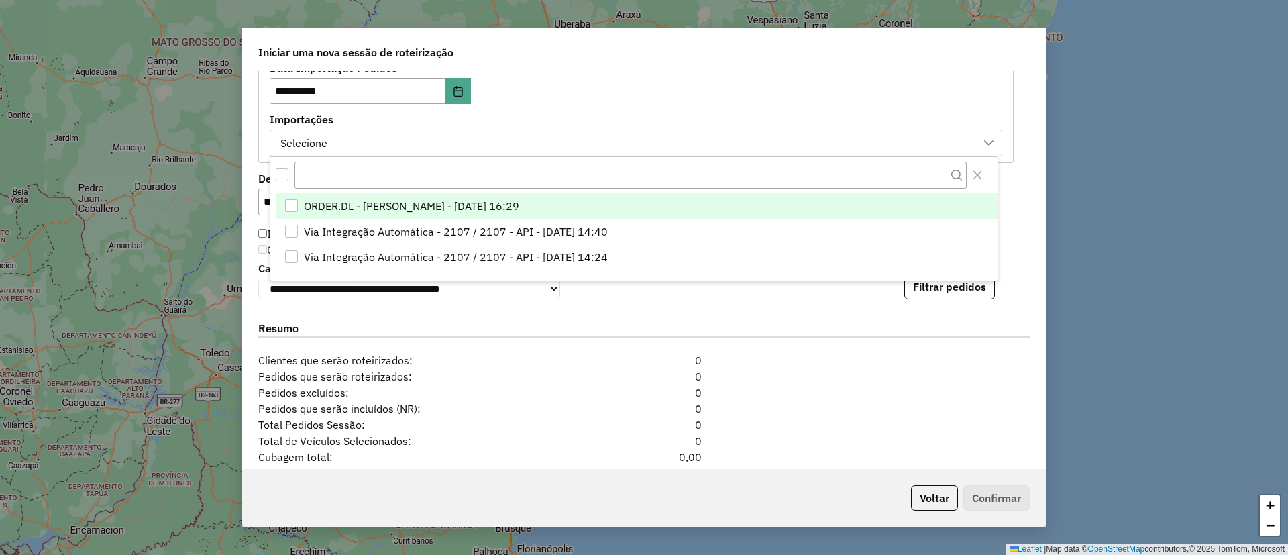
scroll to position [10, 61]
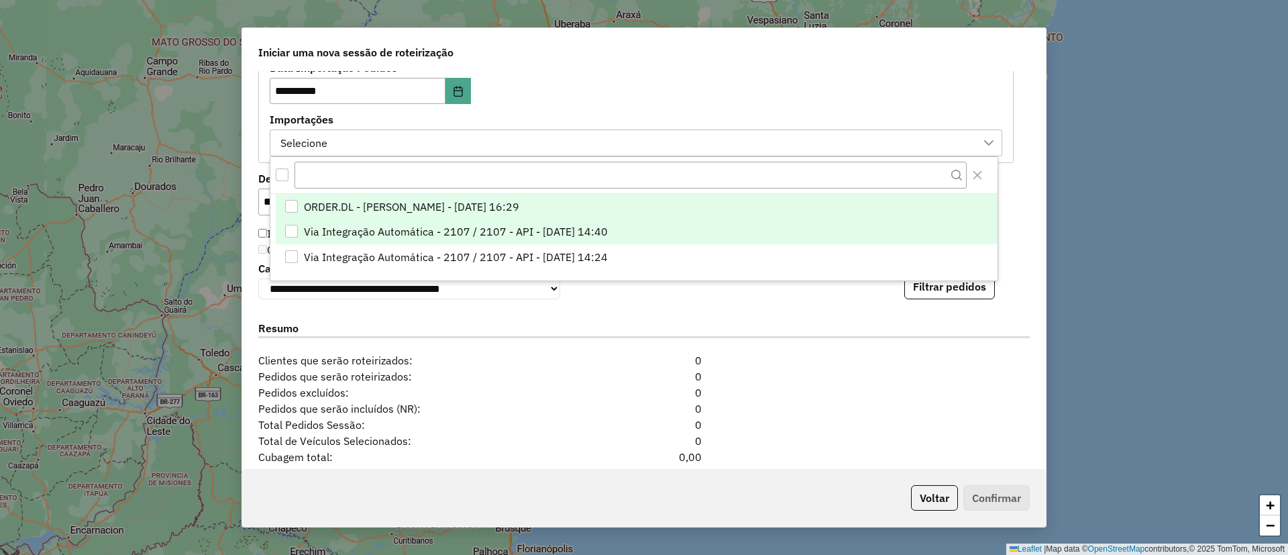
click at [490, 237] on span "Via Integração Automática - 2107 / 2107 - API - [DATE] 14:40" at bounding box center [456, 231] width 304 height 16
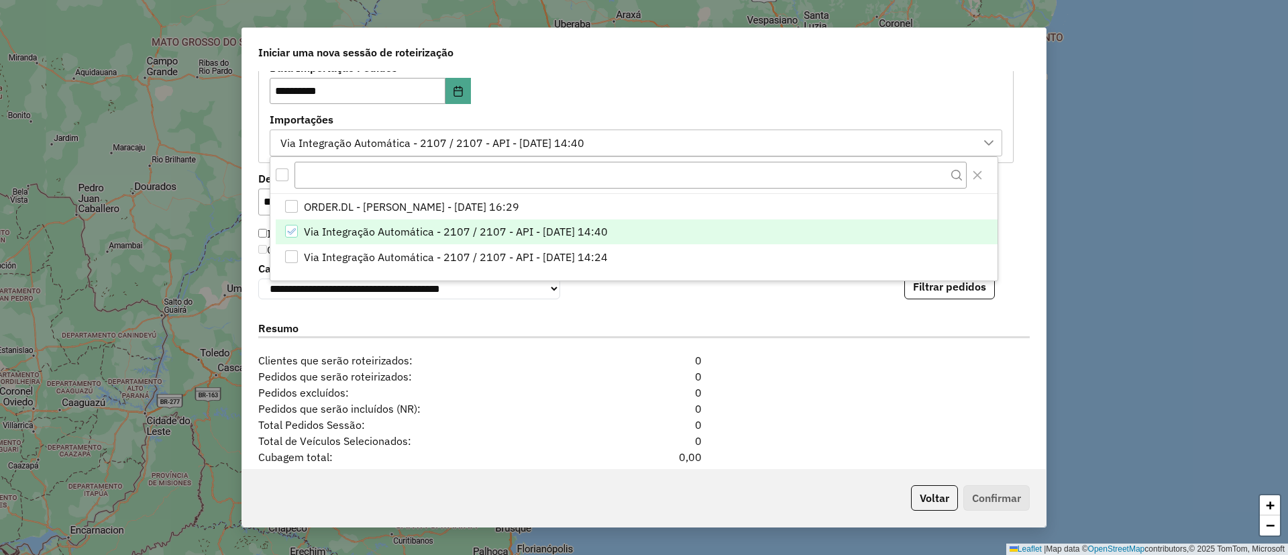
click at [635, 313] on div "Resumo" at bounding box center [644, 331] width 788 height 42
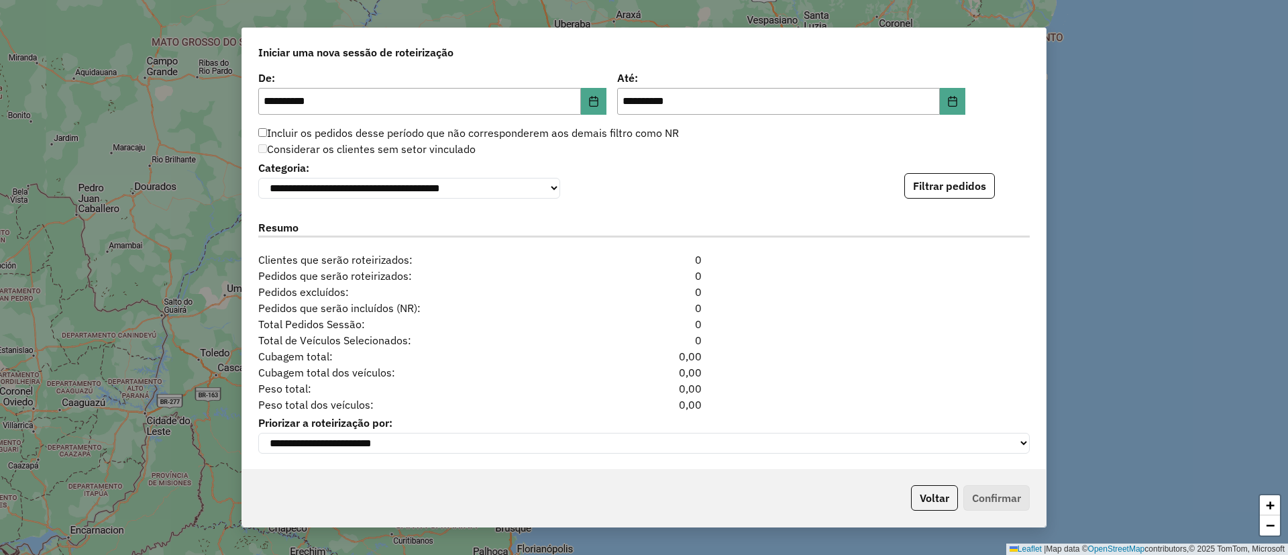
scroll to position [913, 0]
click at [948, 185] on button "Filtrar pedidos" at bounding box center [949, 184] width 91 height 25
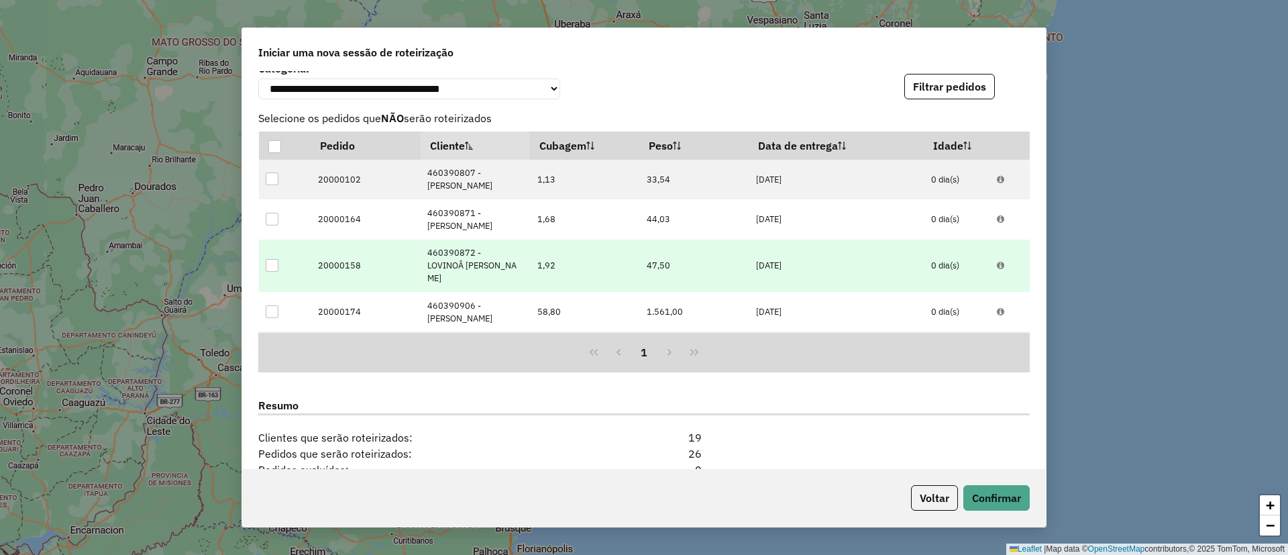
scroll to position [1206, 0]
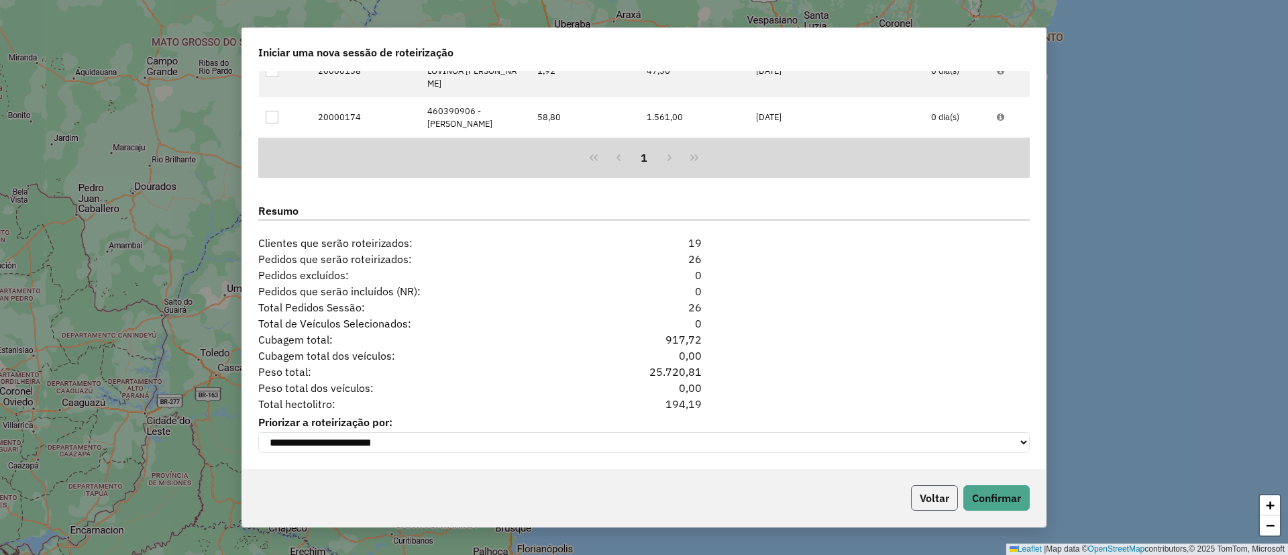
click at [920, 490] on button "Voltar" at bounding box center [934, 497] width 47 height 25
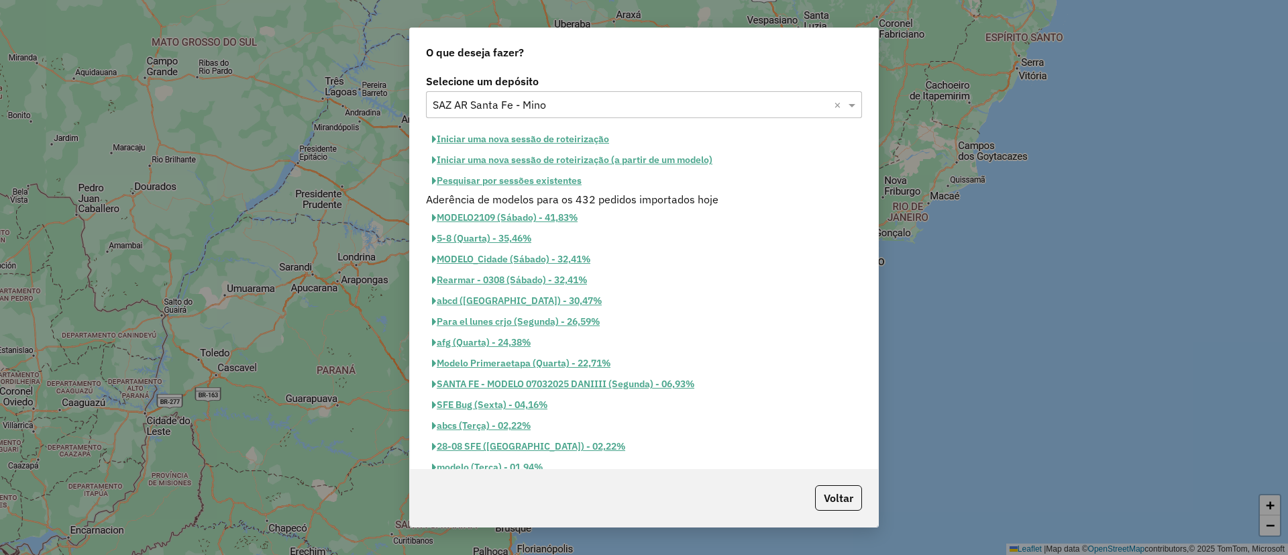
click at [856, 484] on div "Voltar" at bounding box center [644, 498] width 468 height 58
click at [857, 485] on button "Voltar" at bounding box center [838, 497] width 47 height 25
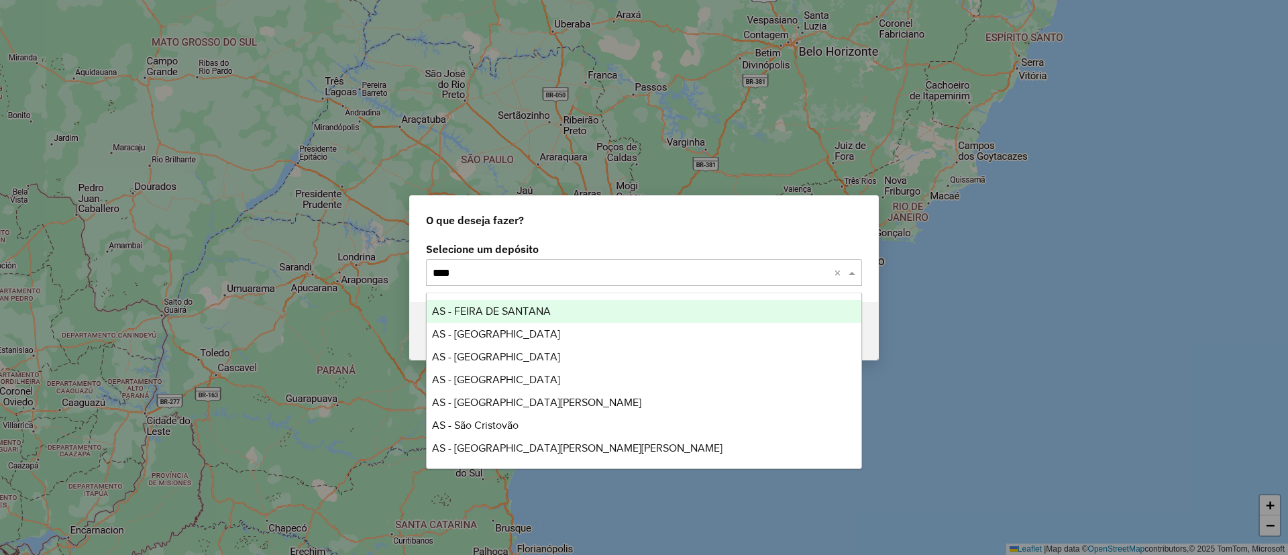
type input "*****"
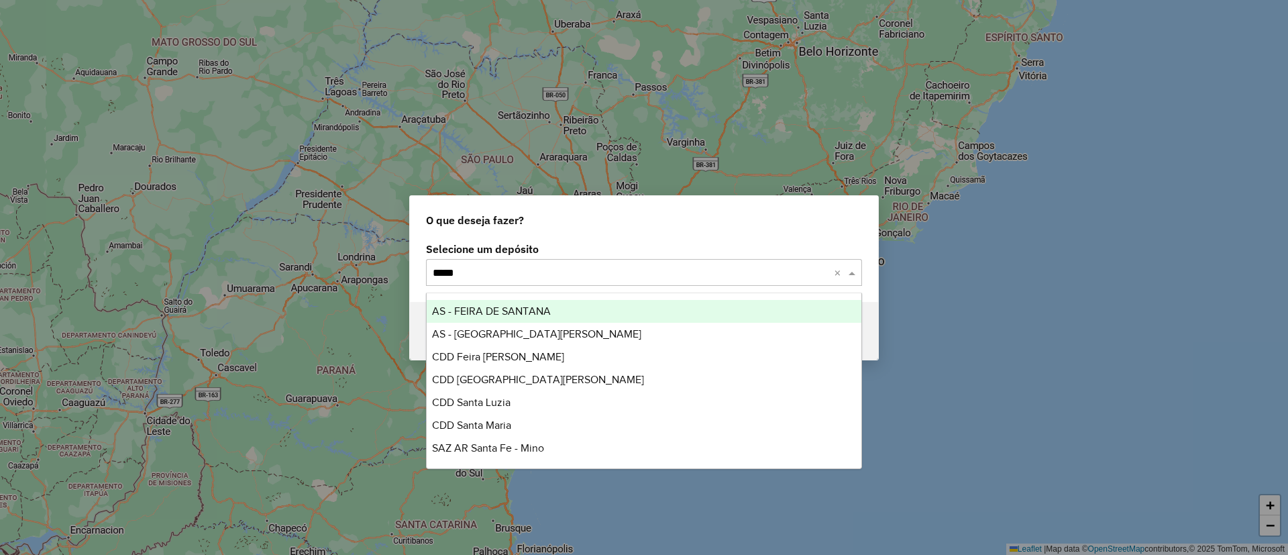
scroll to position [44, 0]
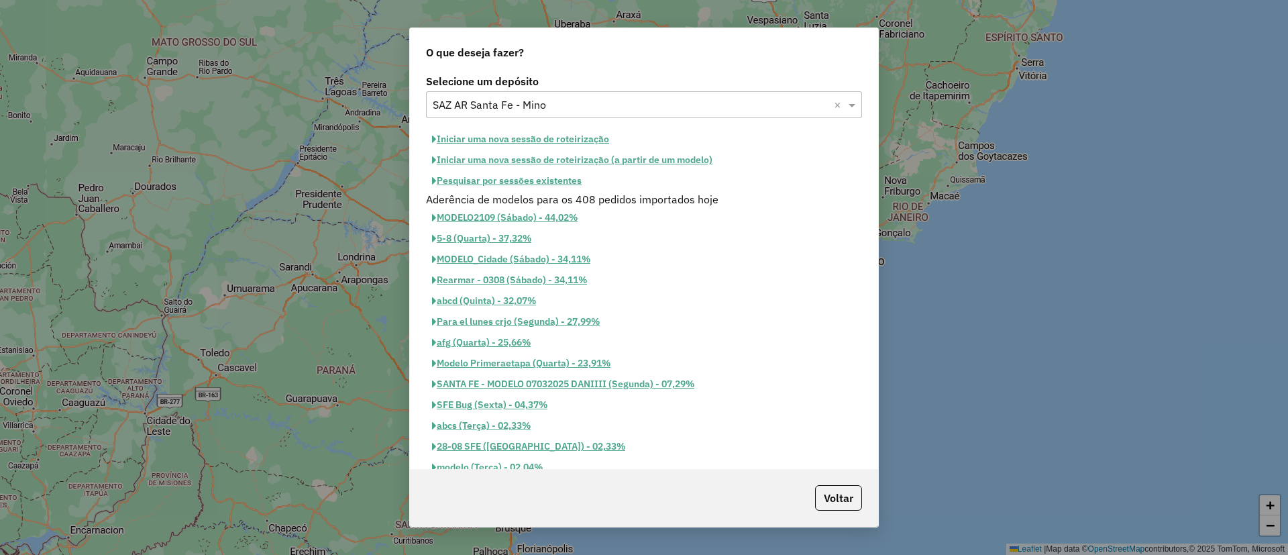
click at [526, 140] on button "Iniciar uma nova sessão de roteirização" at bounding box center [520, 139] width 189 height 21
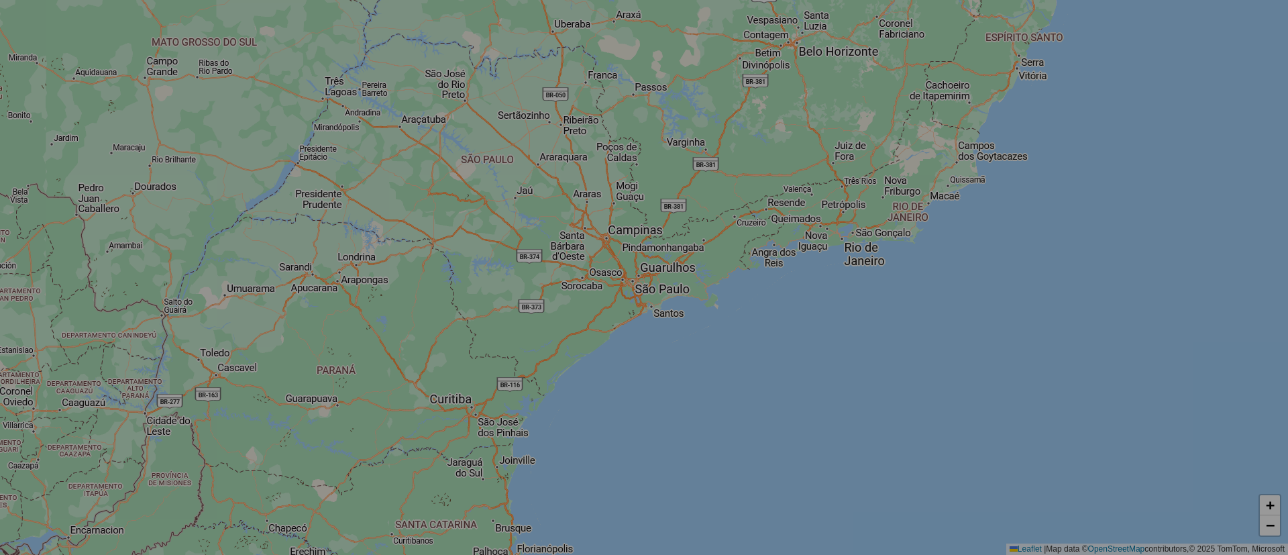
select select "*"
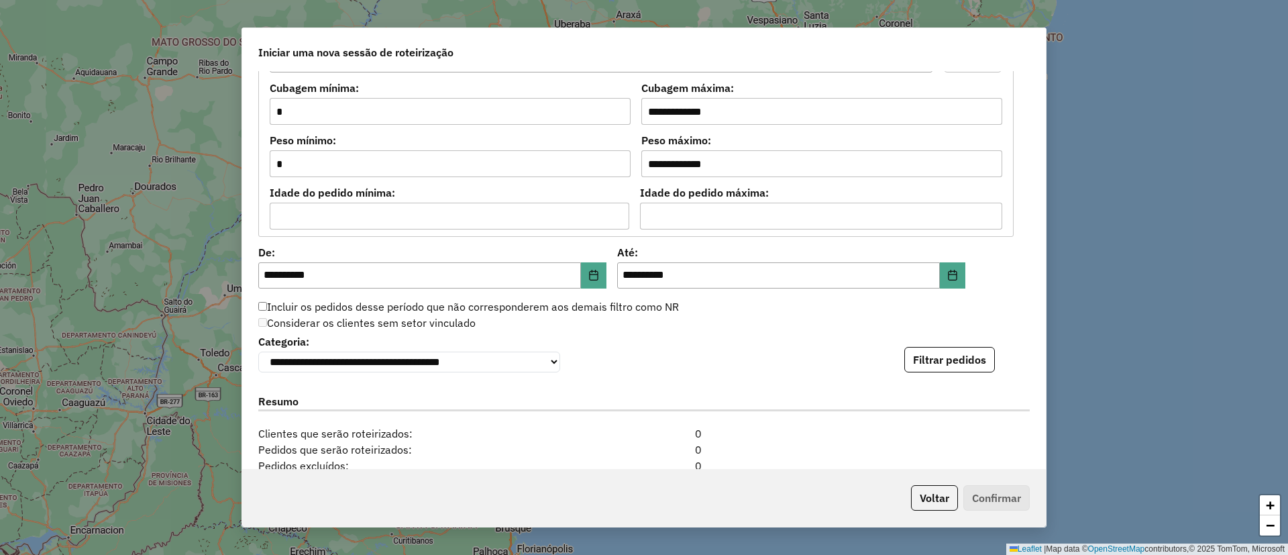
scroll to position [1208, 0]
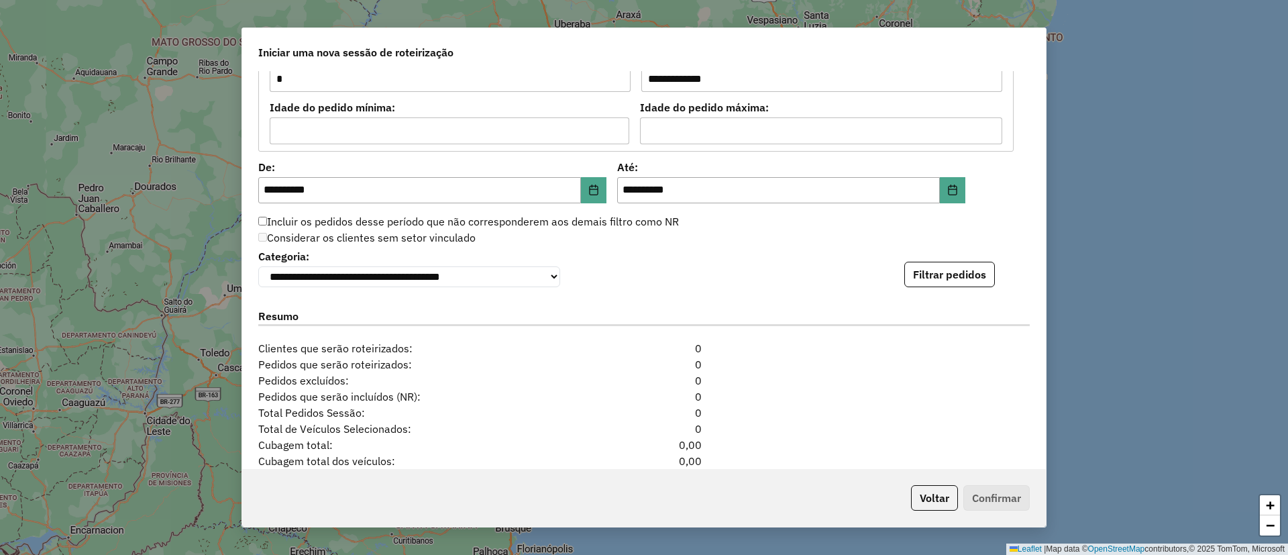
click at [953, 282] on button "Filtrar pedidos" at bounding box center [949, 274] width 91 height 25
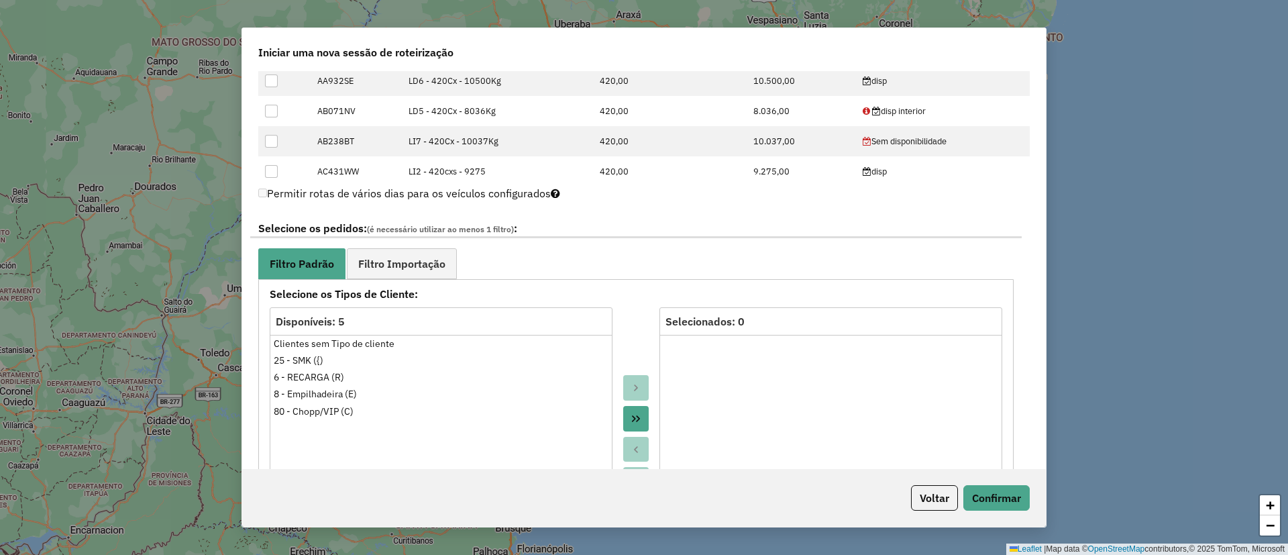
scroll to position [519, 0]
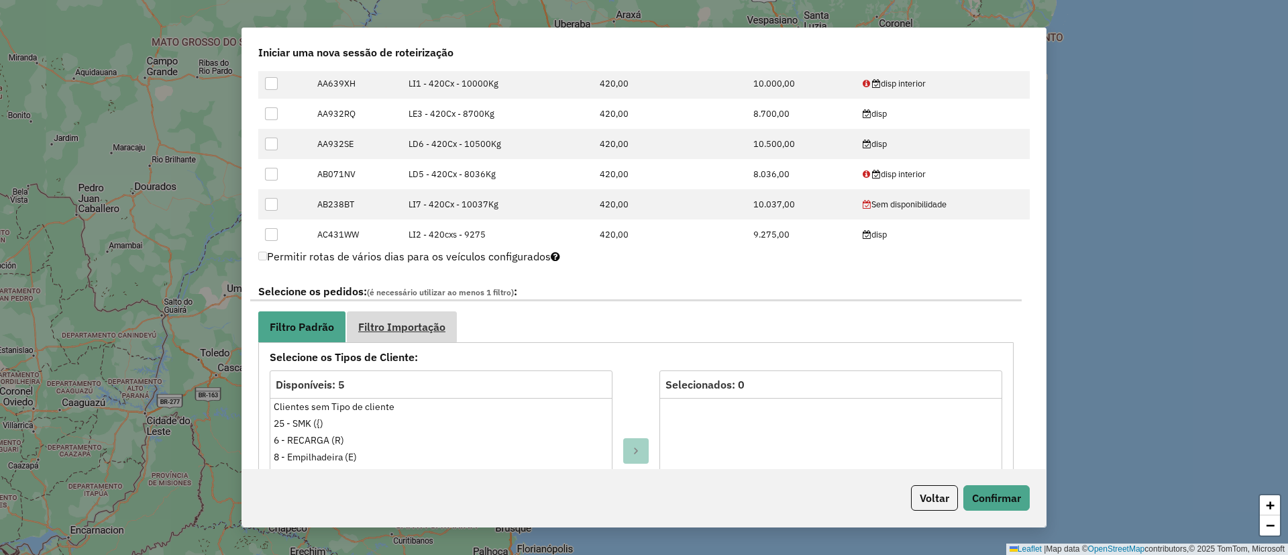
click at [423, 324] on span "Filtro Importação" at bounding box center [401, 326] width 87 height 11
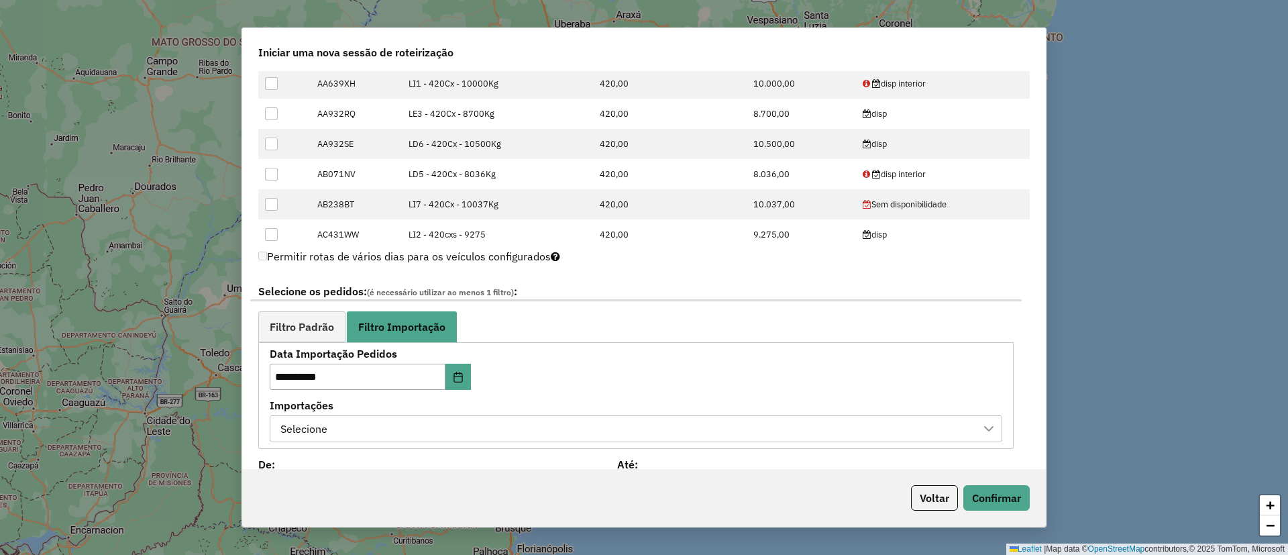
scroll to position [620, 0]
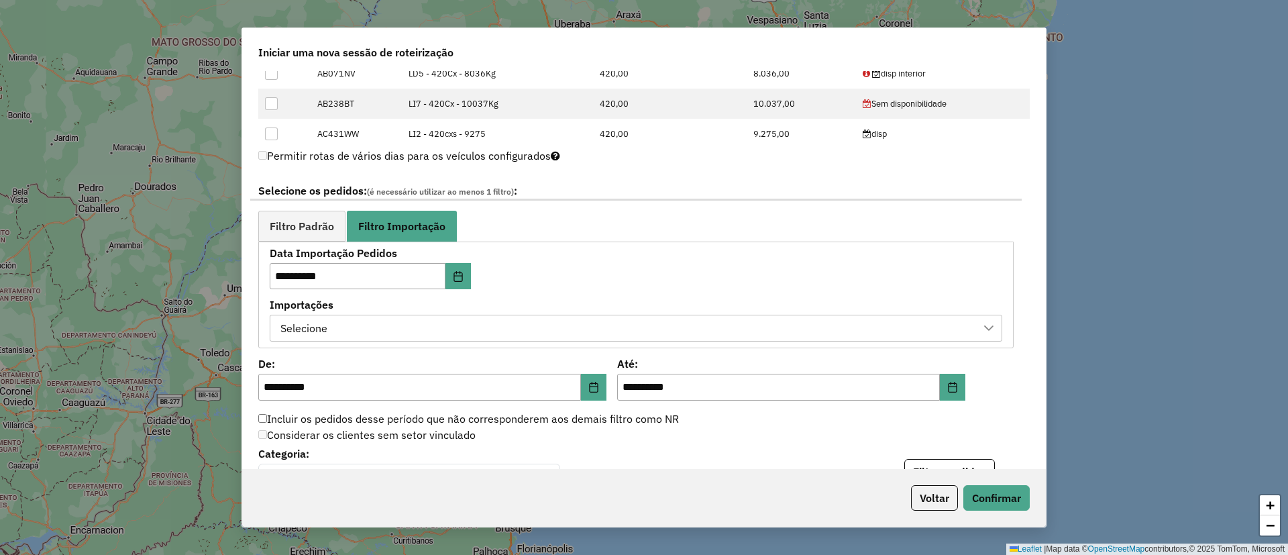
click at [388, 322] on div "Selecione" at bounding box center [626, 327] width 700 height 25
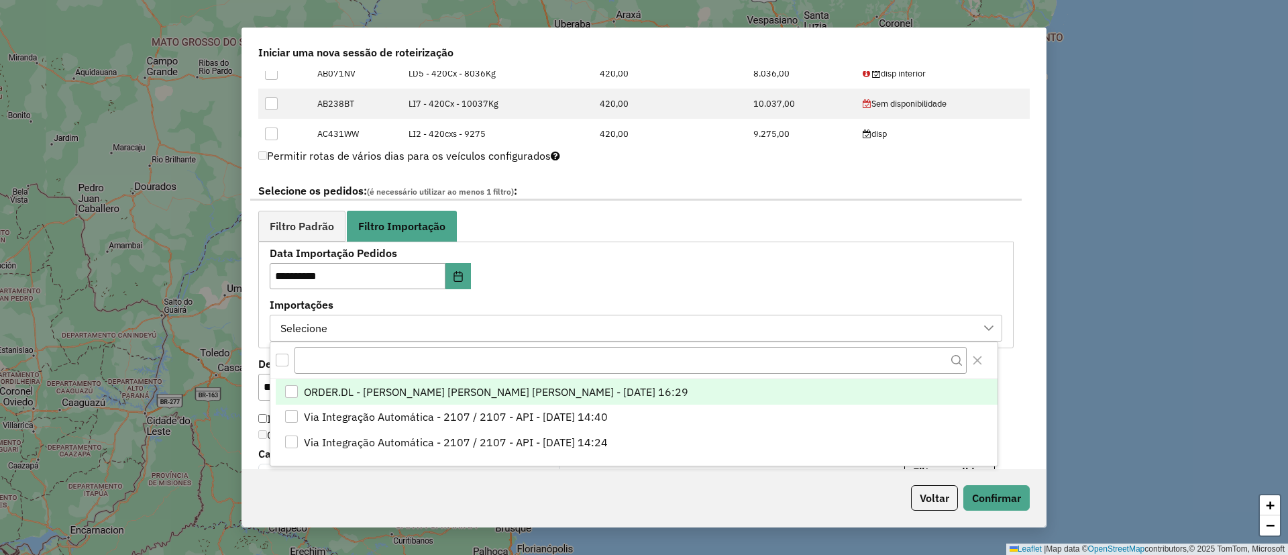
scroll to position [10, 61]
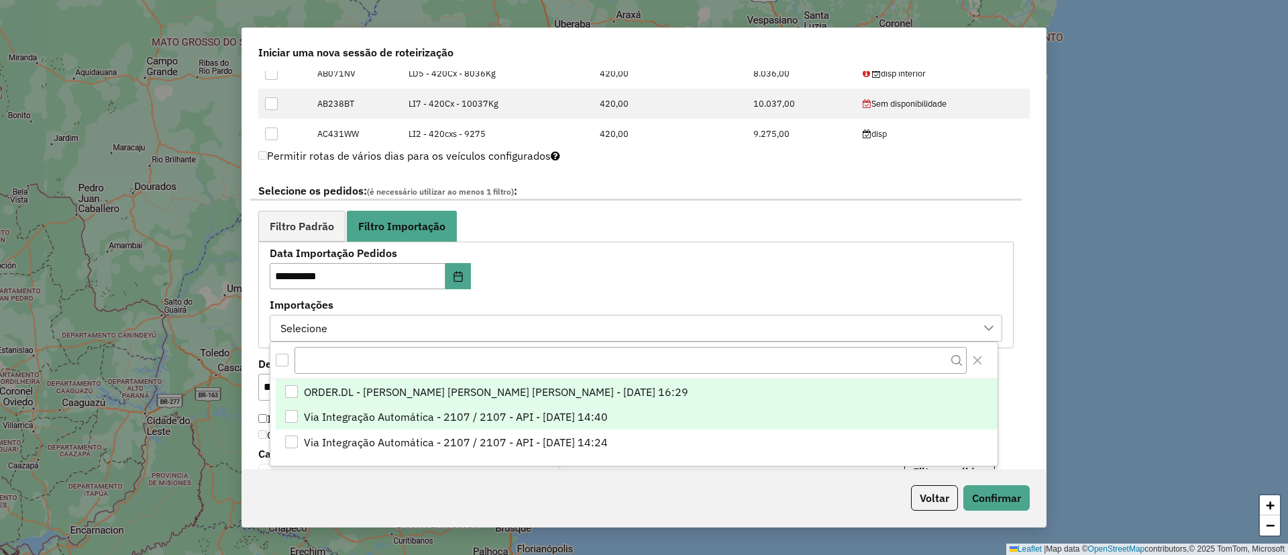
click at [459, 418] on span "Via Integração Automática - 2107 / 2107 - API - [DATE] 14:40" at bounding box center [456, 417] width 304 height 16
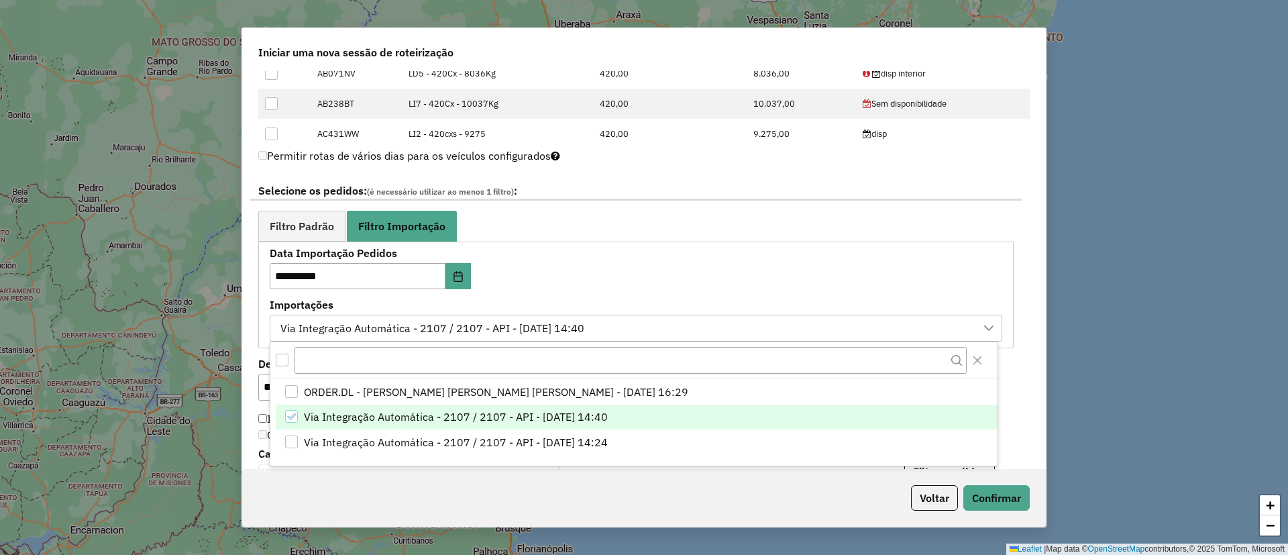
click at [883, 270] on div "**********" at bounding box center [636, 294] width 733 height 93
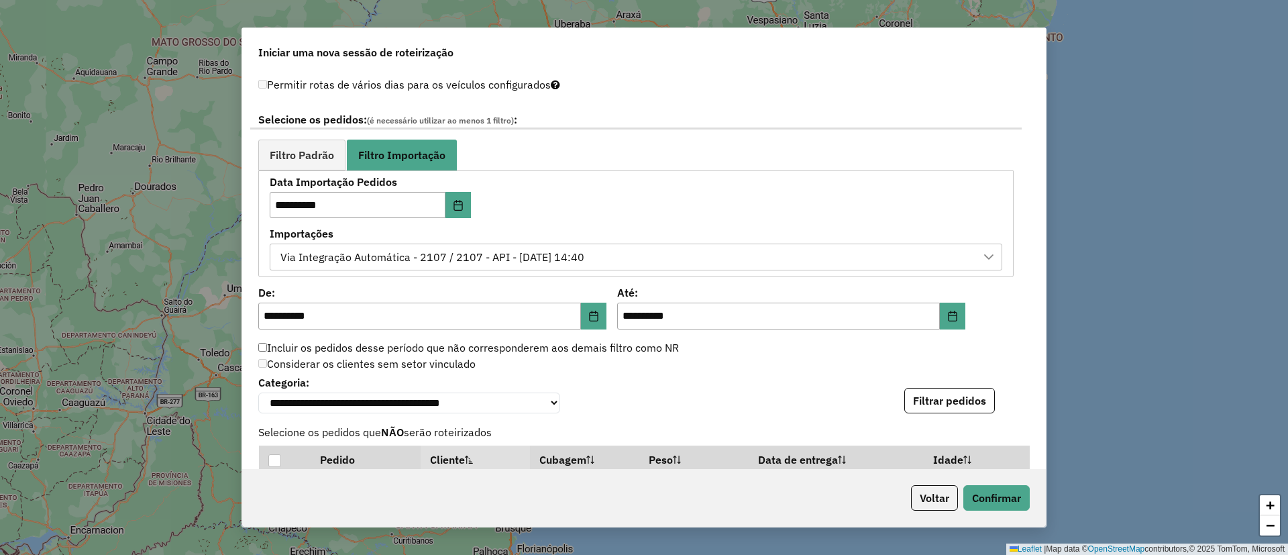
scroll to position [720, 0]
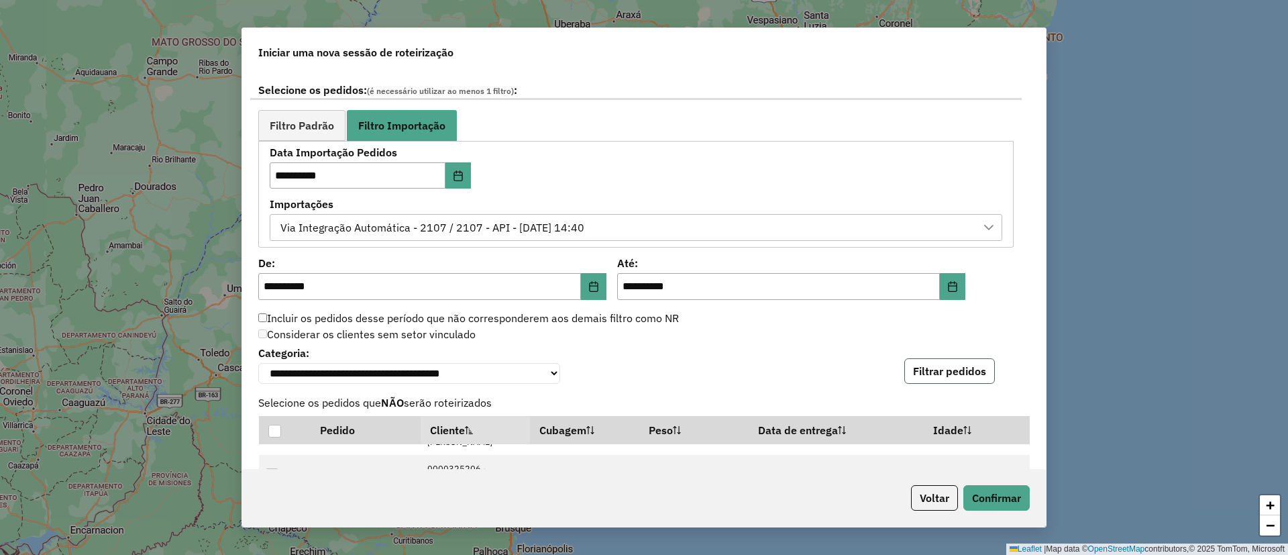
click at [957, 372] on button "Filtrar pedidos" at bounding box center [949, 370] width 91 height 25
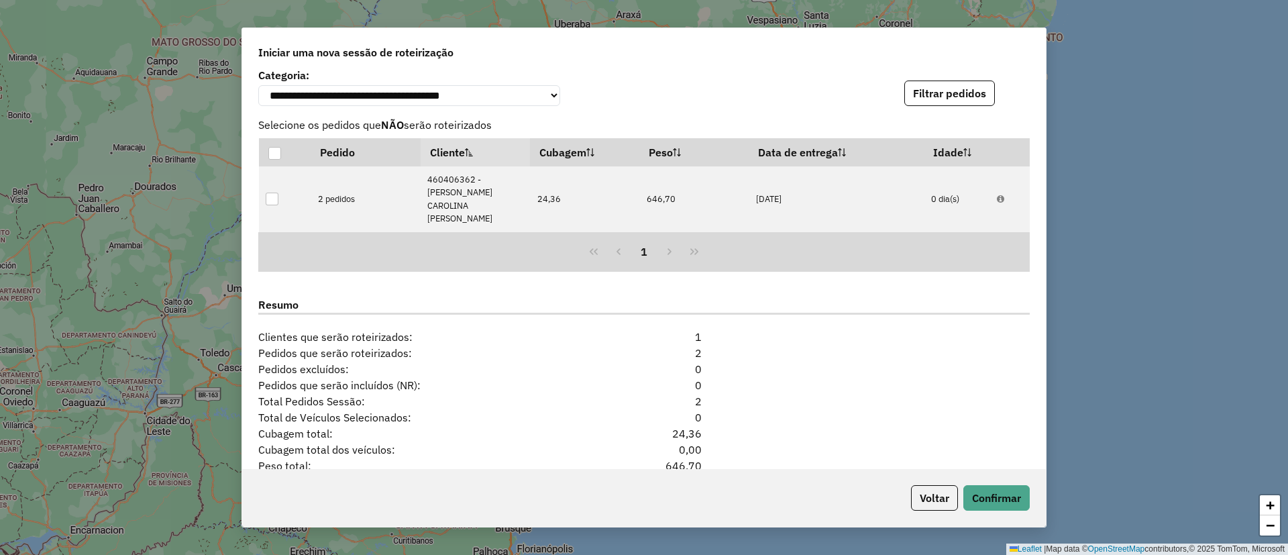
scroll to position [1102, 0]
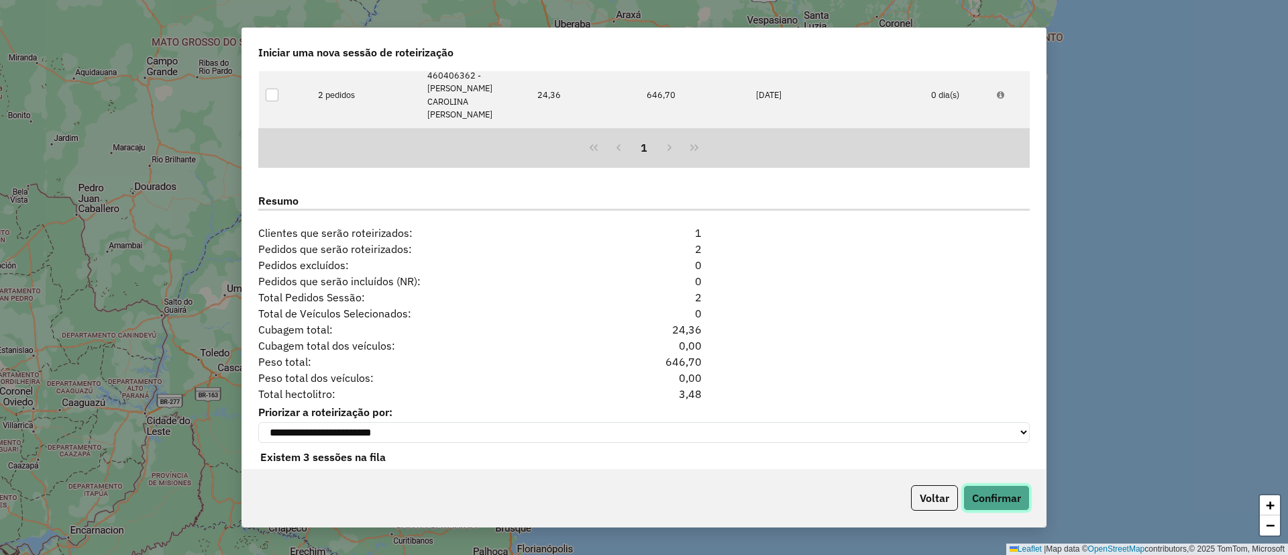
click at [978, 492] on button "Confirmar" at bounding box center [996, 497] width 66 height 25
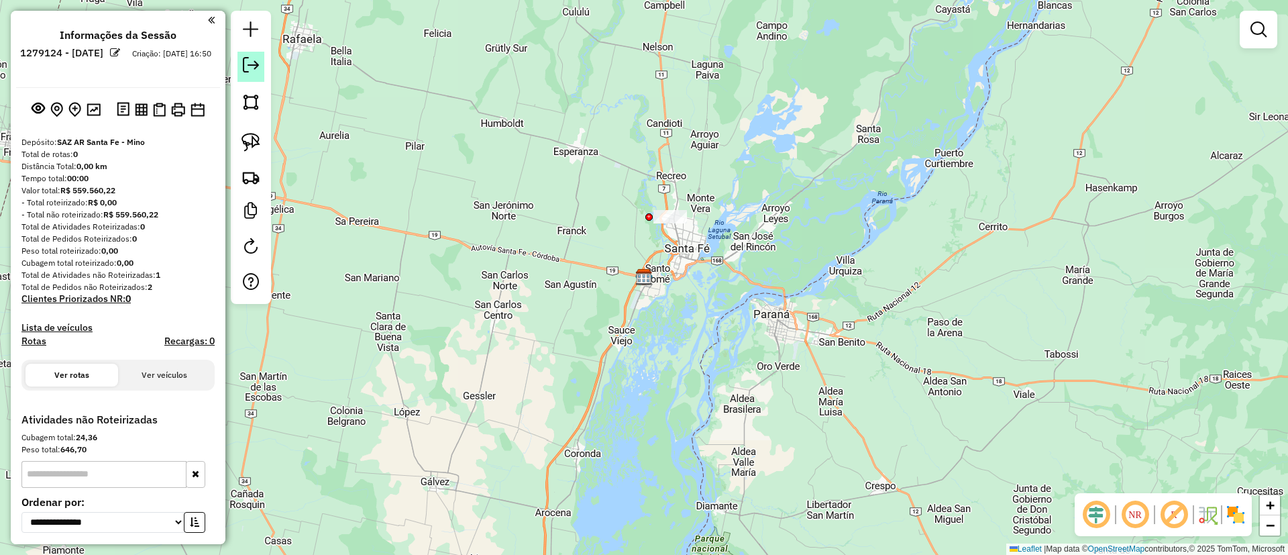
click at [262, 74] on link at bounding box center [250, 67] width 27 height 30
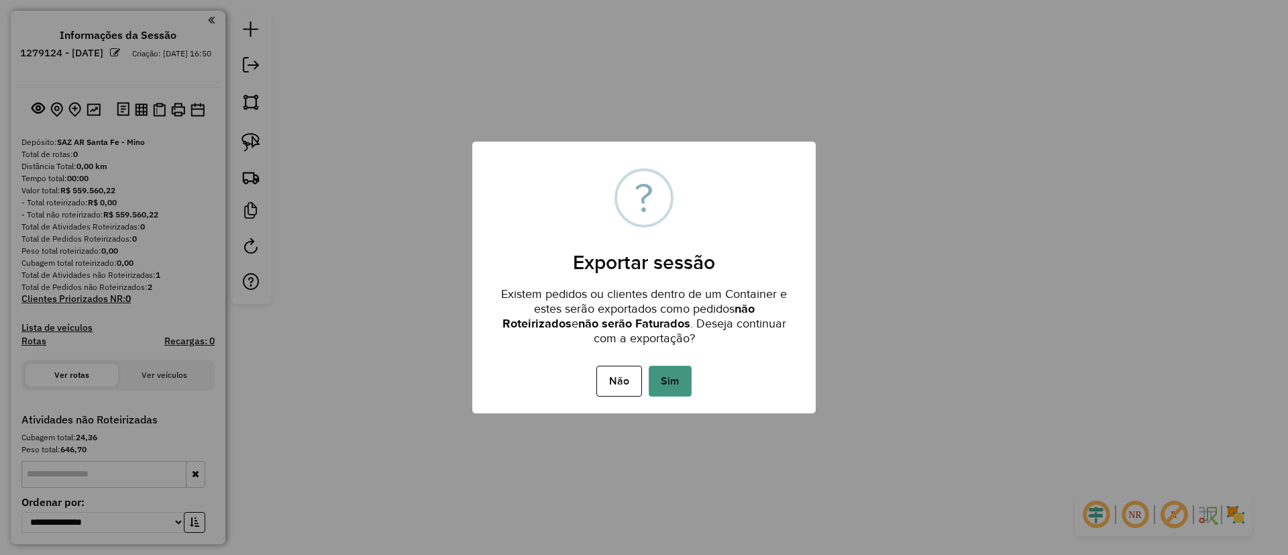
click at [673, 386] on button "Sim" at bounding box center [670, 381] width 43 height 31
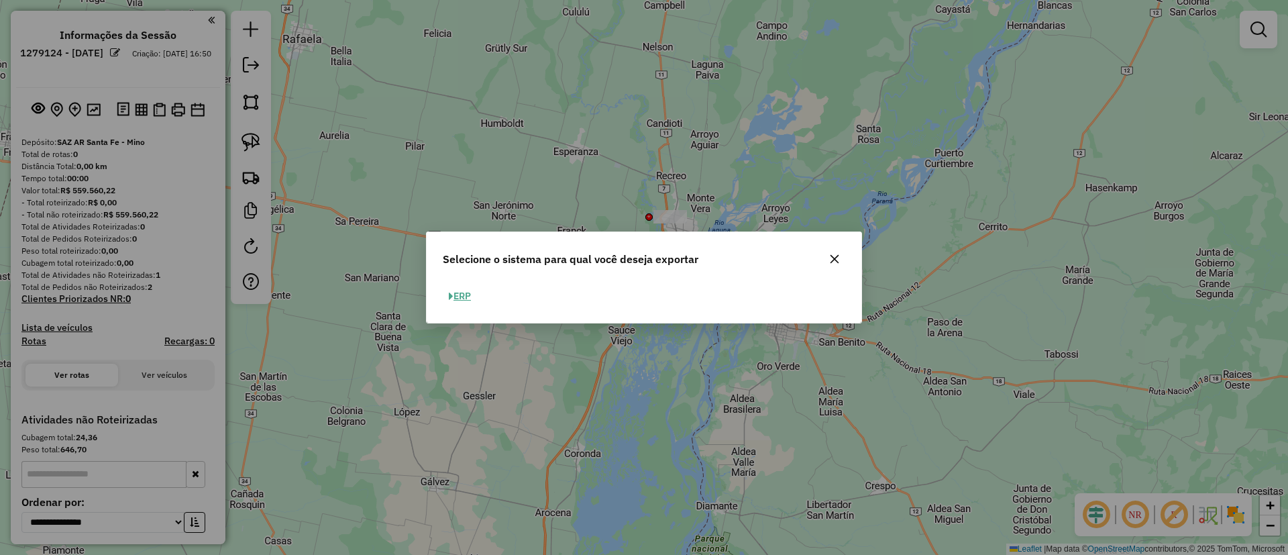
click at [461, 290] on button "ERP" at bounding box center [460, 296] width 34 height 21
select select "*********"
select select "**"
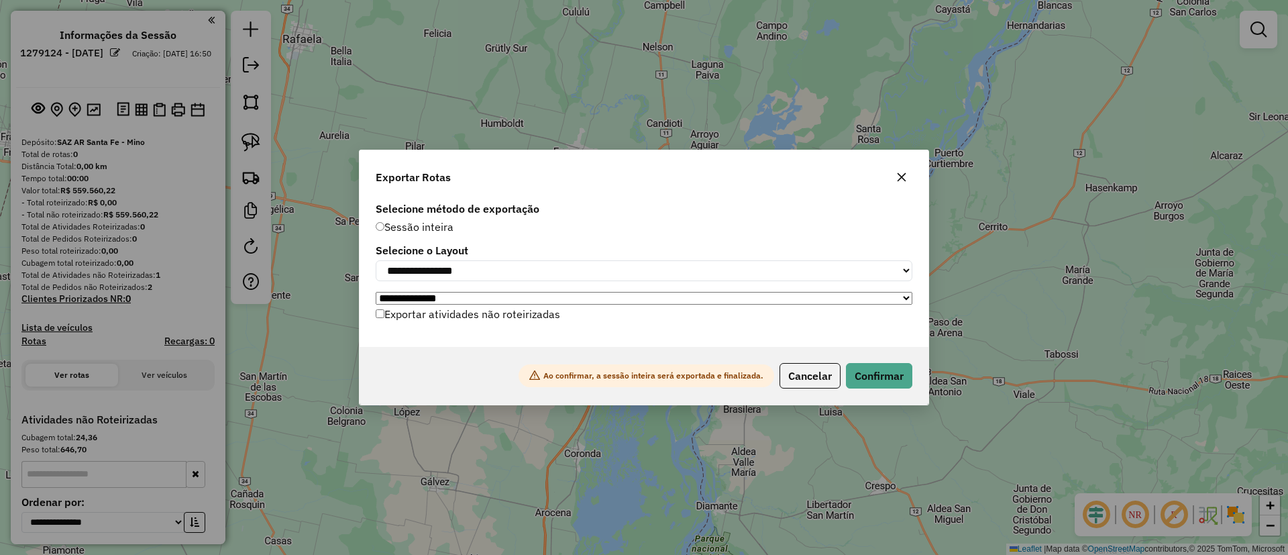
click at [492, 316] on label "Exportar atividades não roteirizadas" at bounding box center [468, 313] width 184 height 25
click at [595, 263] on select "**********" at bounding box center [644, 270] width 537 height 21
select select "*********"
click at [376, 260] on select "**********" at bounding box center [644, 270] width 537 height 21
click at [870, 380] on button "Confirmar" at bounding box center [879, 375] width 66 height 25
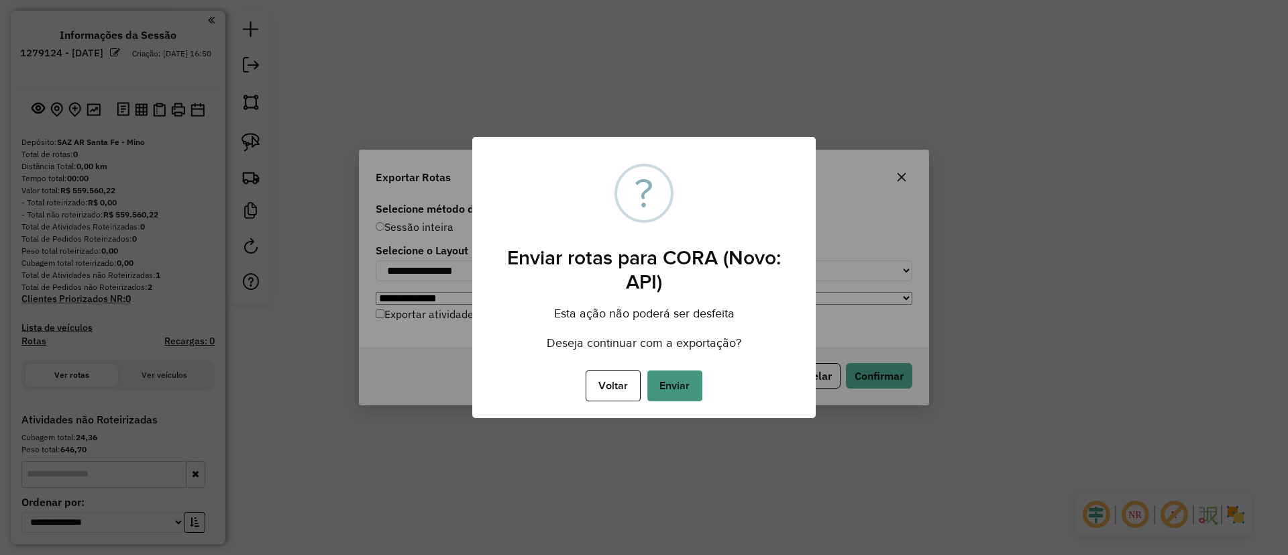
click at [688, 389] on button "Enviar" at bounding box center [674, 385] width 55 height 31
